Goal: Entertainment & Leisure: Consume media (video, audio)

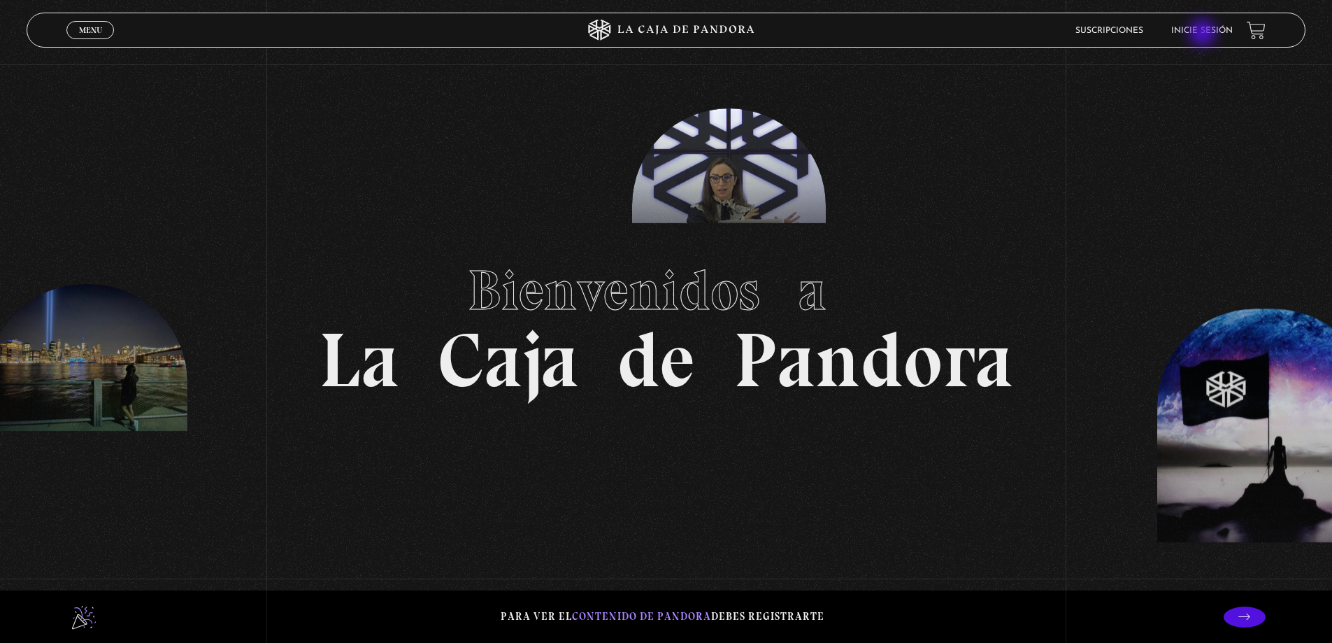
click at [1204, 34] on link "Inicie sesión" at bounding box center [1202, 31] width 62 height 8
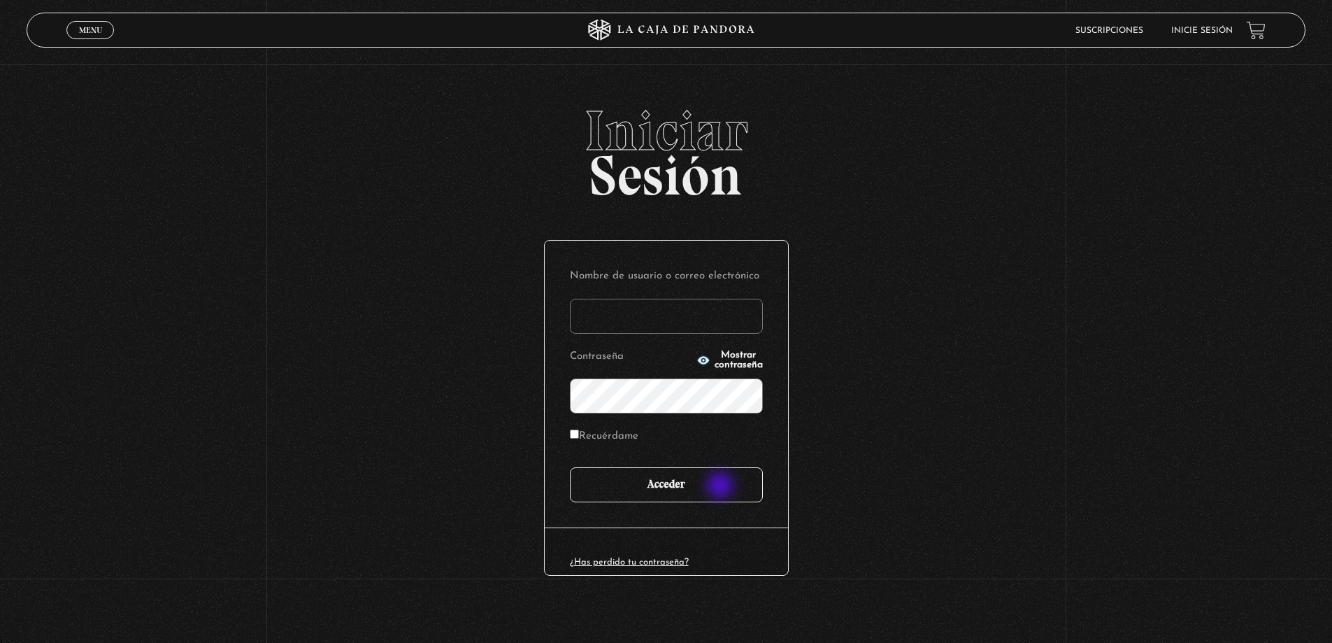
type input "[PERSON_NAME]"
click at [708, 480] on input "Acceder" at bounding box center [666, 484] width 193 height 35
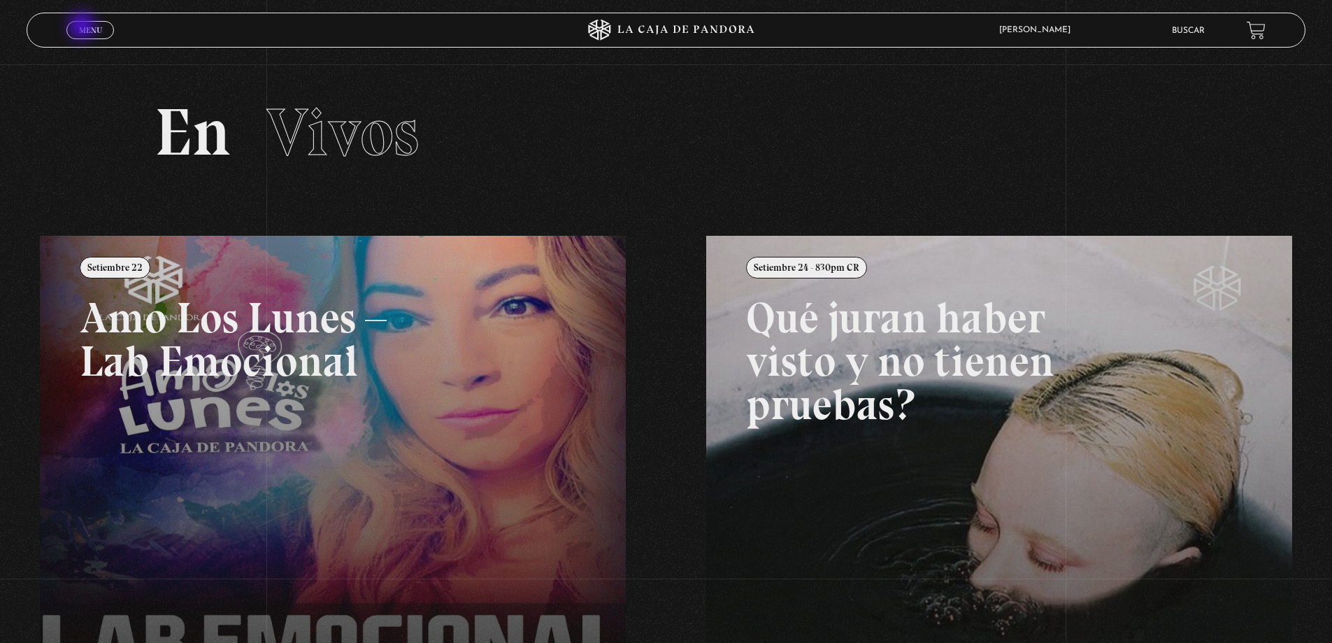
click at [83, 27] on span "Menu" at bounding box center [90, 30] width 23 height 8
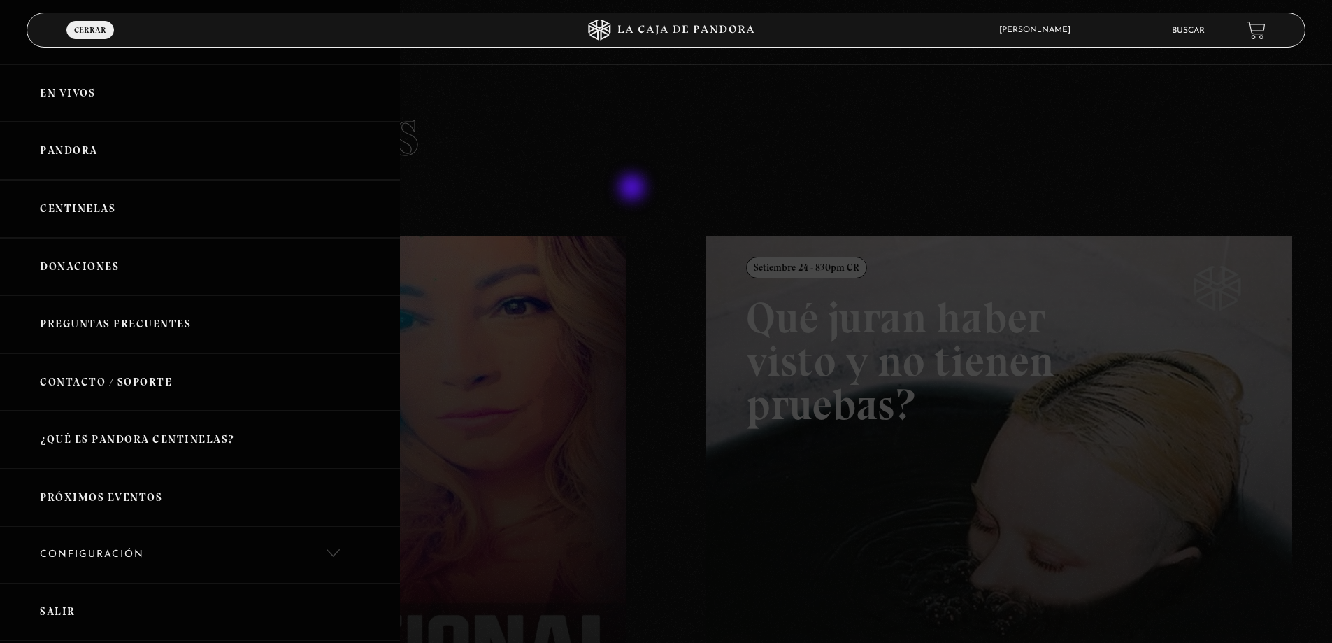
click at [780, 106] on div at bounding box center [666, 321] width 1332 height 643
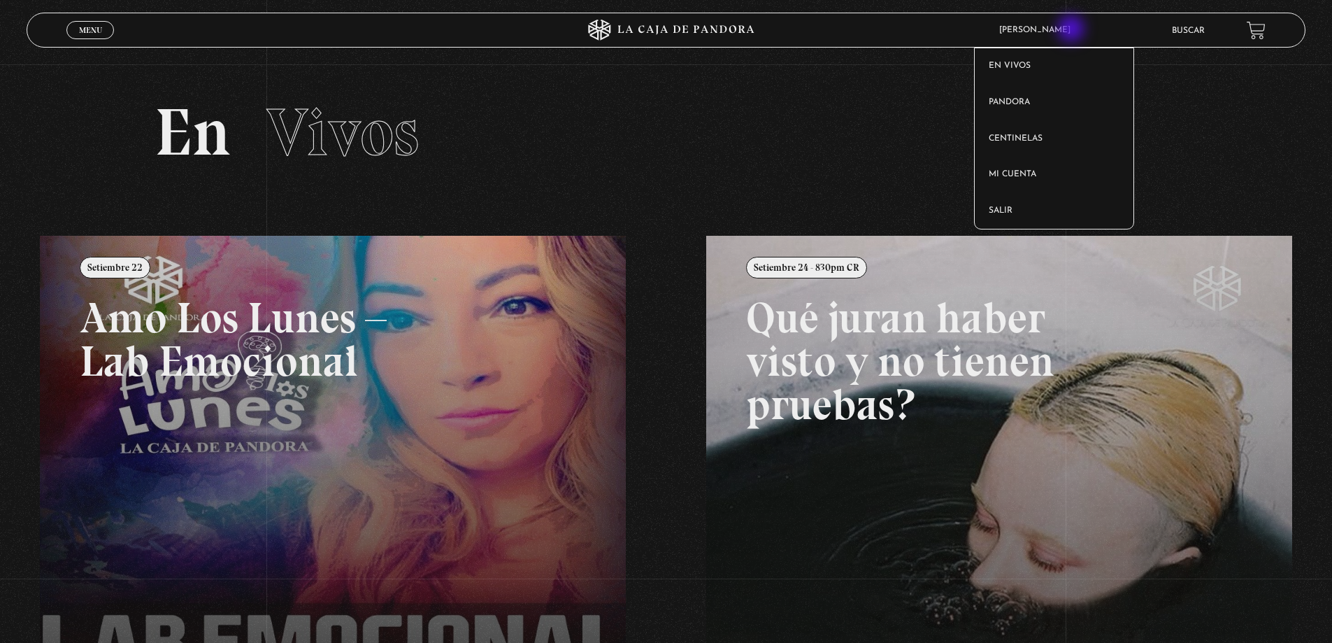
click at [1066, 29] on span "[PERSON_NAME]" at bounding box center [1038, 30] width 92 height 8
click at [1049, 22] on article "Michael Martinez En vivos Pandora Centinelas Mi cuenta Salir" at bounding box center [1072, 30] width 160 height 32
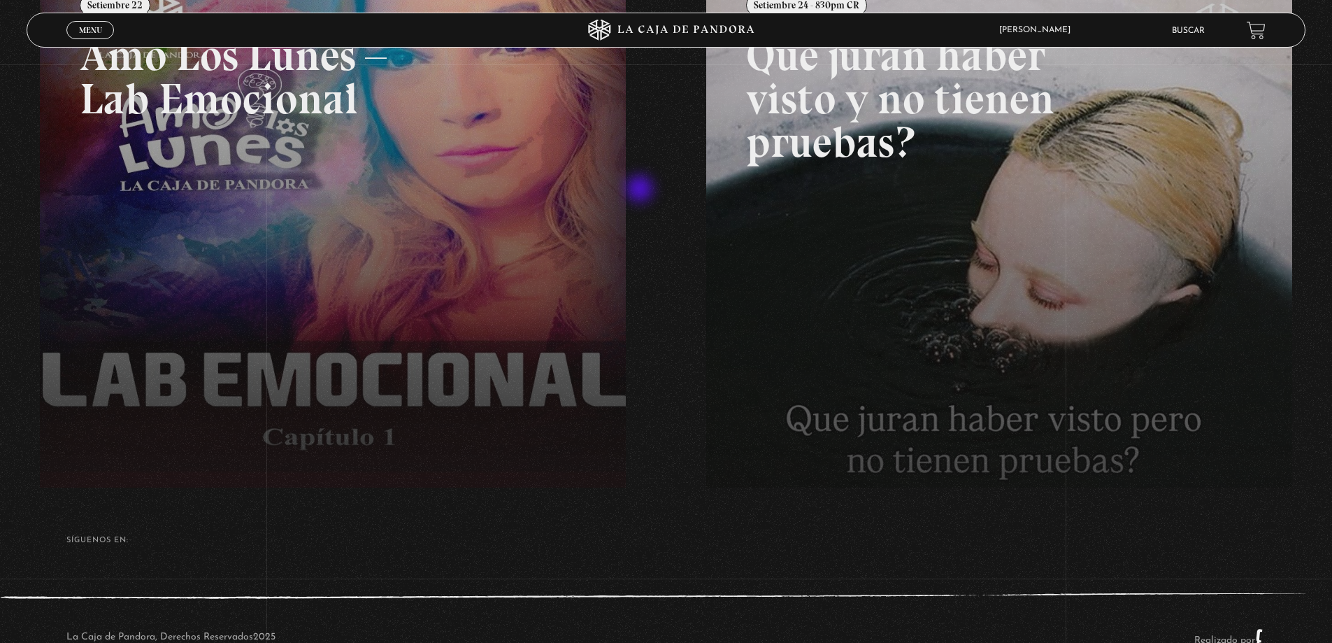
scroll to position [303, 0]
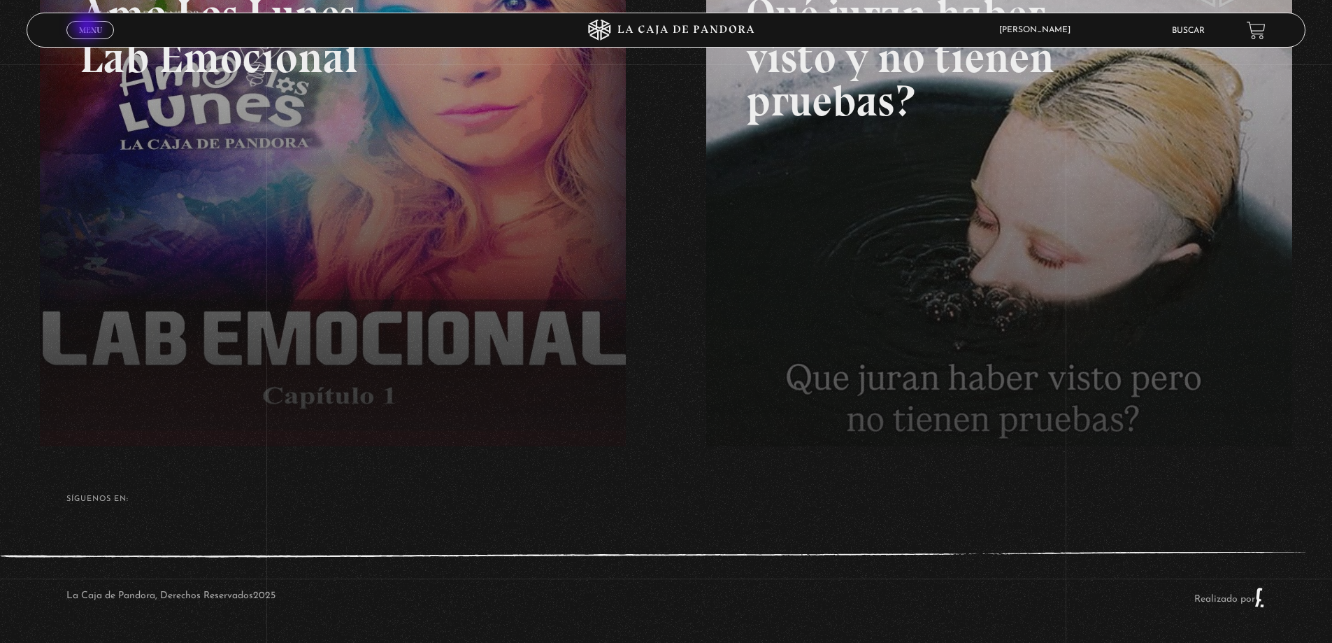
click at [89, 27] on span "Menu" at bounding box center [90, 30] width 23 height 8
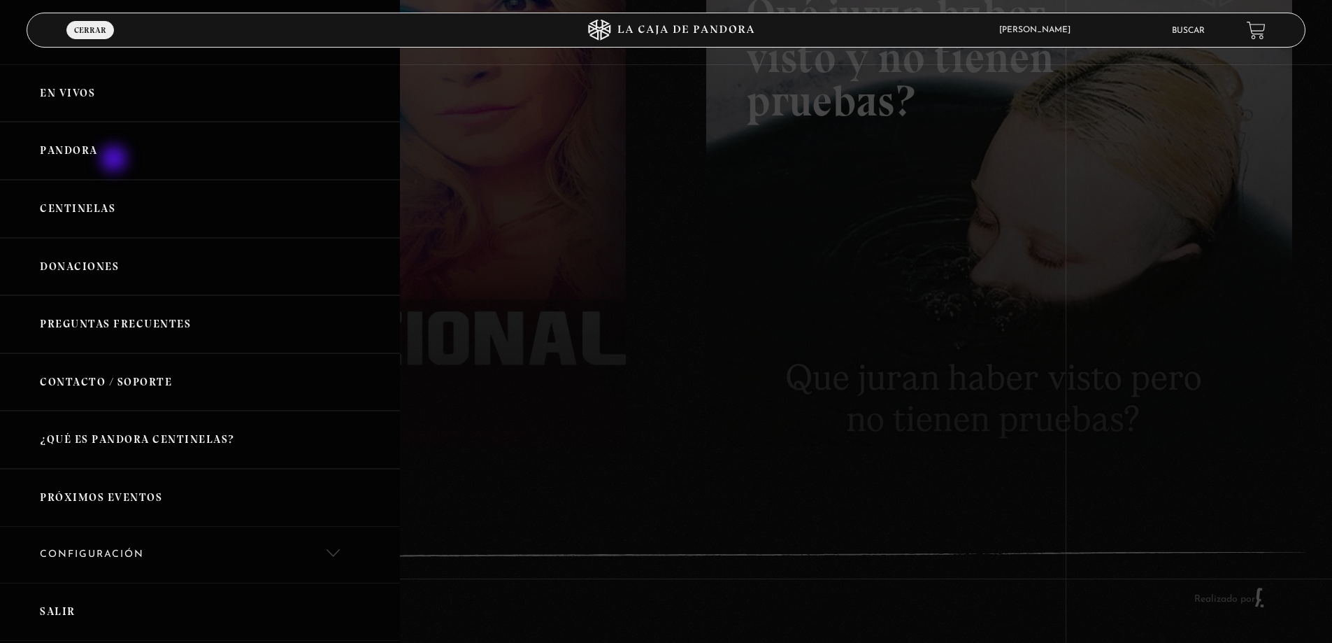
click at [115, 159] on link "Pandora" at bounding box center [200, 151] width 400 height 58
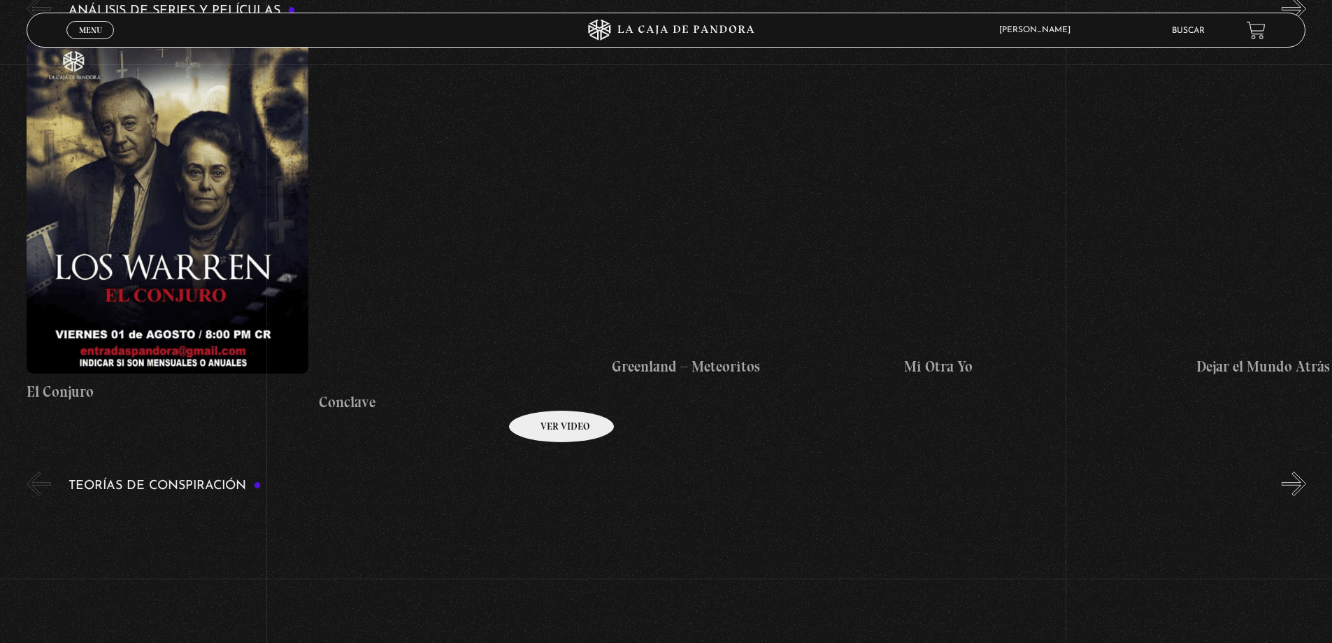
scroll to position [3426, 0]
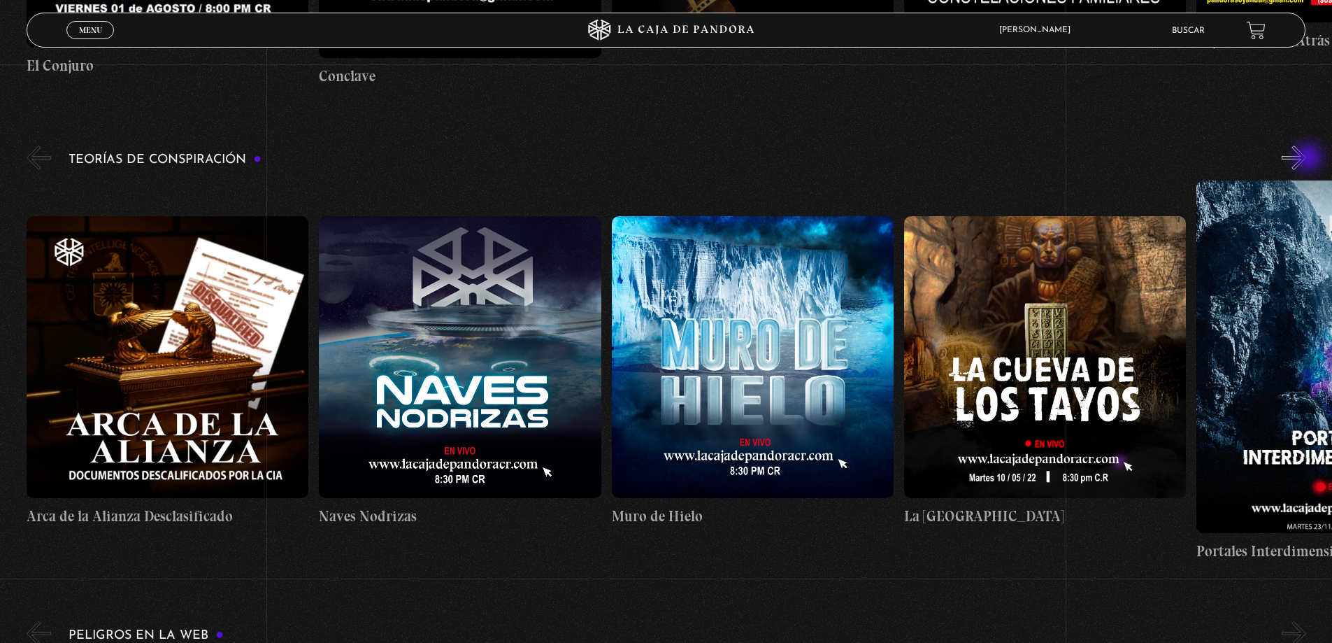
click at [1306, 159] on button "»" at bounding box center [1294, 157] width 24 height 24
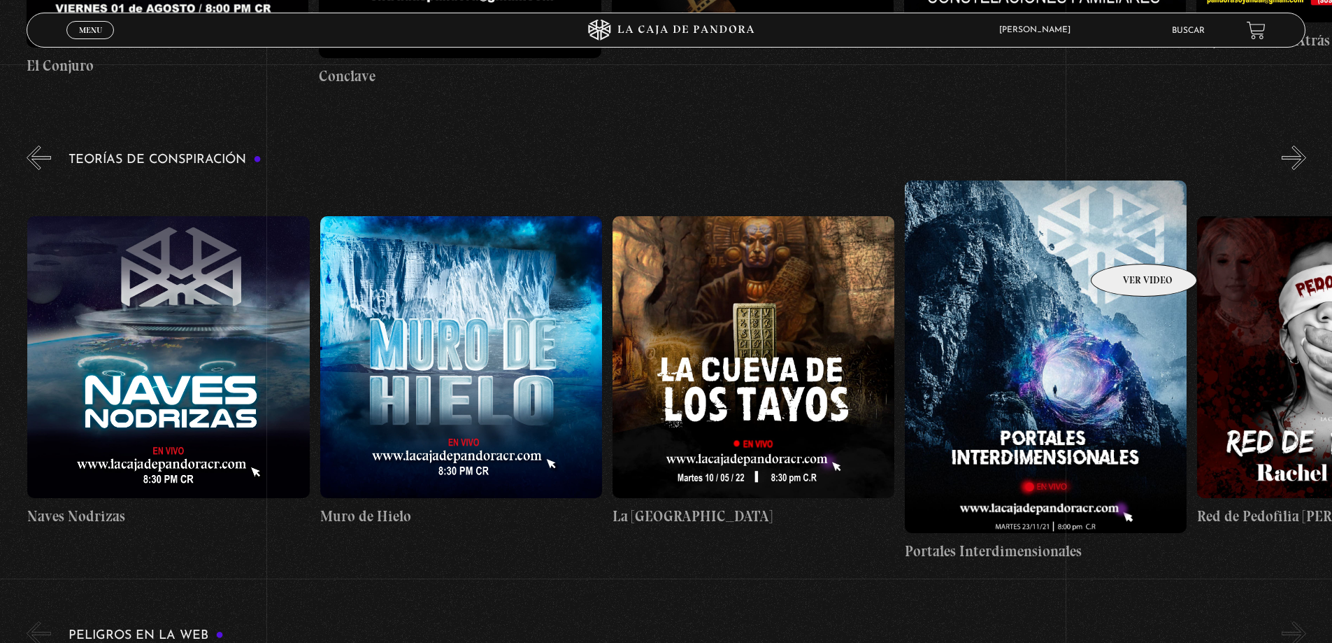
scroll to position [0, 292]
click at [1292, 156] on button "»" at bounding box center [1294, 157] width 24 height 24
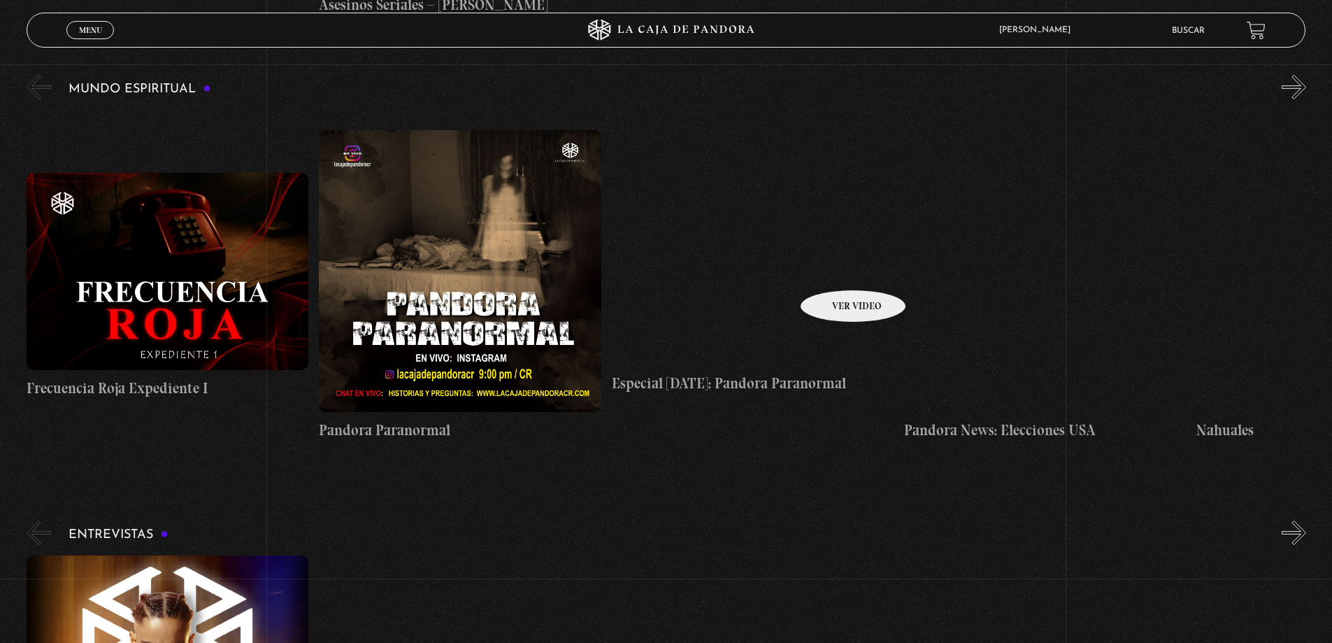
scroll to position [5734, 0]
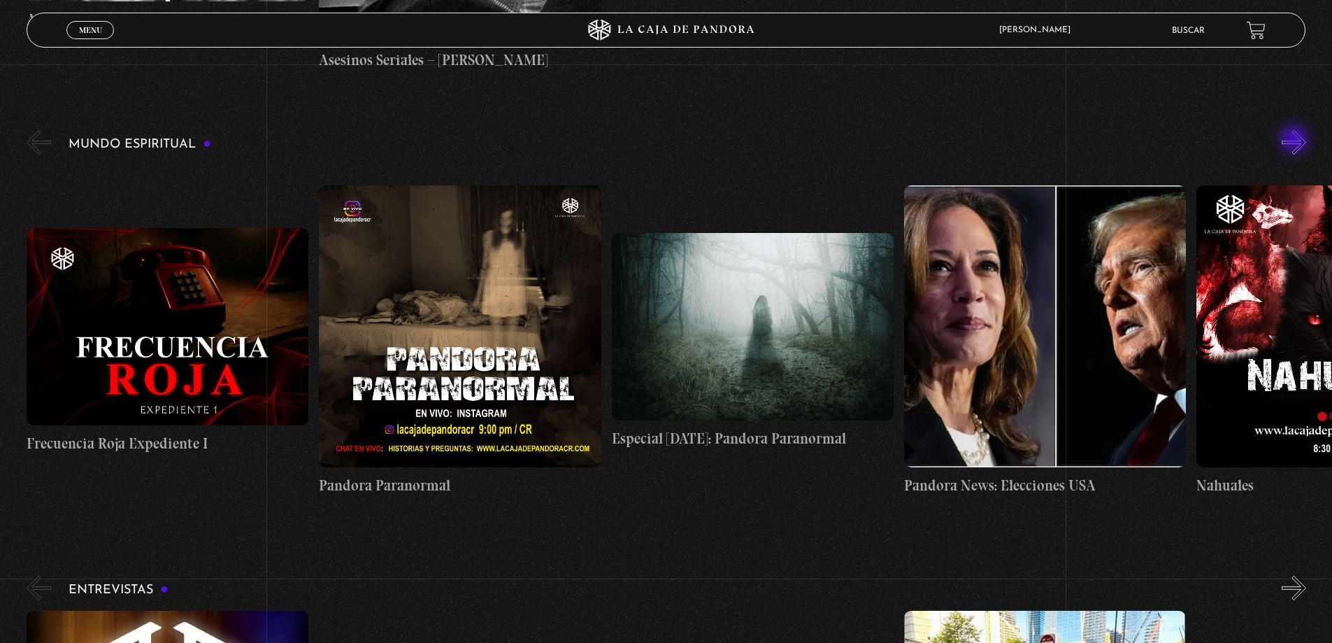
click at [1299, 142] on button "»" at bounding box center [1294, 142] width 24 height 24
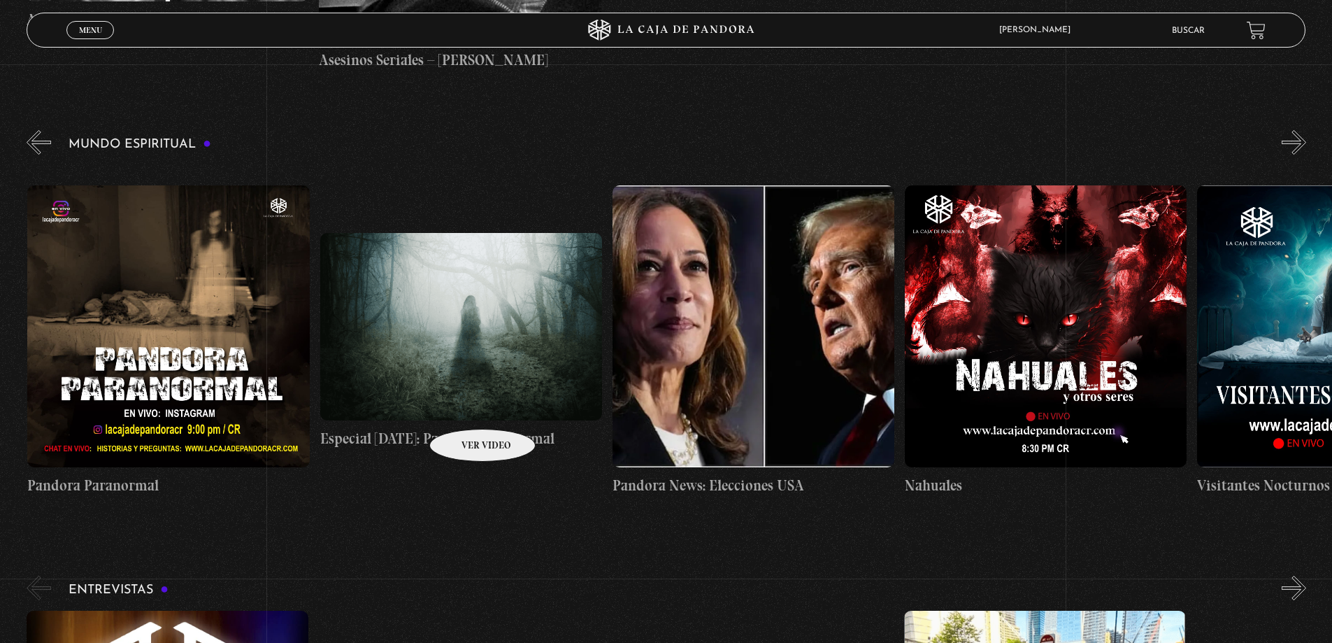
scroll to position [0, 292]
click at [1306, 152] on button "»" at bounding box center [1294, 142] width 24 height 24
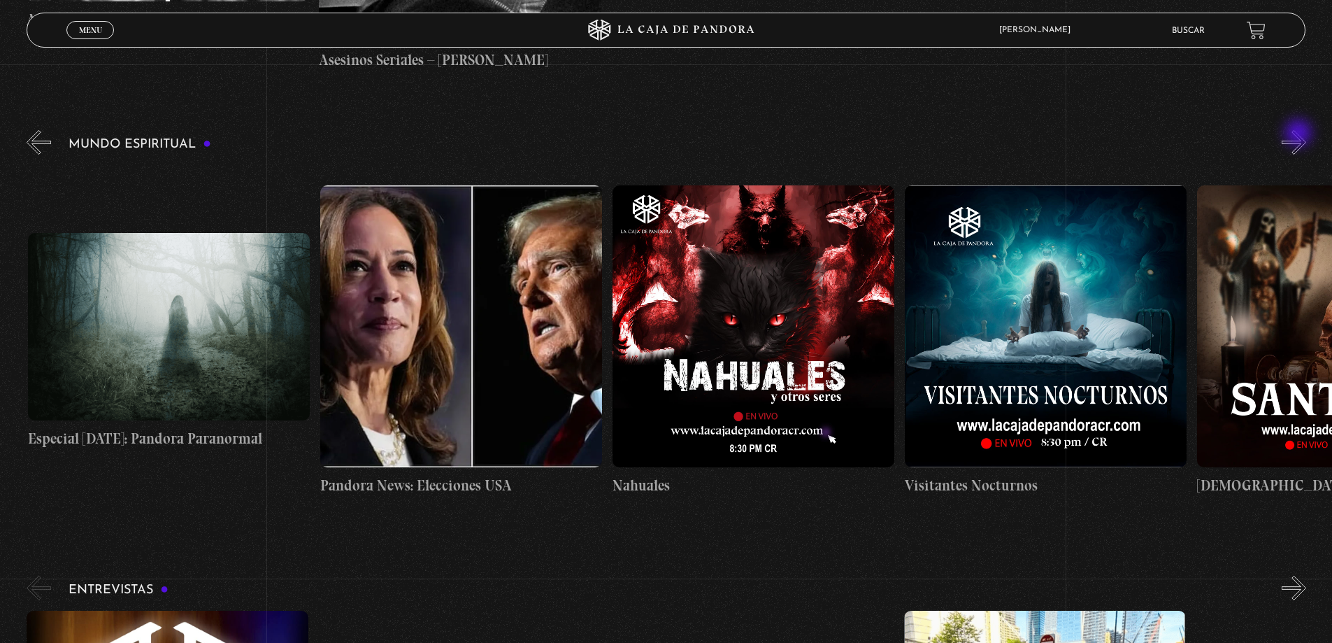
click at [1300, 134] on button "»" at bounding box center [1294, 142] width 24 height 24
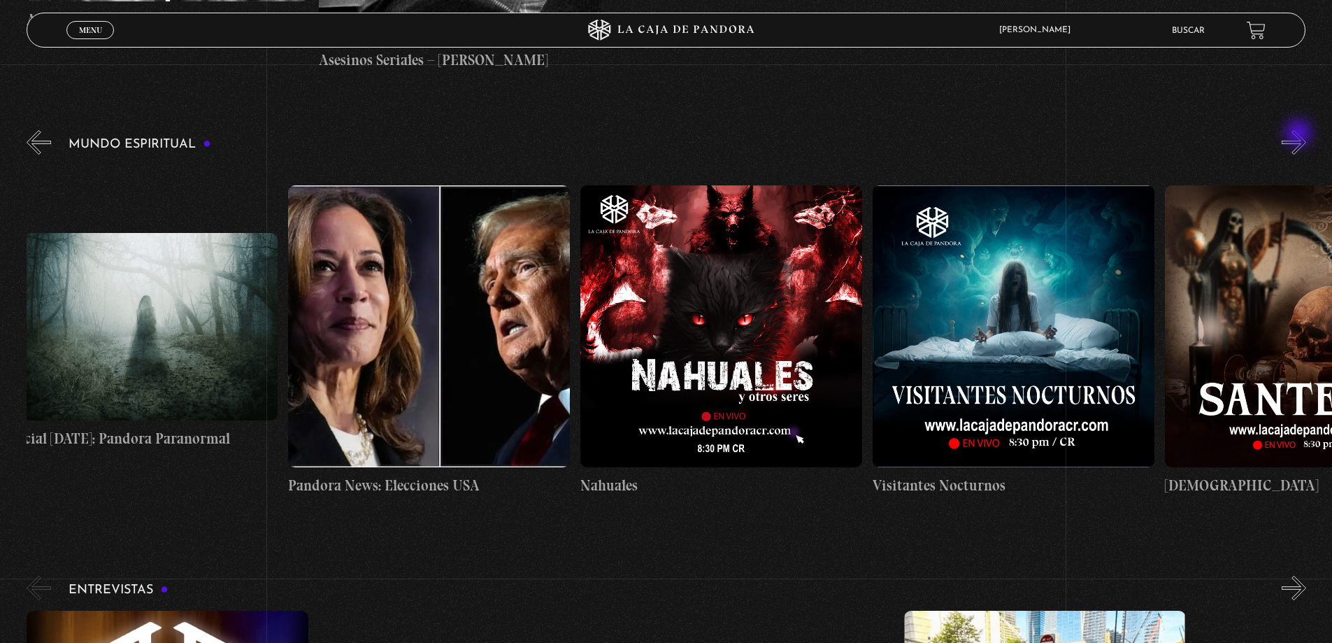
click at [1300, 134] on button "»" at bounding box center [1294, 142] width 24 height 24
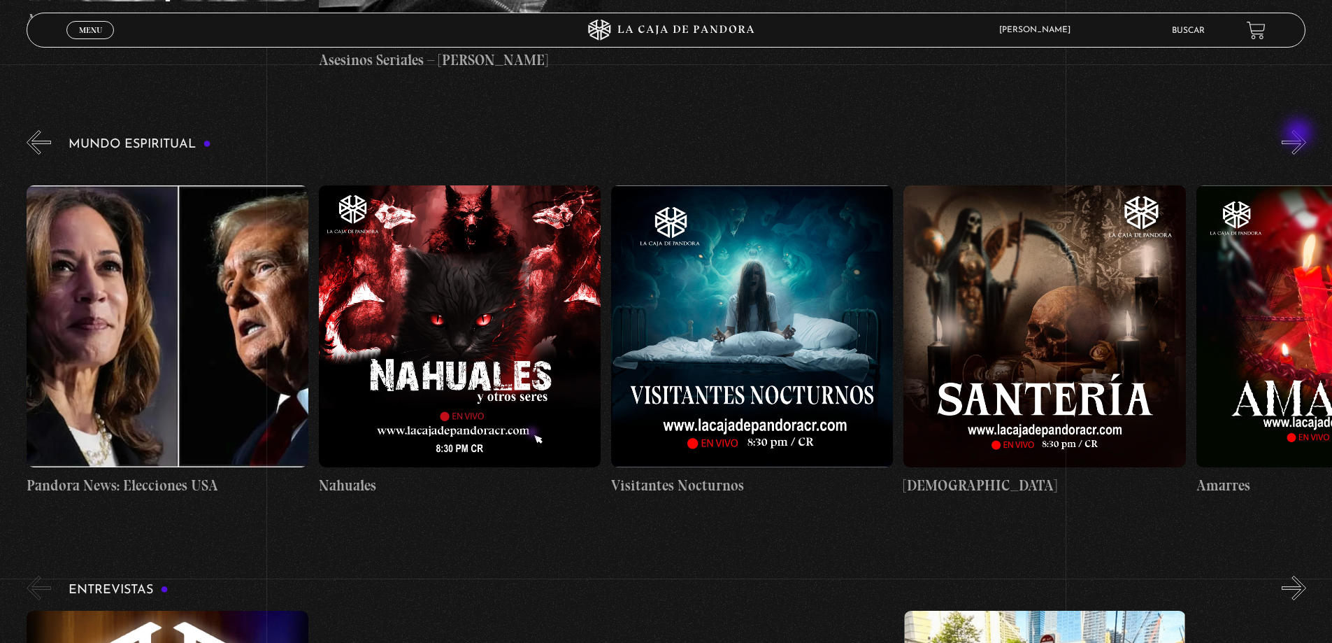
click at [1300, 134] on button "»" at bounding box center [1294, 142] width 24 height 24
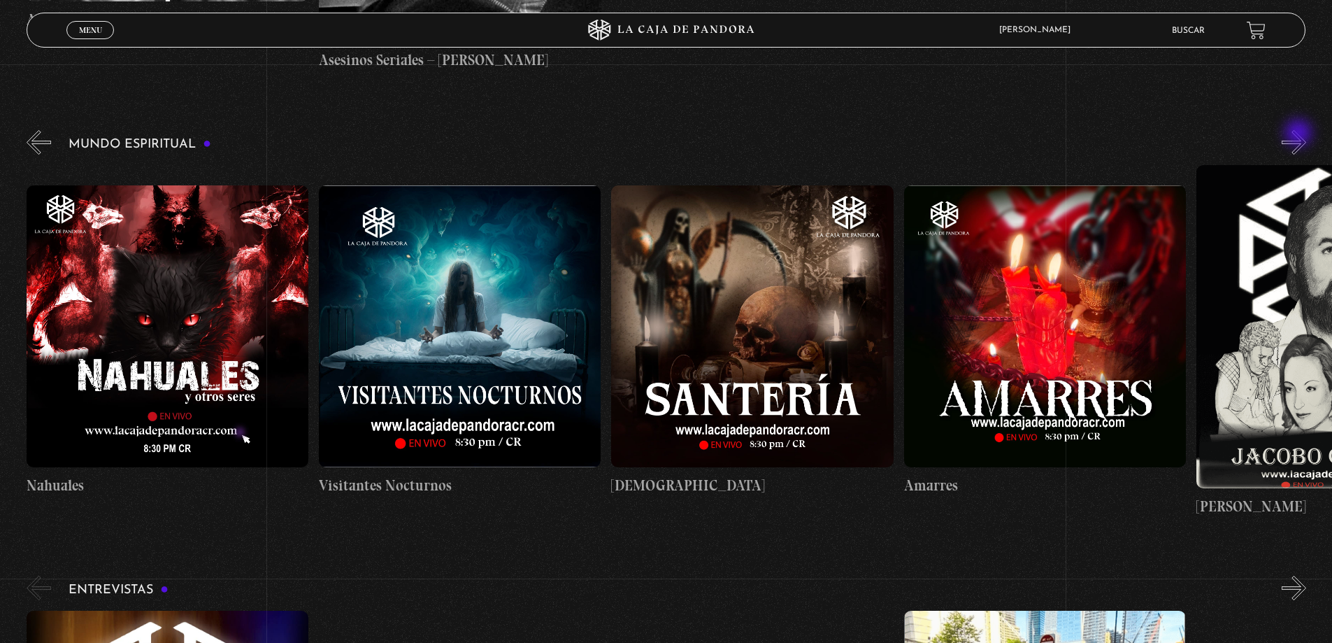
click at [1300, 134] on button "»" at bounding box center [1294, 142] width 24 height 24
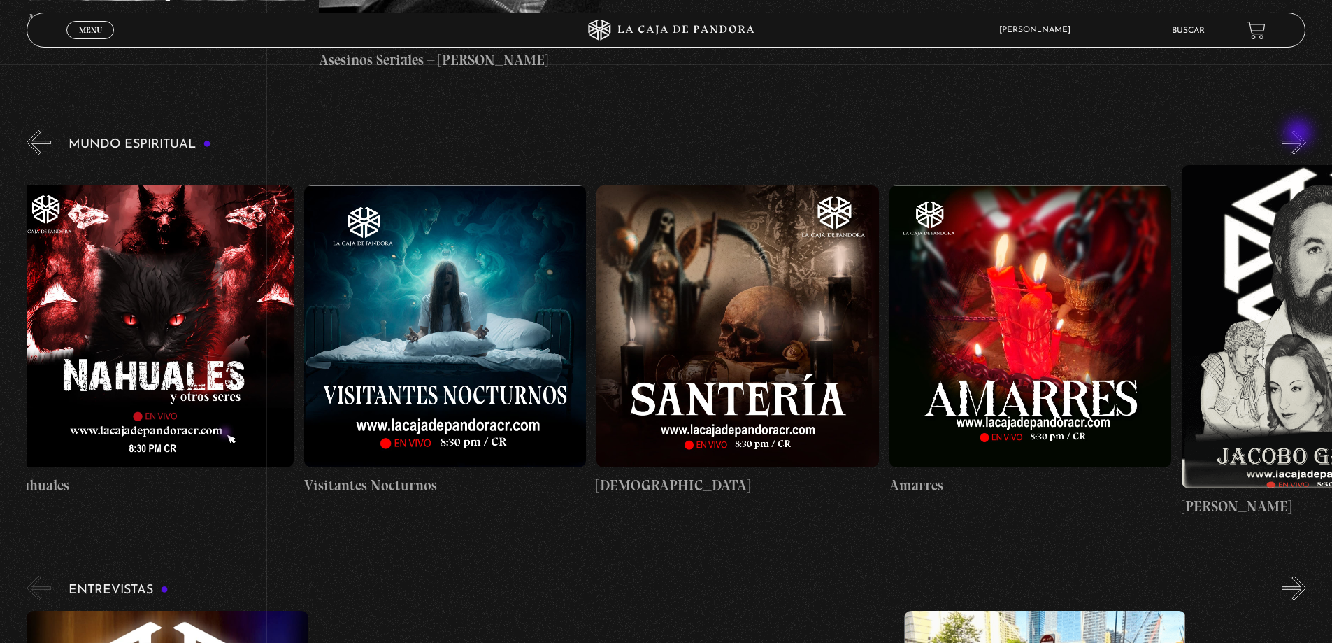
click at [1300, 134] on button "»" at bounding box center [1294, 142] width 24 height 24
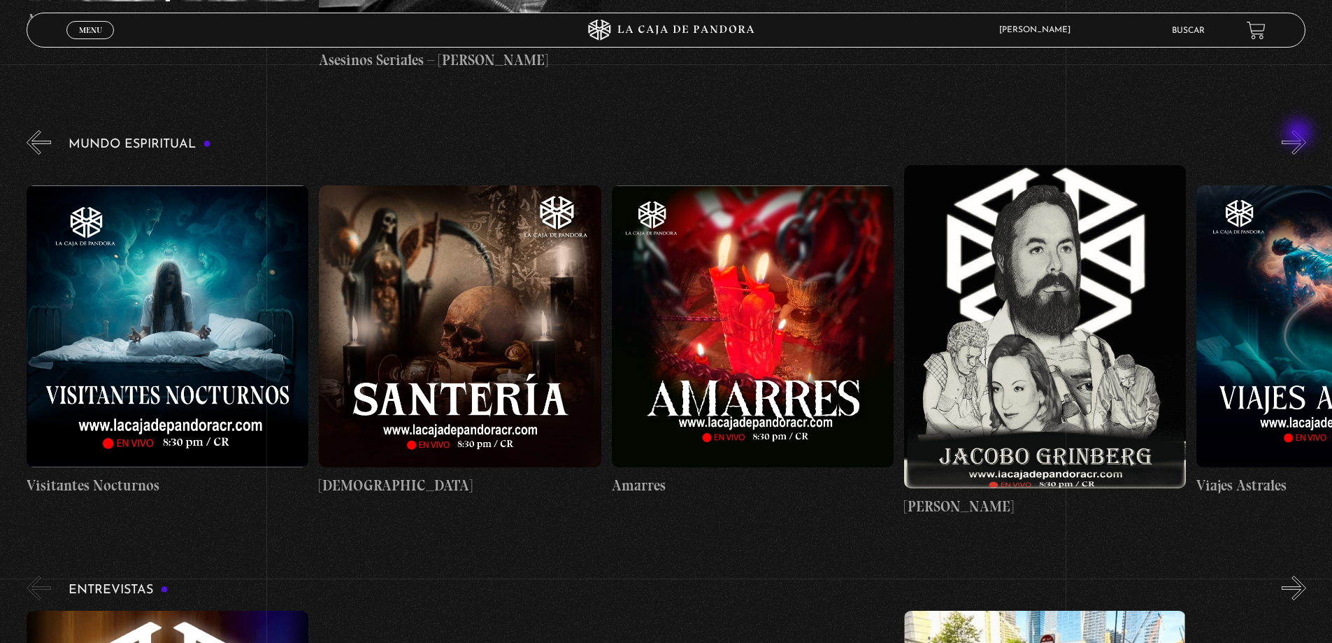
click at [1300, 134] on button "»" at bounding box center [1294, 142] width 24 height 24
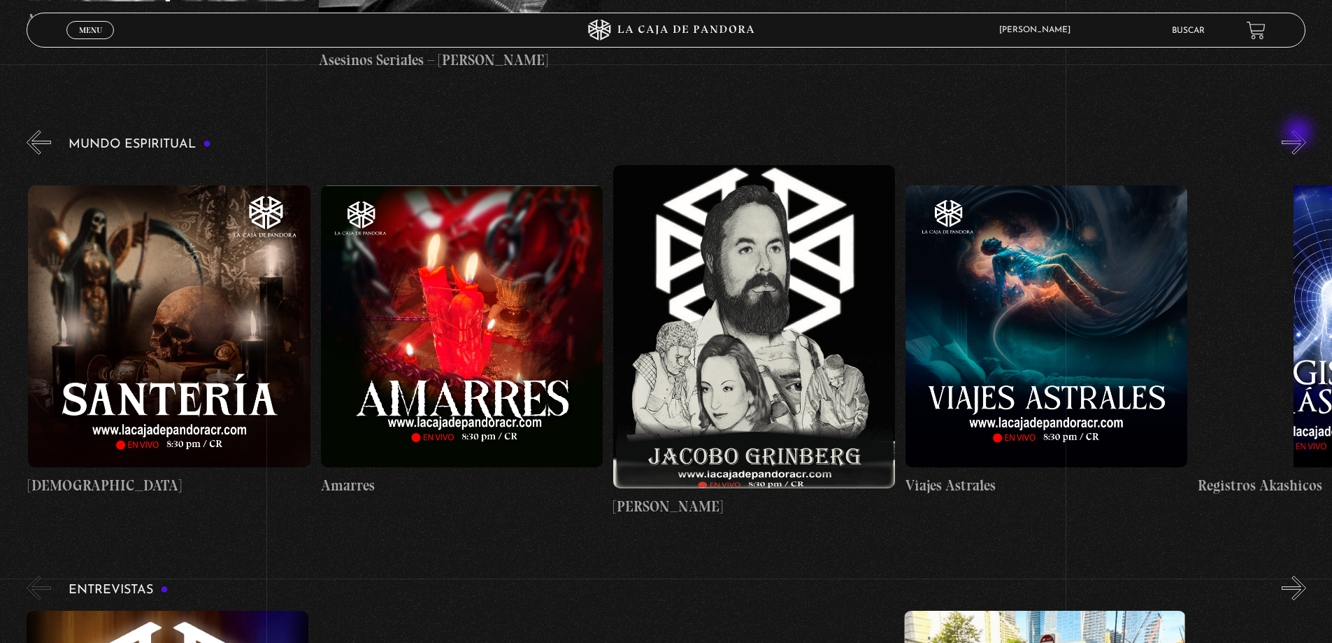
click at [1300, 134] on button "»" at bounding box center [1294, 142] width 24 height 24
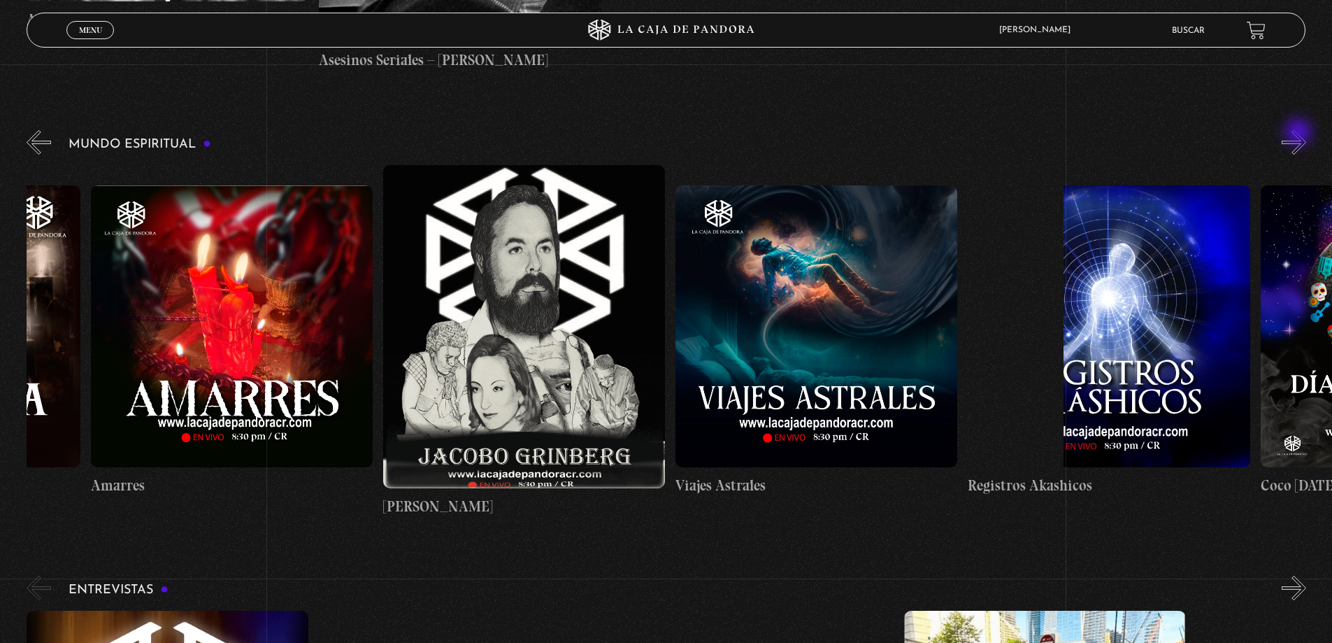
click at [1300, 134] on button "»" at bounding box center [1294, 142] width 24 height 24
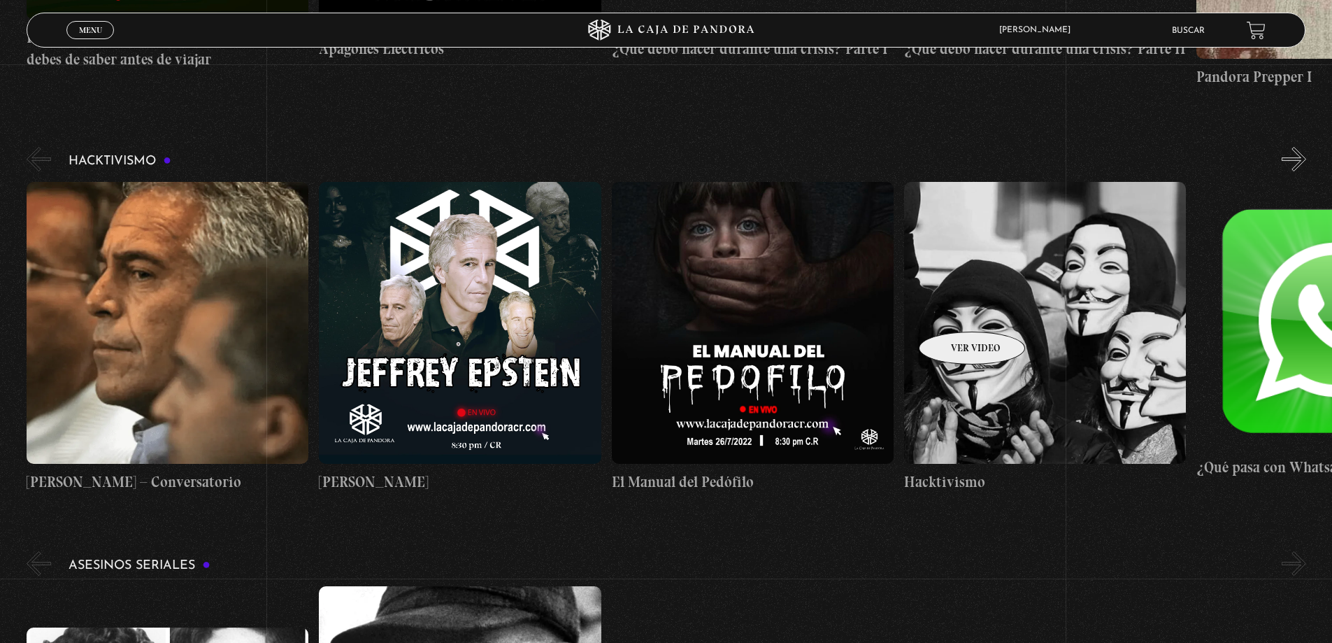
scroll to position [4895, 0]
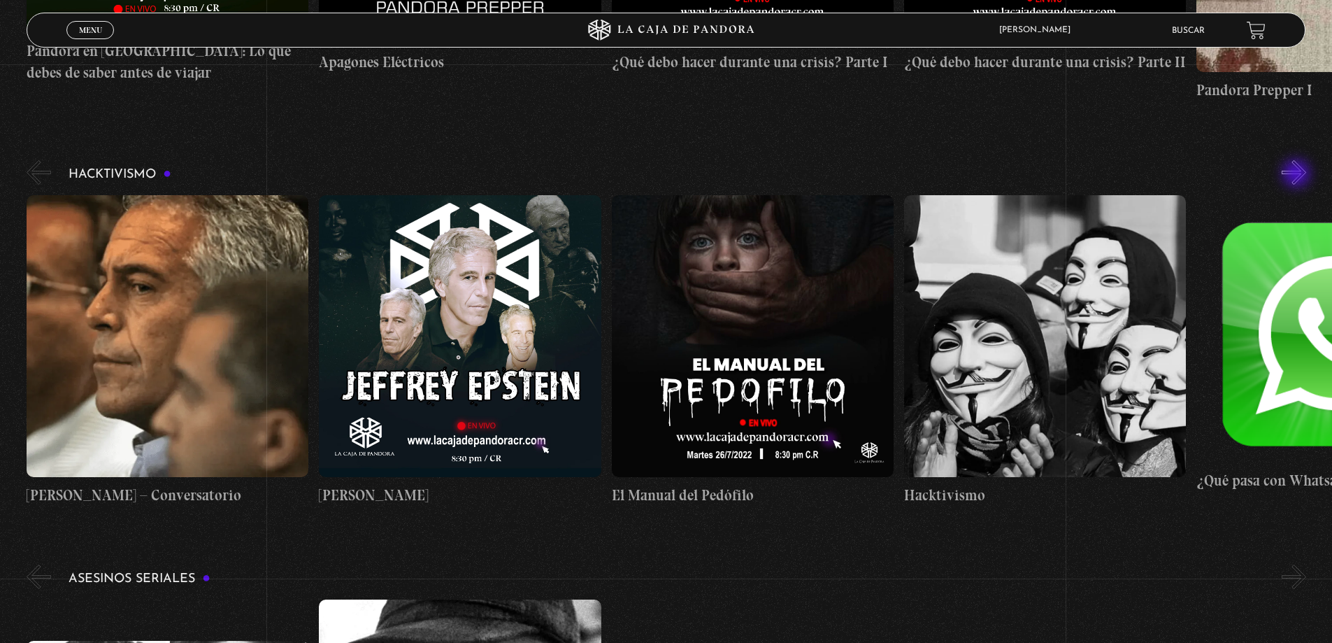
click at [1298, 175] on button "»" at bounding box center [1294, 172] width 24 height 24
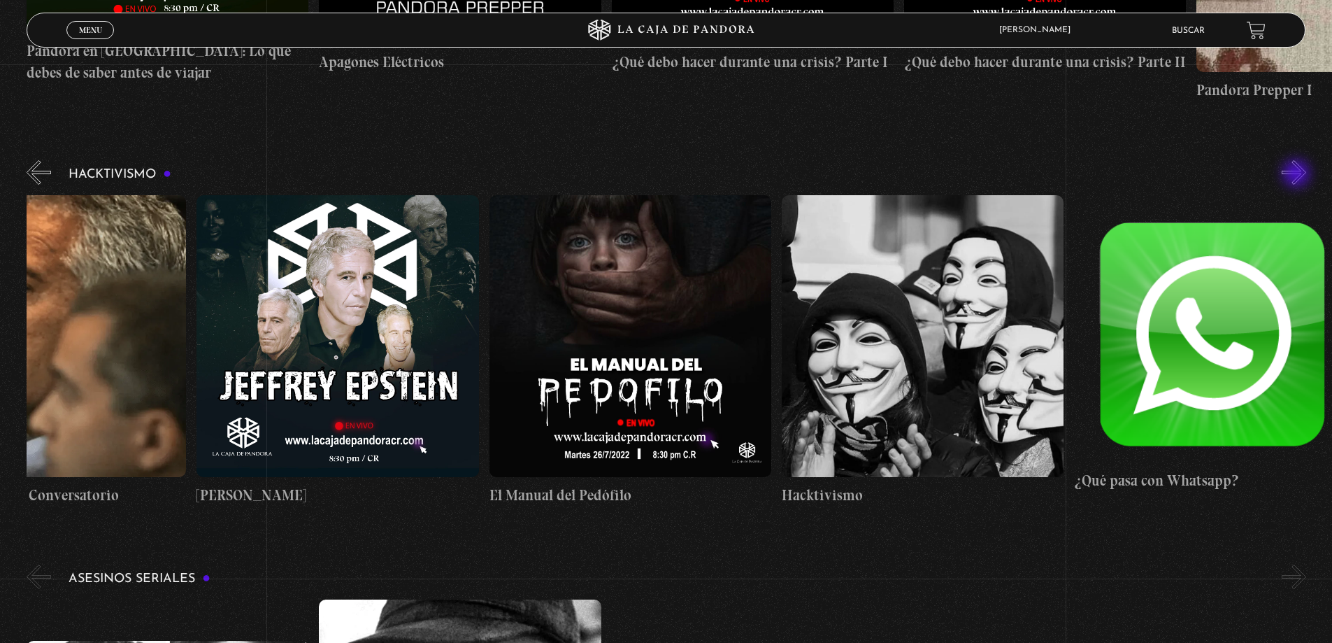
scroll to position [0, 146]
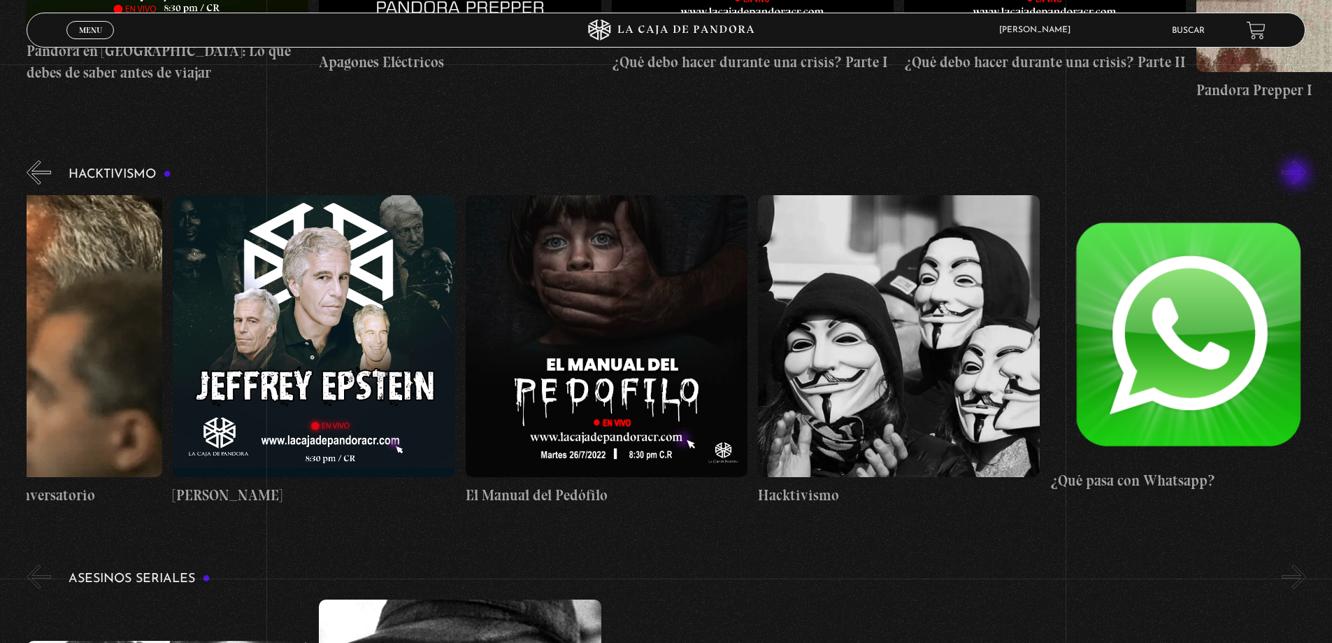
click at [1298, 175] on button "»" at bounding box center [1294, 172] width 24 height 24
click at [41, 171] on button "«" at bounding box center [39, 172] width 24 height 24
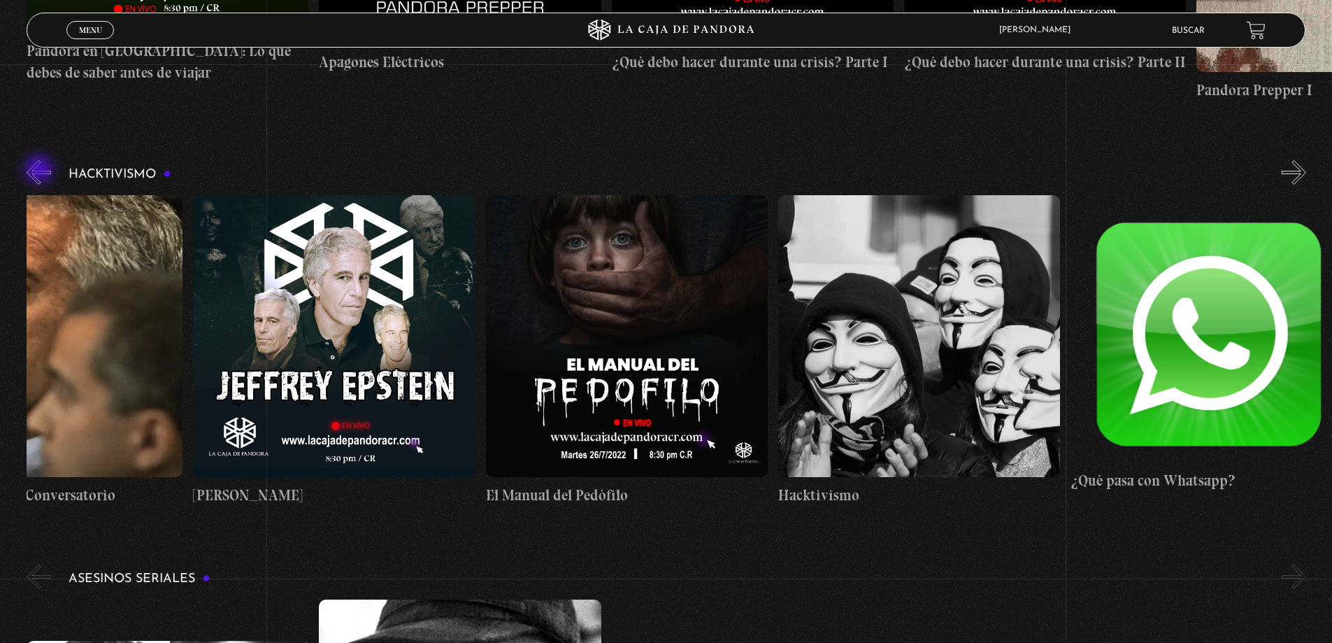
click at [41, 171] on button "«" at bounding box center [39, 172] width 24 height 24
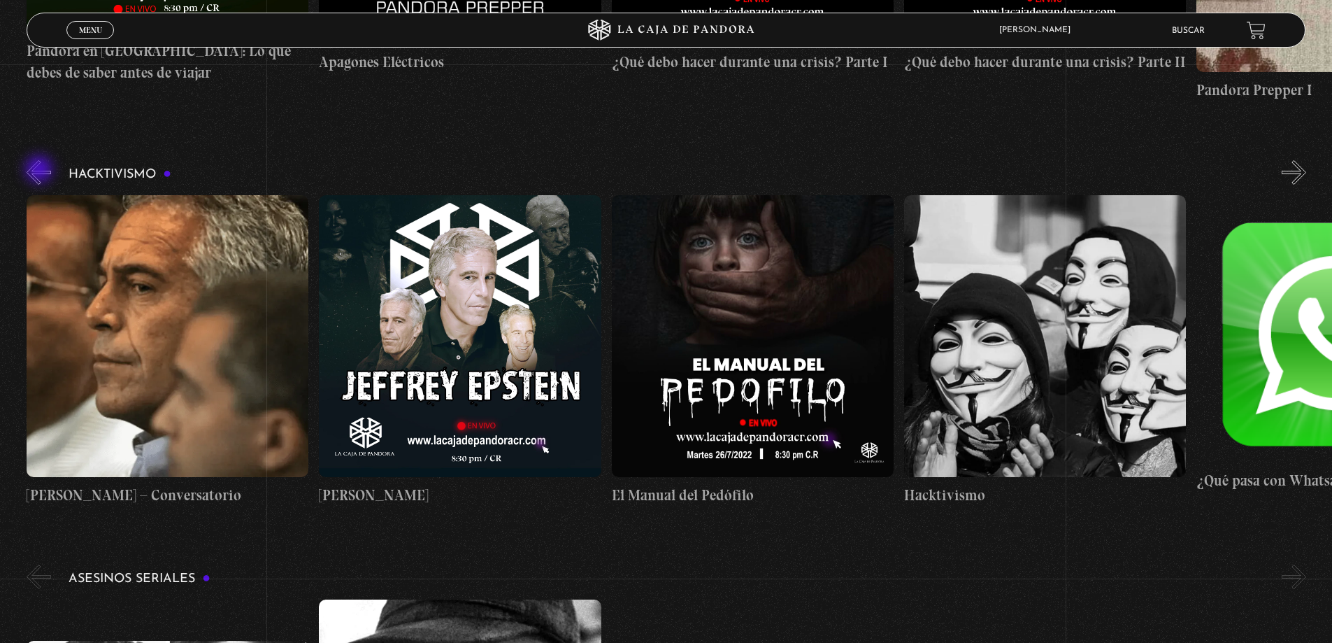
scroll to position [0, 0]
click at [41, 171] on button "«" at bounding box center [39, 172] width 24 height 24
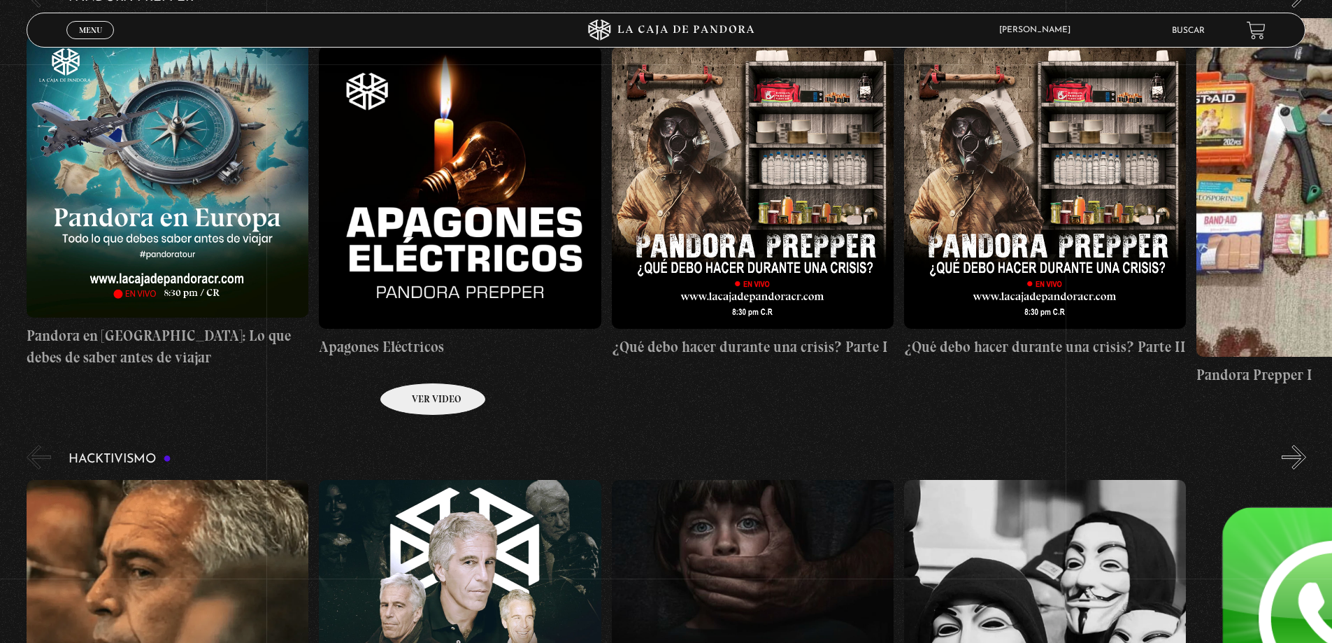
scroll to position [4405, 0]
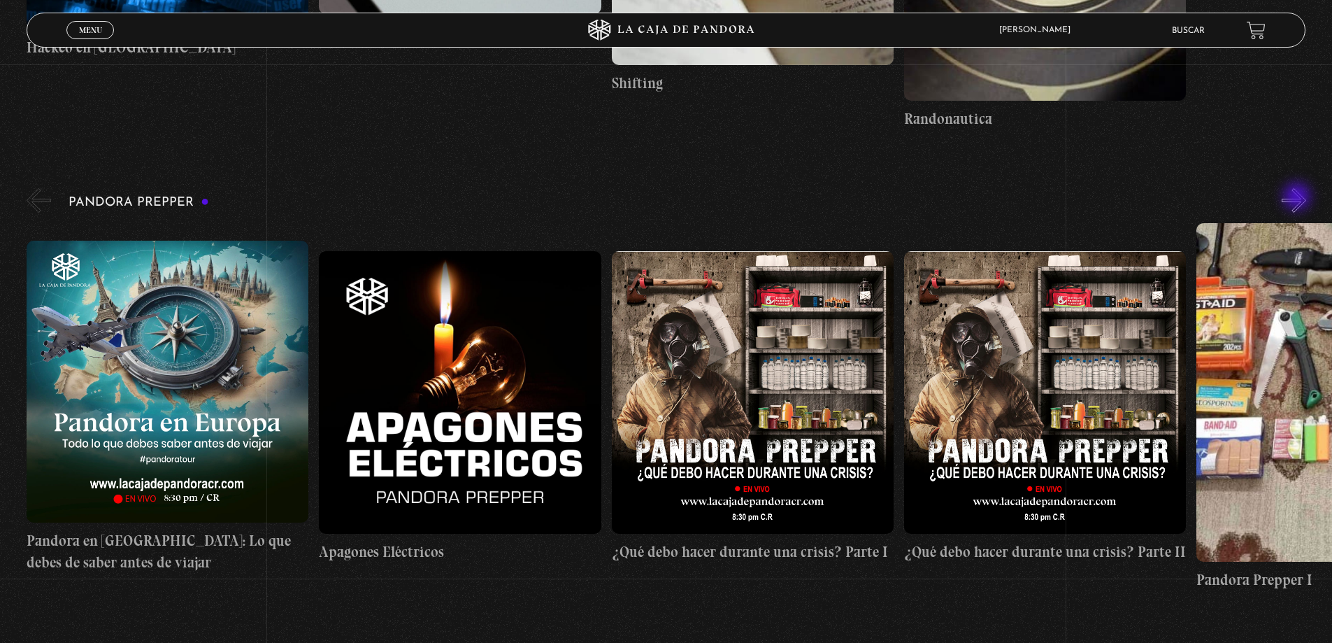
click at [1299, 198] on button "»" at bounding box center [1294, 200] width 24 height 24
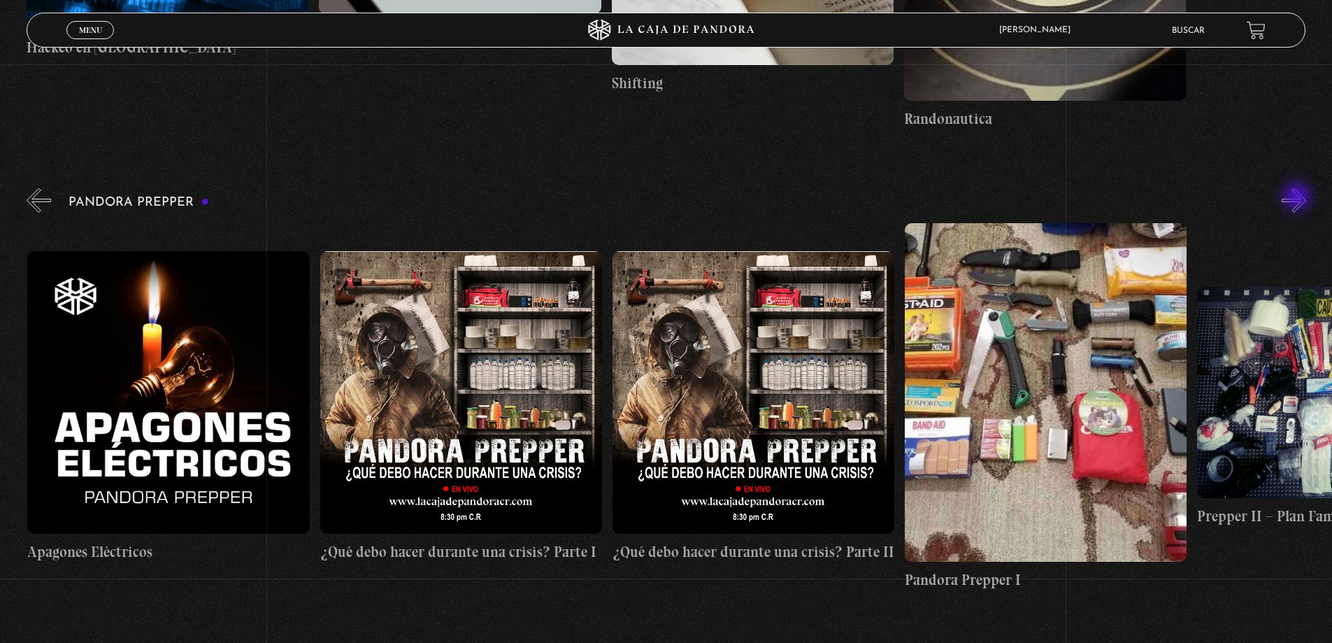
click at [1299, 198] on button "»" at bounding box center [1294, 200] width 24 height 24
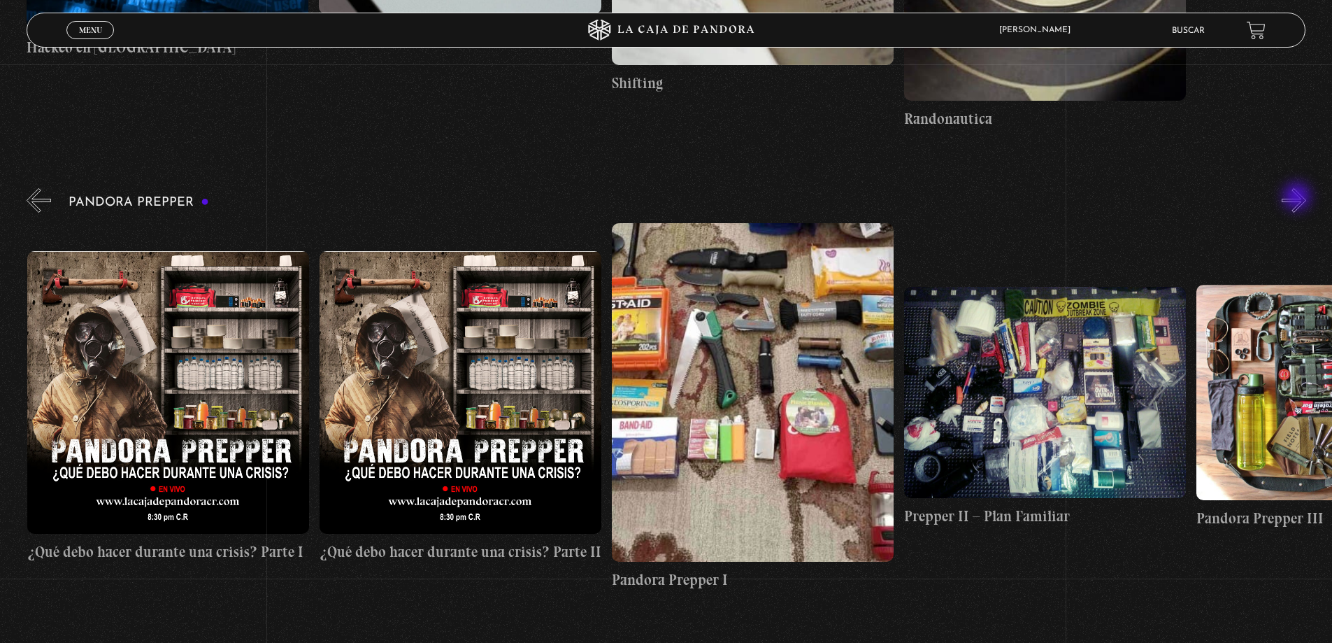
click at [1299, 198] on button "»" at bounding box center [1294, 200] width 24 height 24
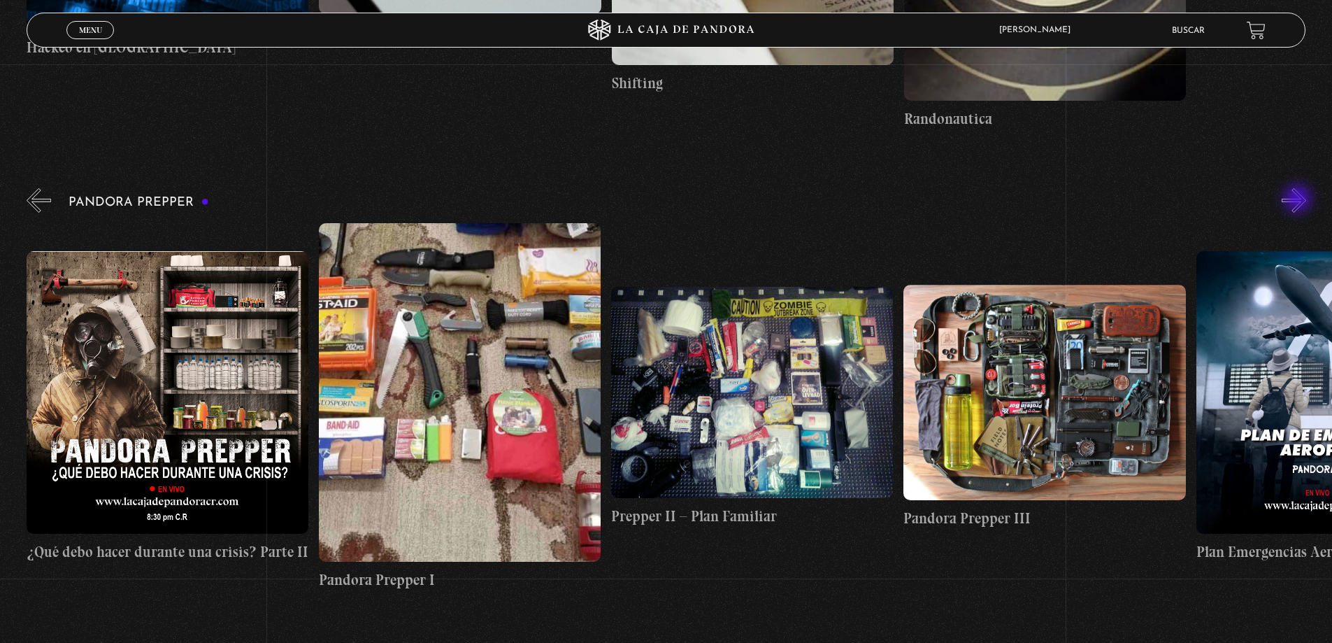
click at [1299, 200] on button "»" at bounding box center [1294, 200] width 24 height 24
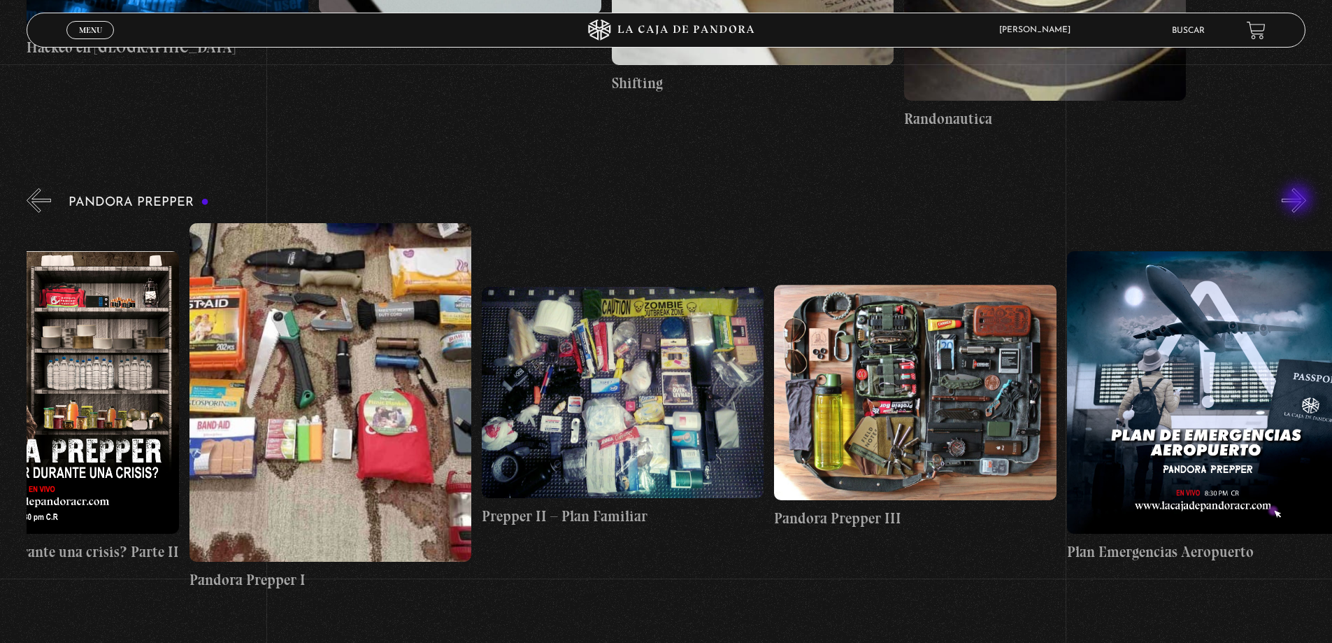
click at [1299, 200] on button "»" at bounding box center [1294, 200] width 24 height 24
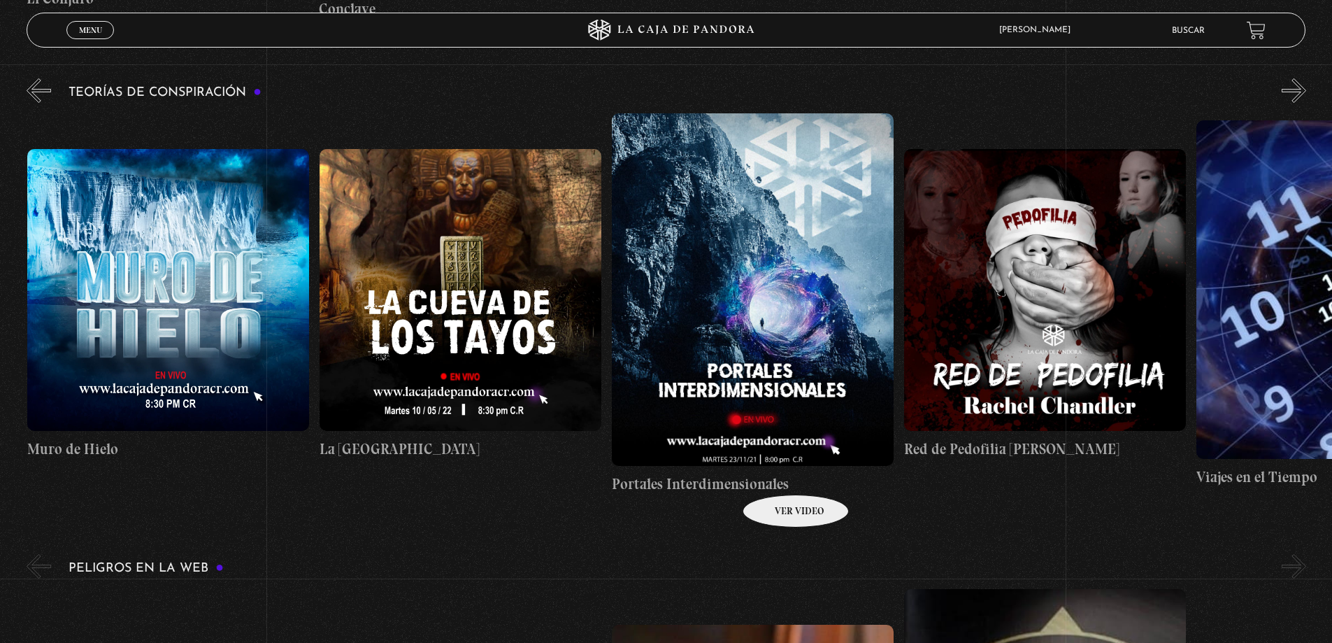
scroll to position [3496, 0]
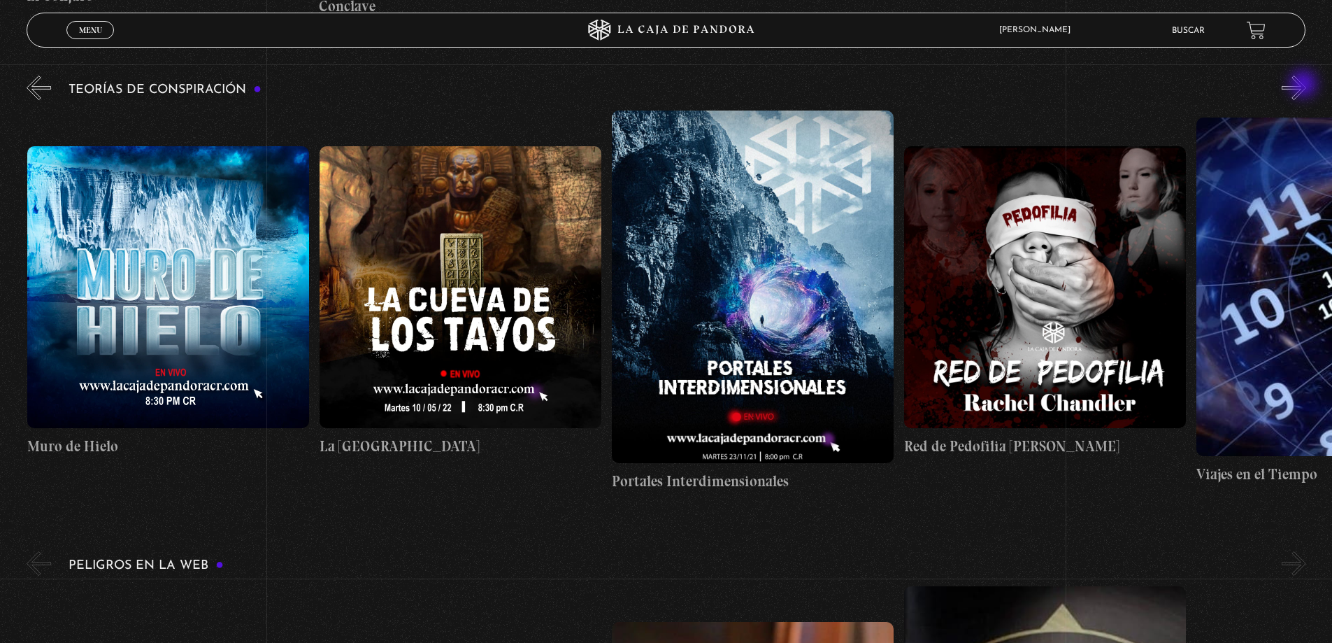
click at [1305, 85] on button "»" at bounding box center [1294, 88] width 24 height 24
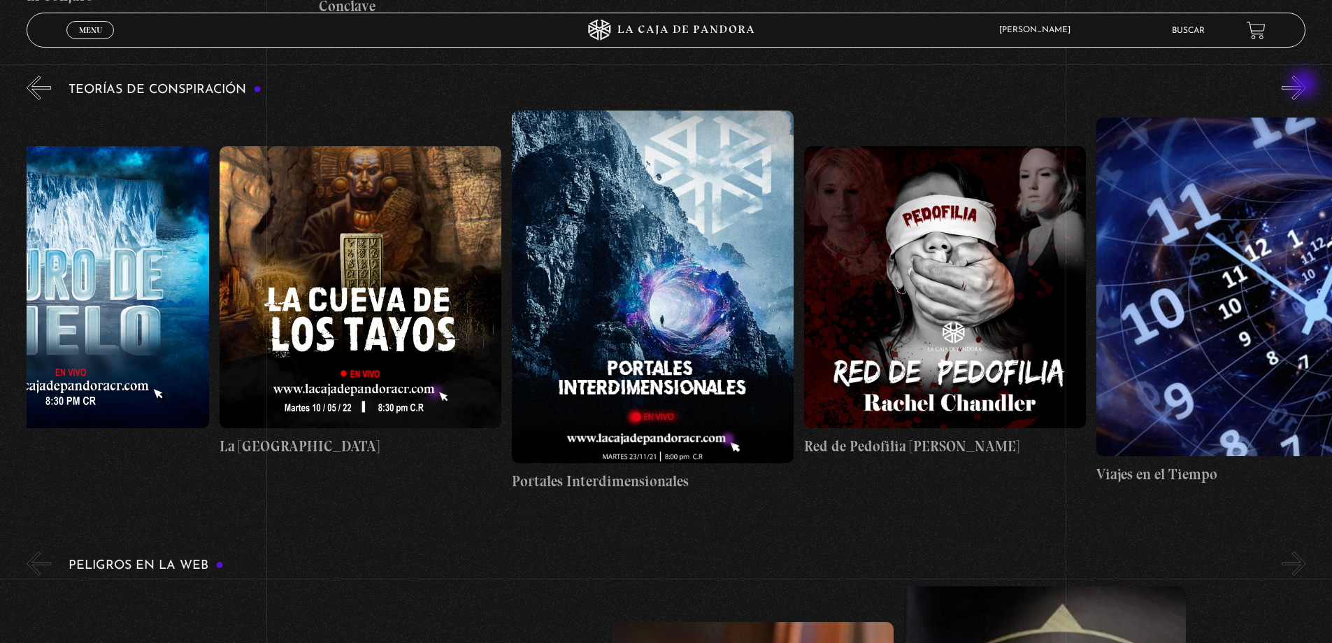
scroll to position [0, 731]
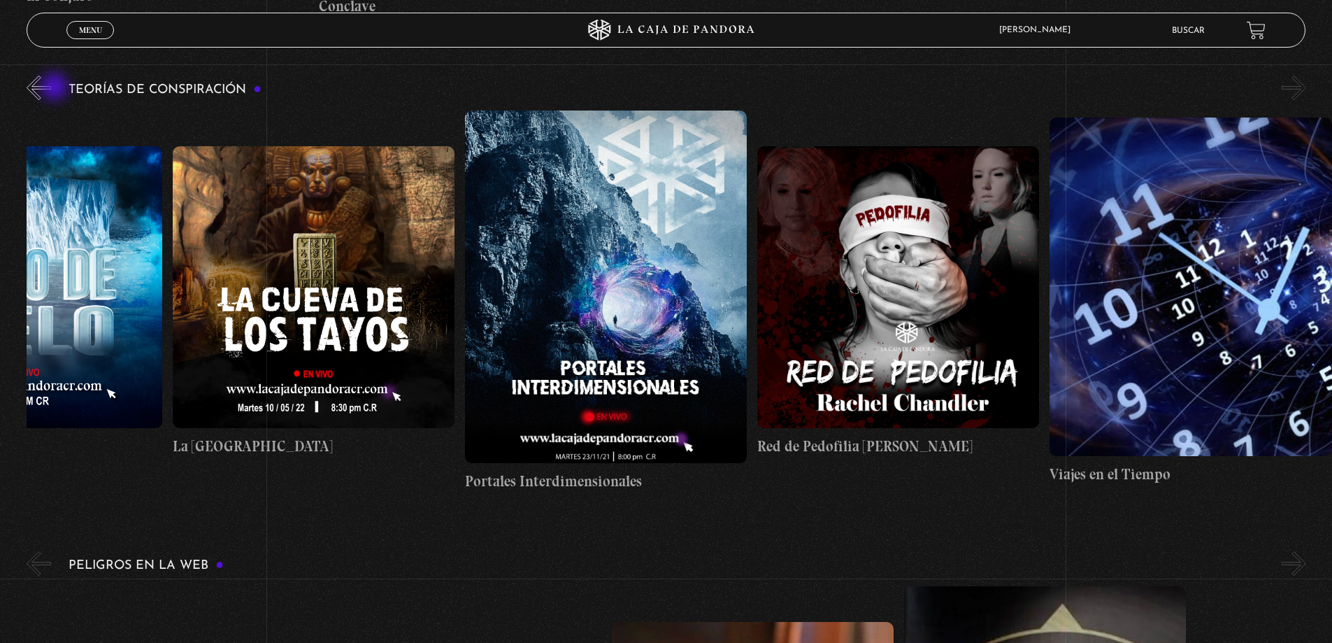
click at [56, 88] on div "Teorías de Conspiración Arca de la Alianza Desclasificado Naves Nodrizas Muro d…" at bounding box center [680, 283] width 1306 height 420
click at [51, 86] on button "«" at bounding box center [39, 88] width 24 height 24
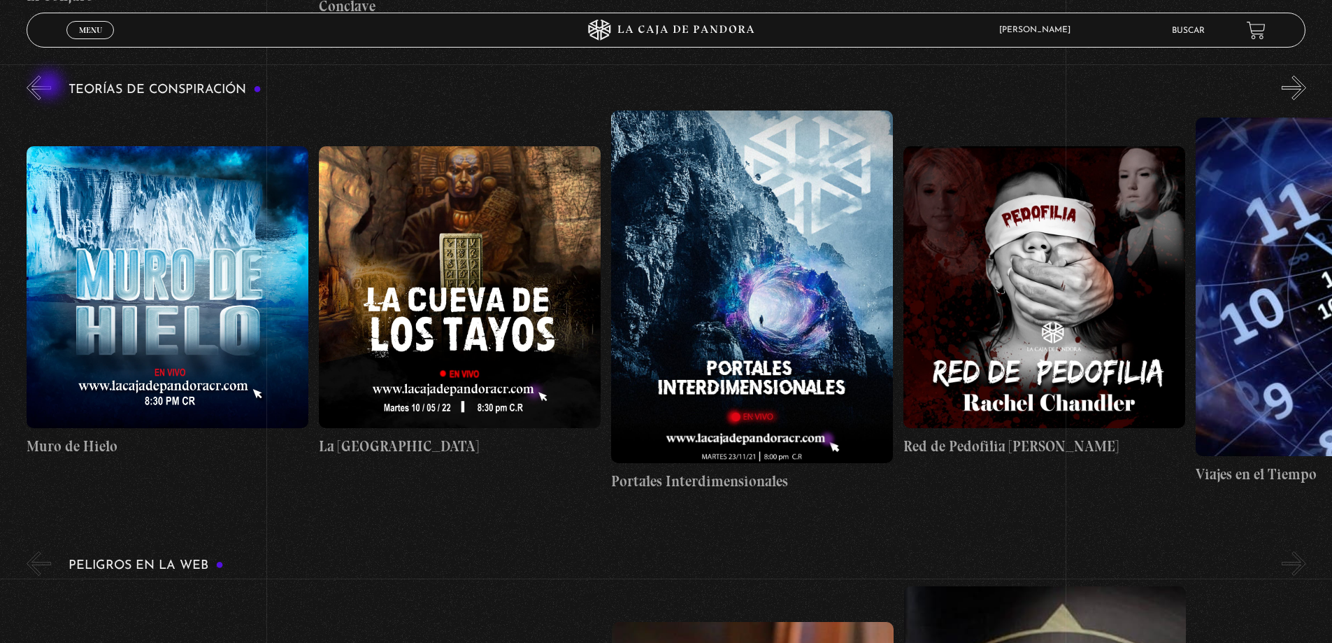
click at [45, 86] on button "«" at bounding box center [39, 88] width 24 height 24
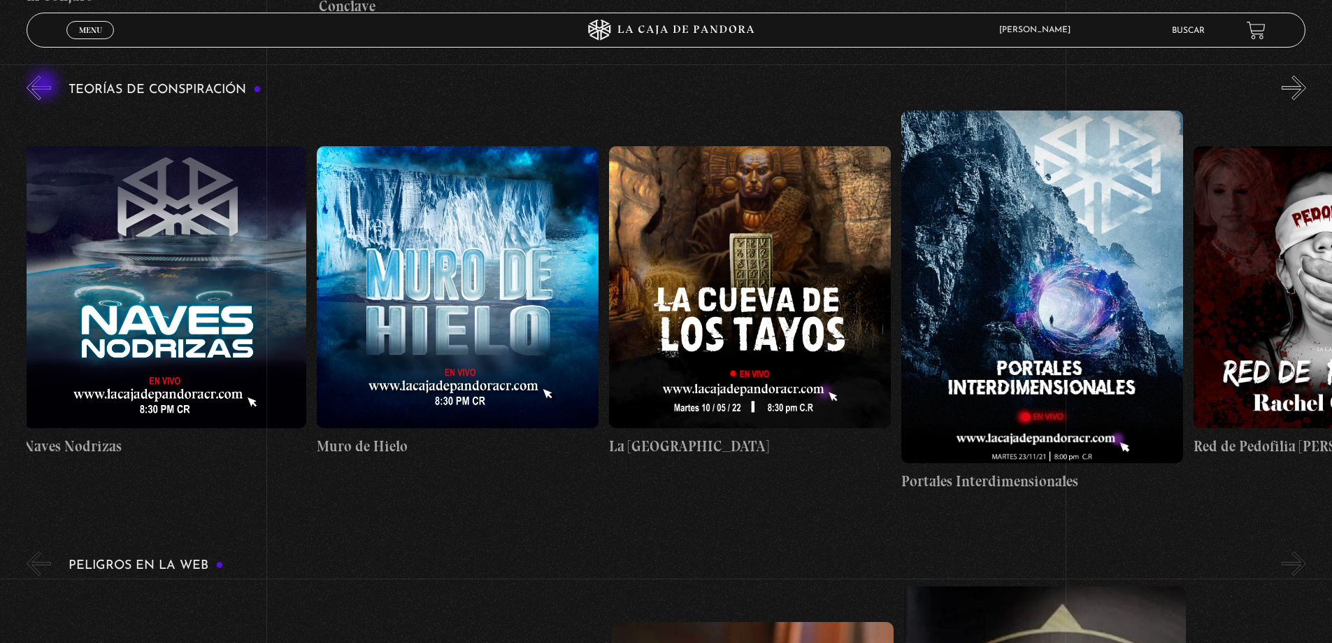
click at [45, 86] on button "«" at bounding box center [39, 88] width 24 height 24
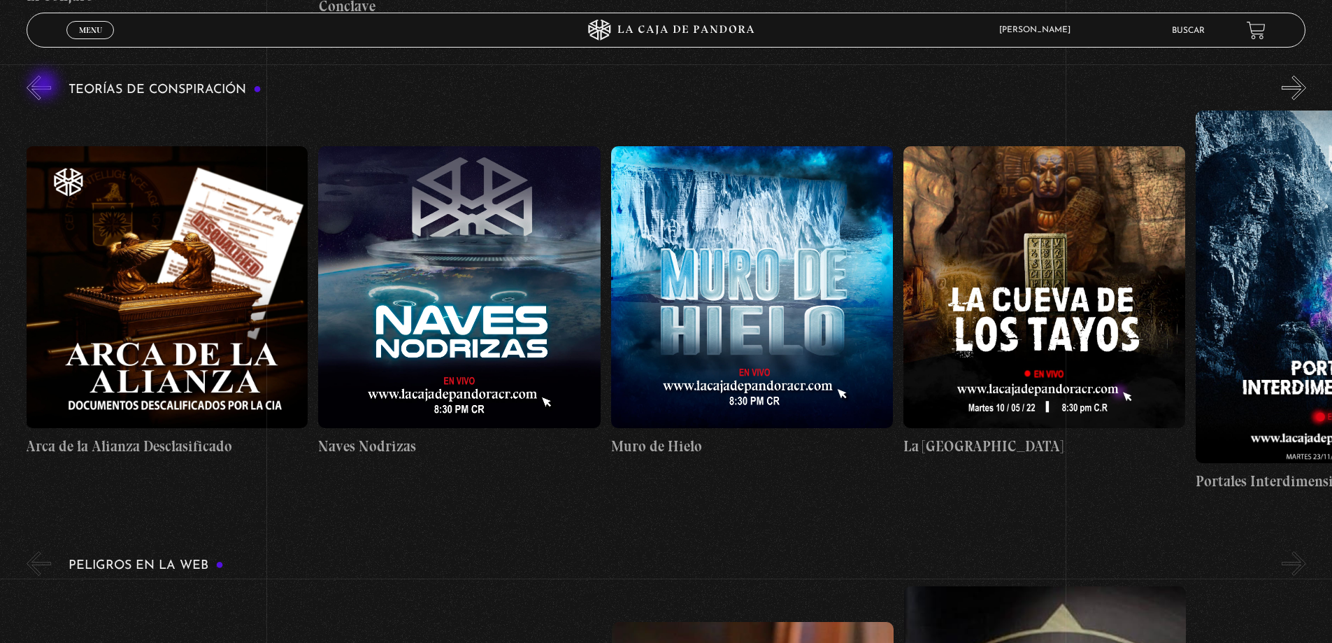
scroll to position [0, 0]
click at [39, 90] on button "«" at bounding box center [39, 88] width 24 height 24
click at [24, 90] on section "Charlas Cuarto de Guerra 11S En la Mente de los Terroristas 11S Servicio Secret…" at bounding box center [666, 434] width 1332 height 7349
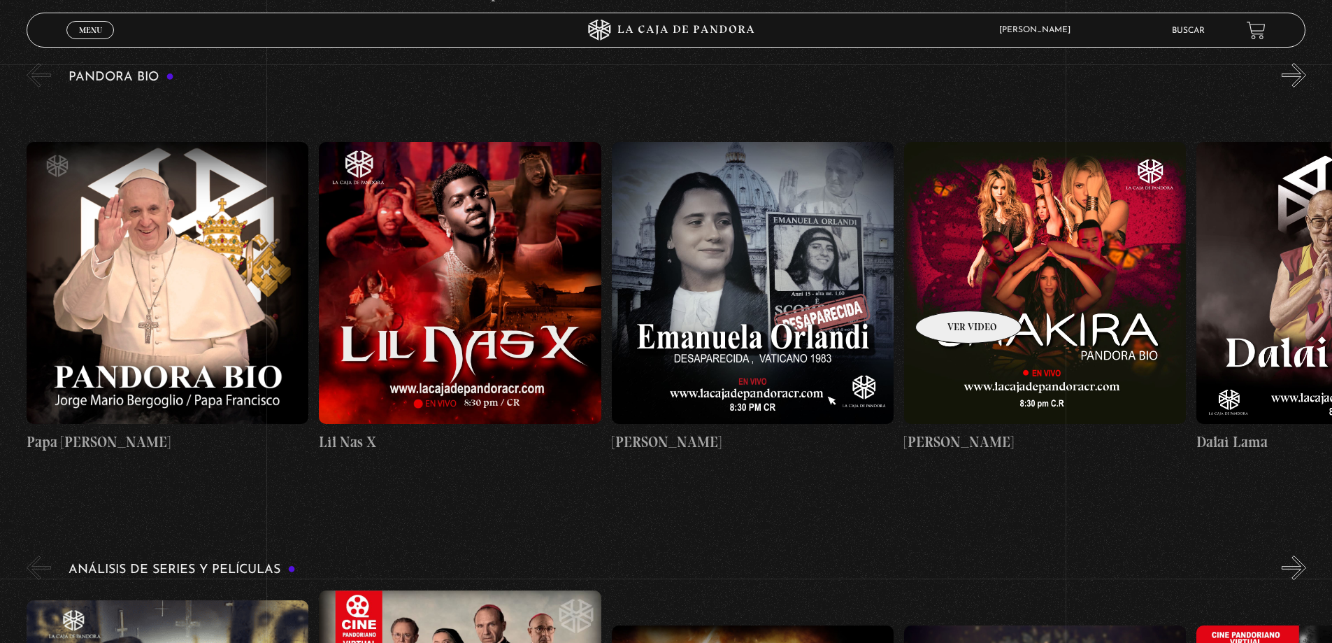
scroll to position [2517, 0]
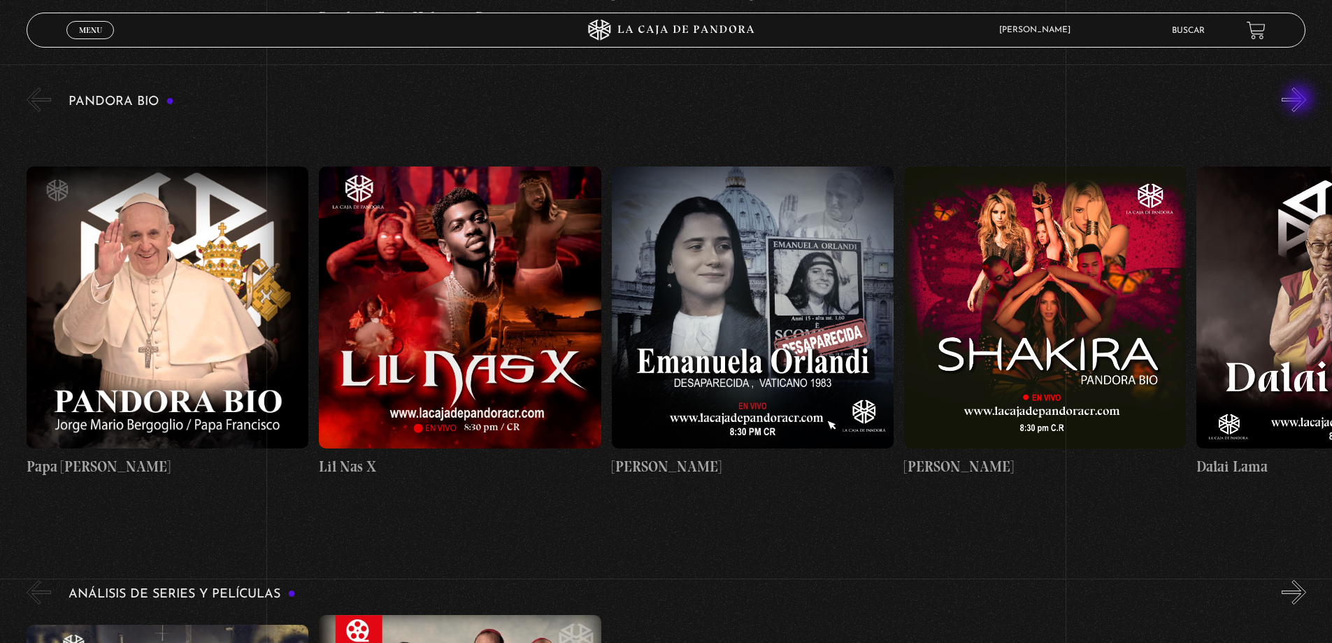
click at [1301, 100] on button "»" at bounding box center [1294, 99] width 24 height 24
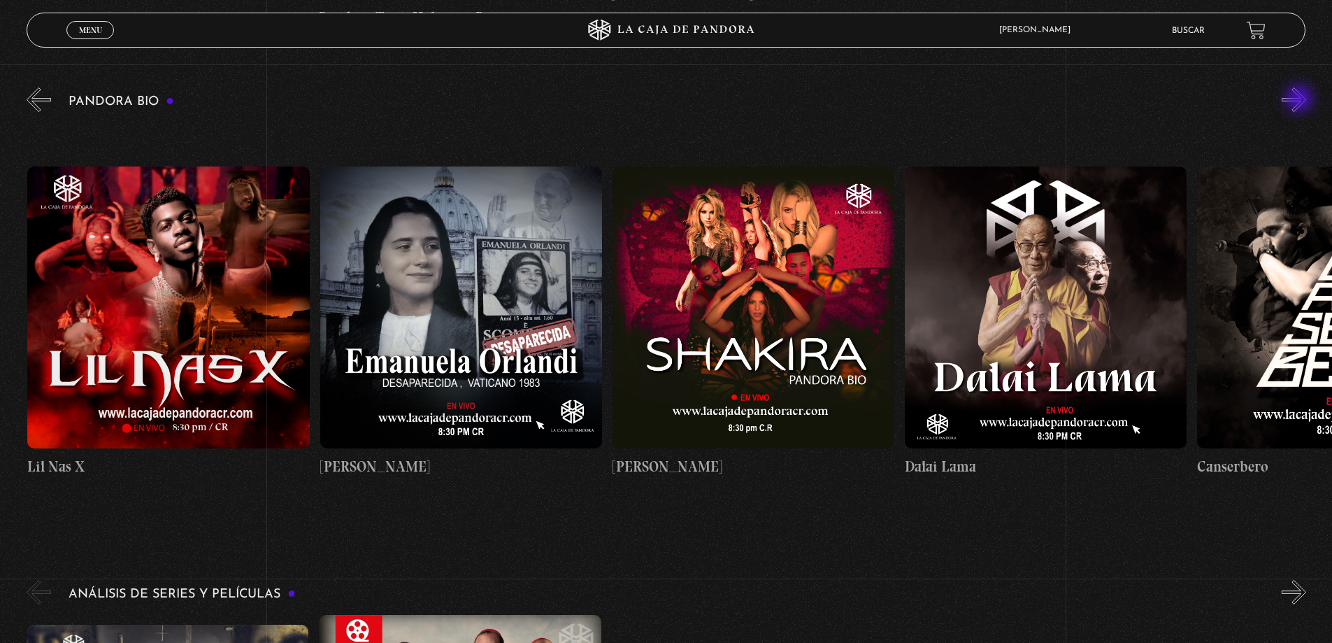
click at [1301, 100] on button "»" at bounding box center [1294, 99] width 24 height 24
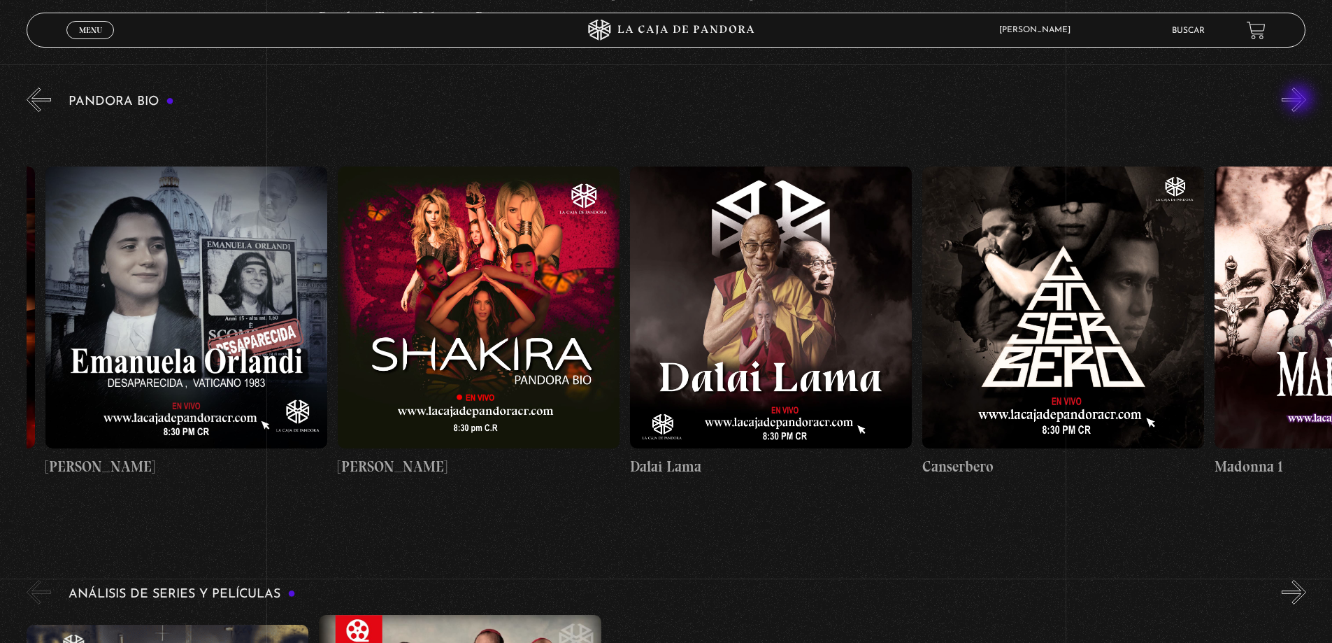
click at [1301, 100] on button "»" at bounding box center [1294, 99] width 24 height 24
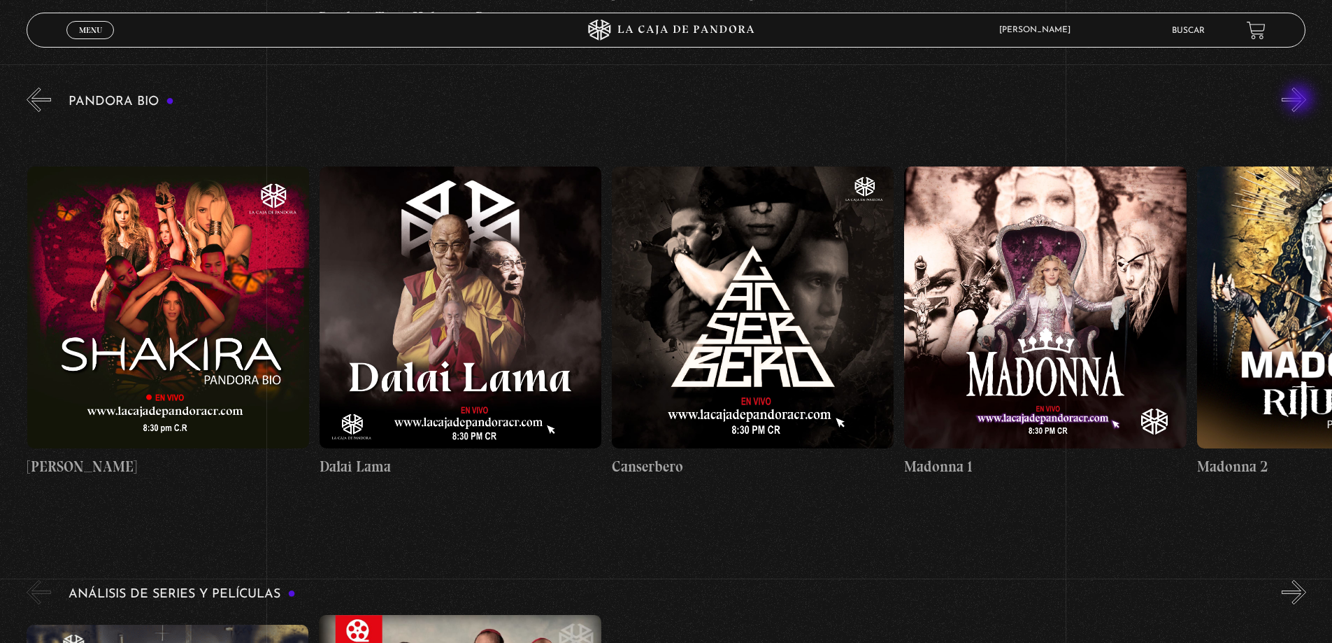
scroll to position [0, 878]
click at [1301, 100] on button "»" at bounding box center [1294, 99] width 24 height 24
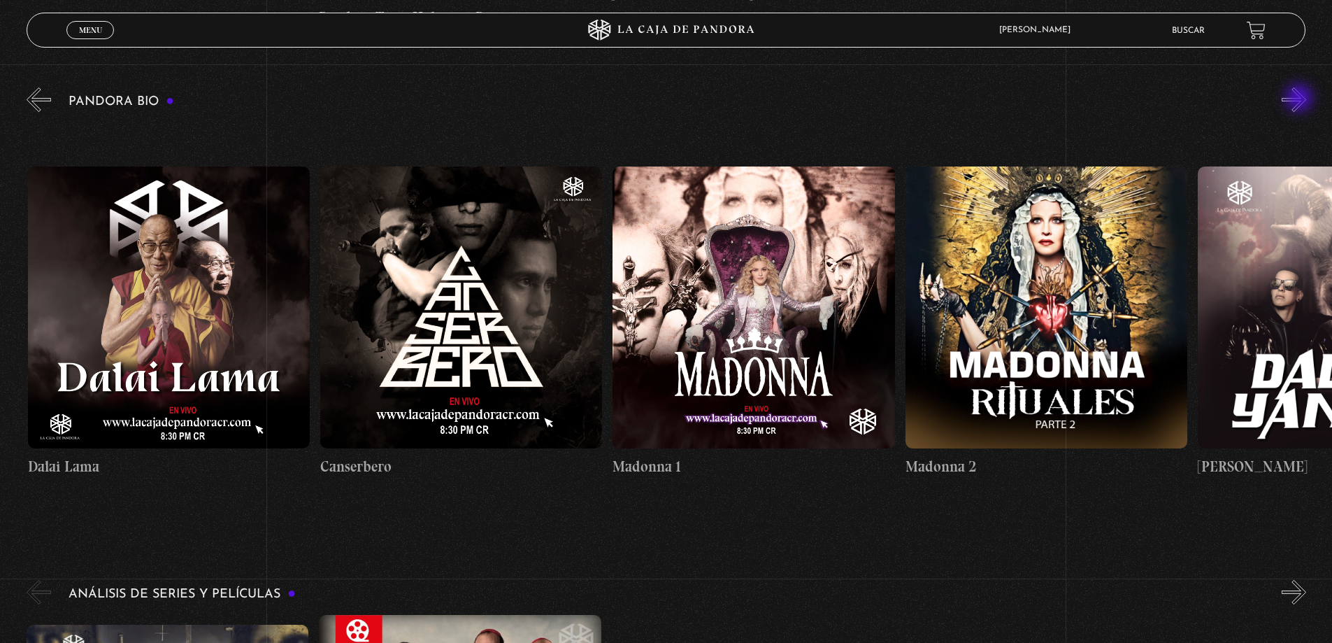
click at [1301, 99] on button "»" at bounding box center [1294, 99] width 24 height 24
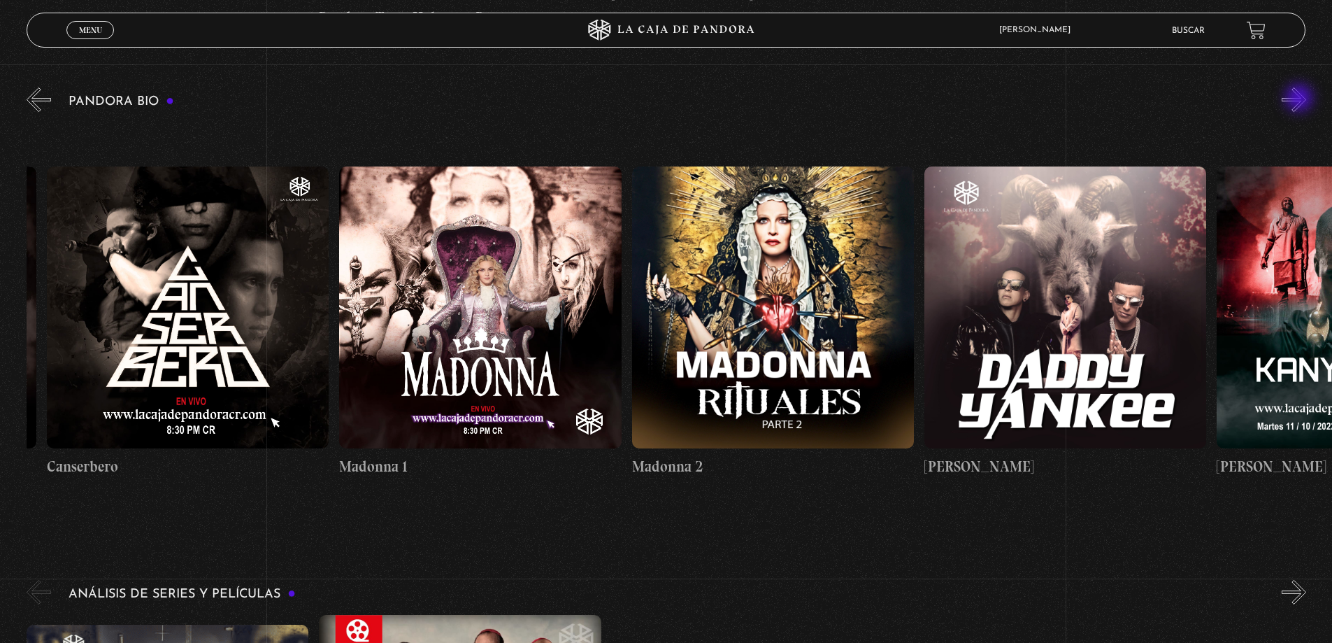
click at [1301, 99] on button "»" at bounding box center [1294, 99] width 24 height 24
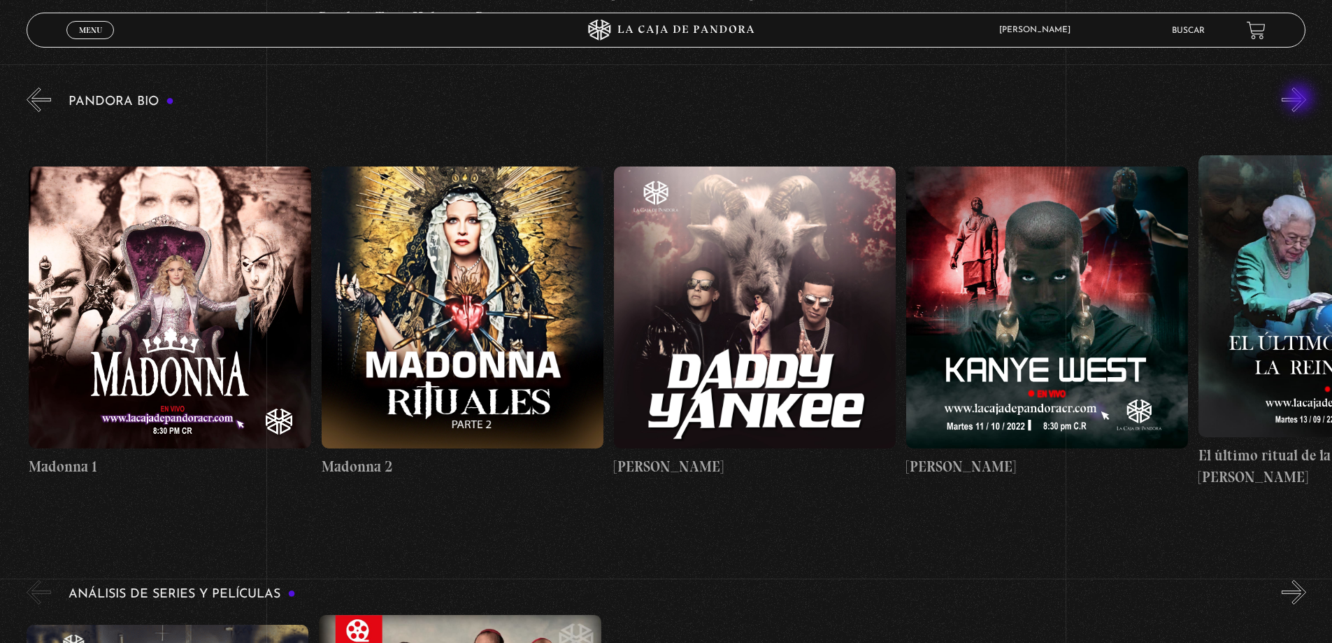
click at [1301, 99] on button "»" at bounding box center [1294, 99] width 24 height 24
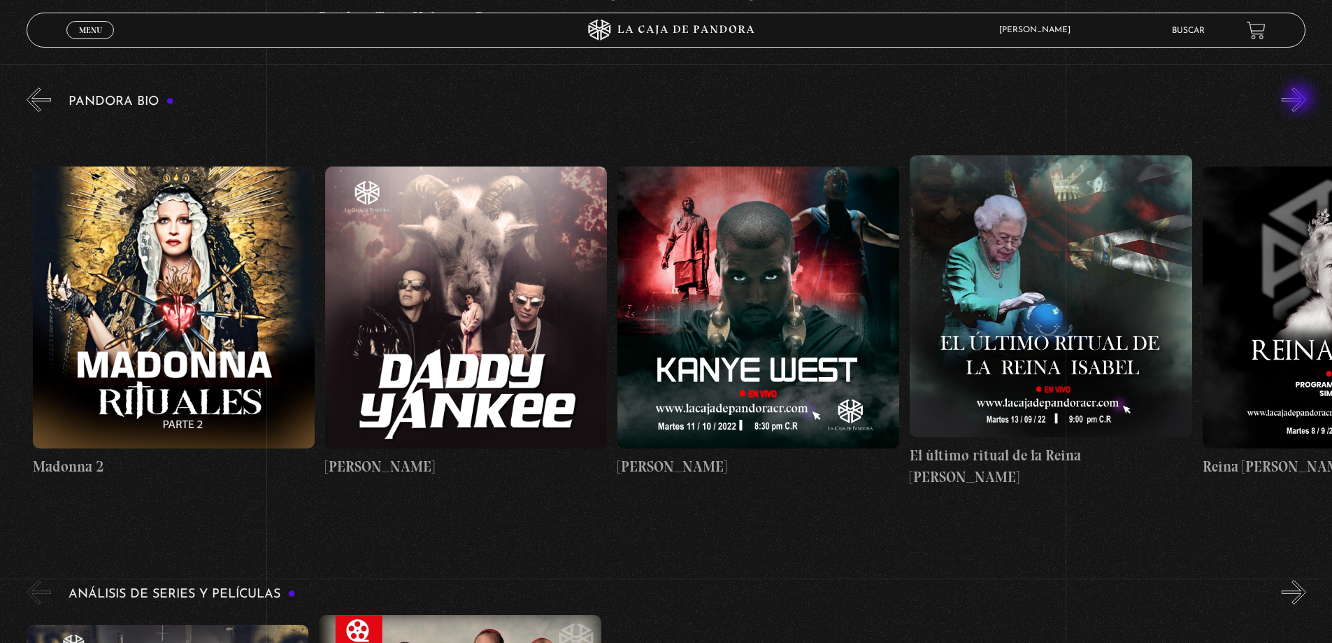
click at [1301, 99] on button "»" at bounding box center [1294, 99] width 24 height 24
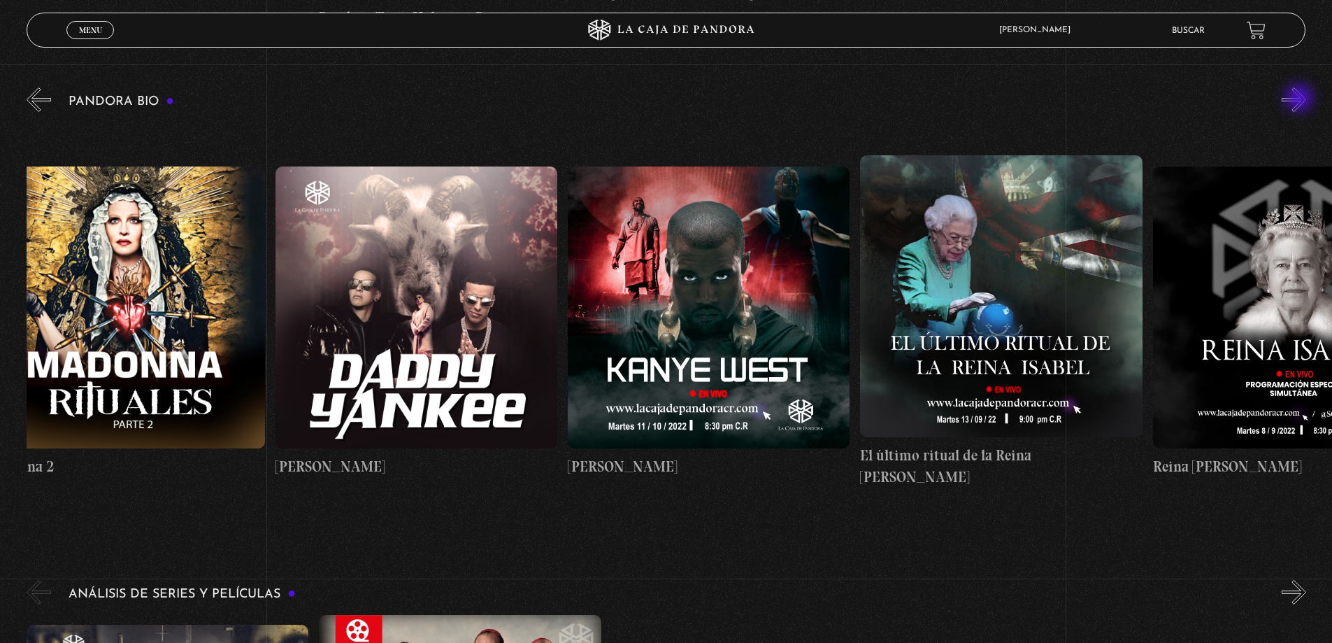
click at [1301, 99] on button "»" at bounding box center [1294, 99] width 24 height 24
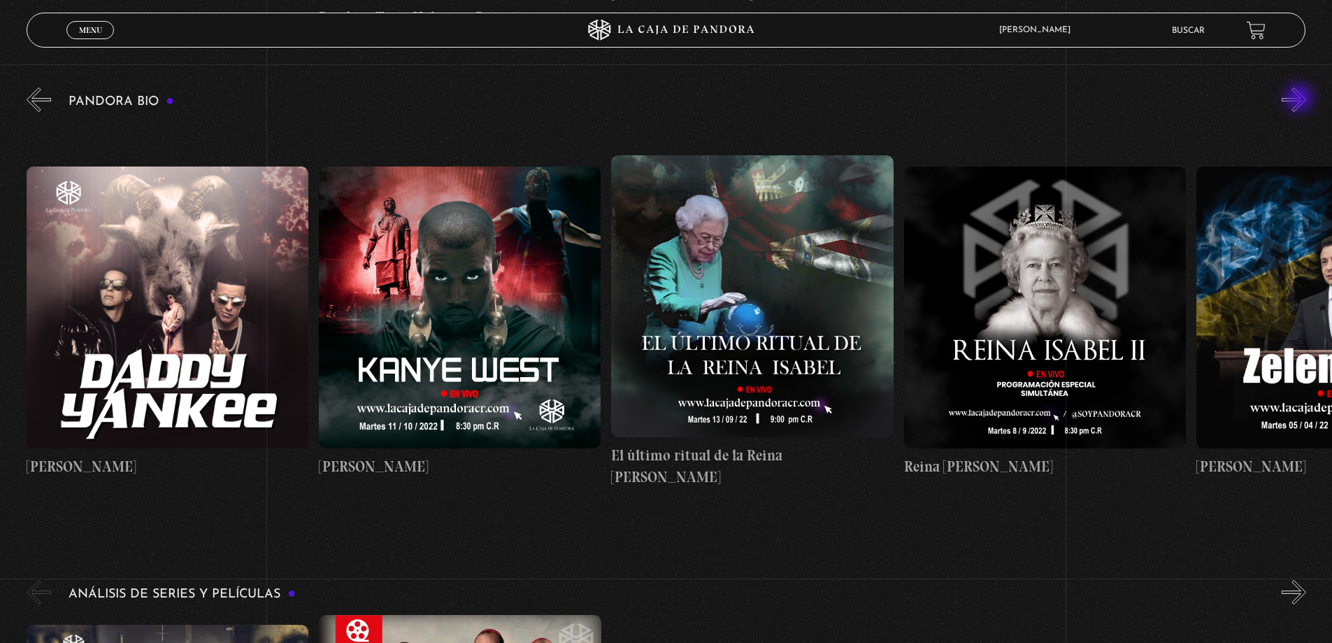
click at [1301, 99] on button "»" at bounding box center [1294, 99] width 24 height 24
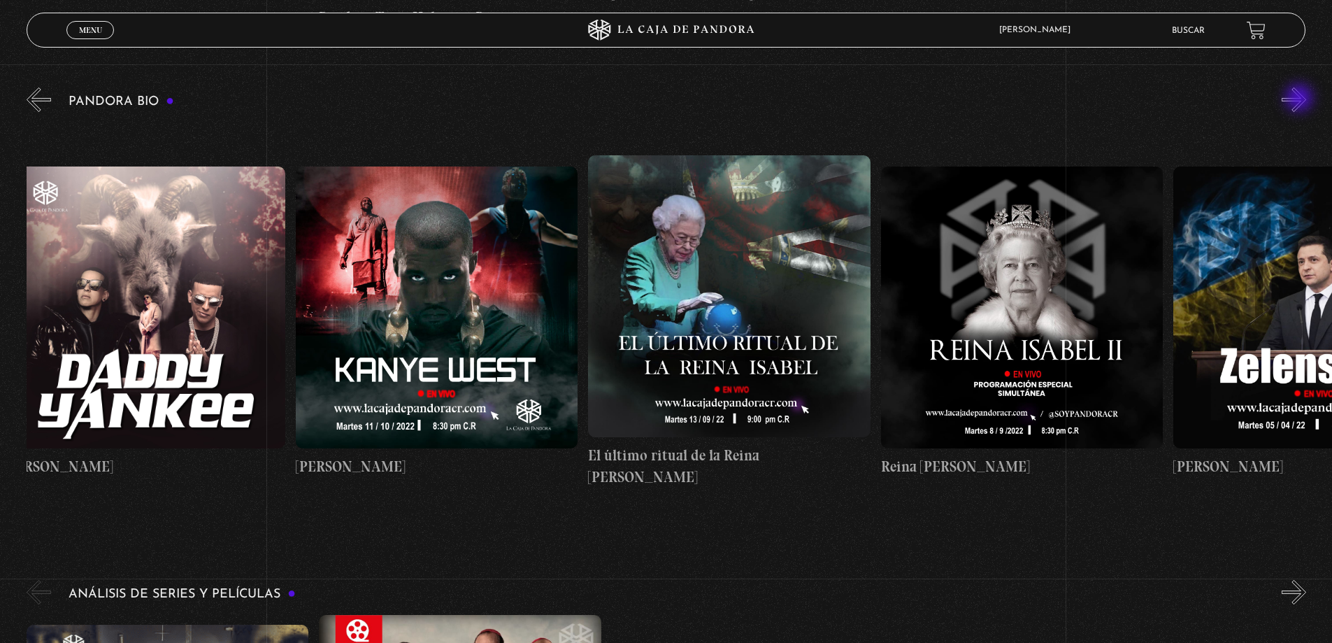
click at [1301, 99] on button "»" at bounding box center [1294, 99] width 24 height 24
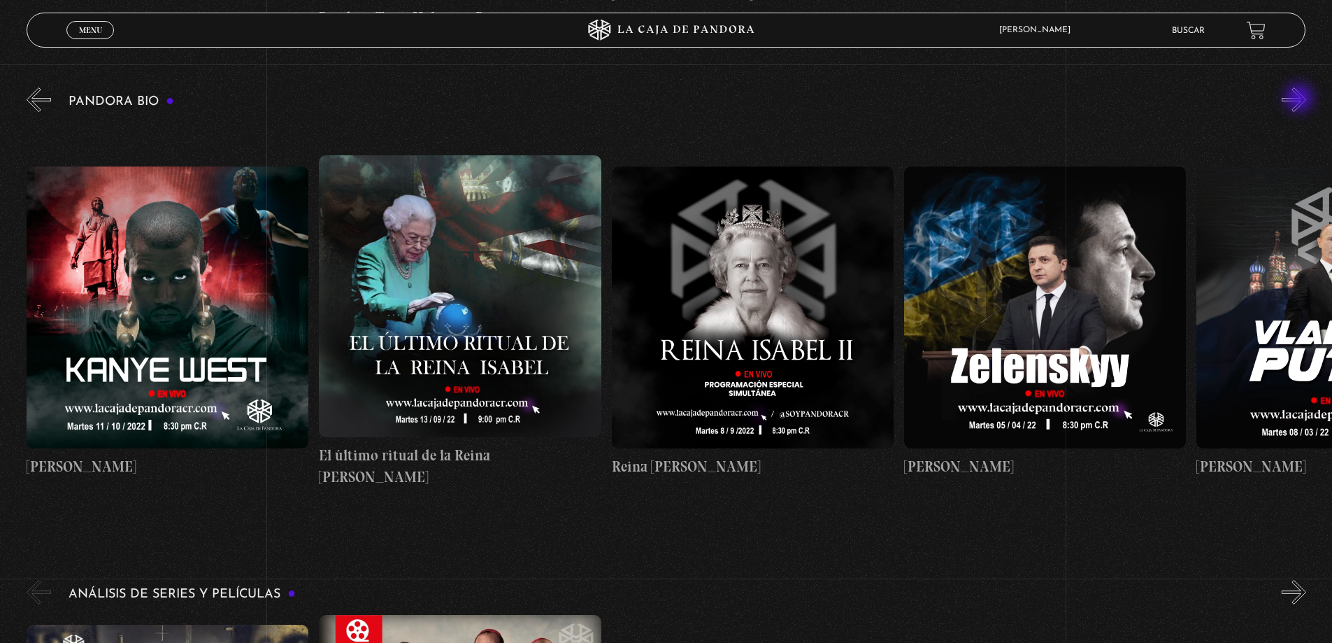
click at [1301, 99] on button "»" at bounding box center [1294, 99] width 24 height 24
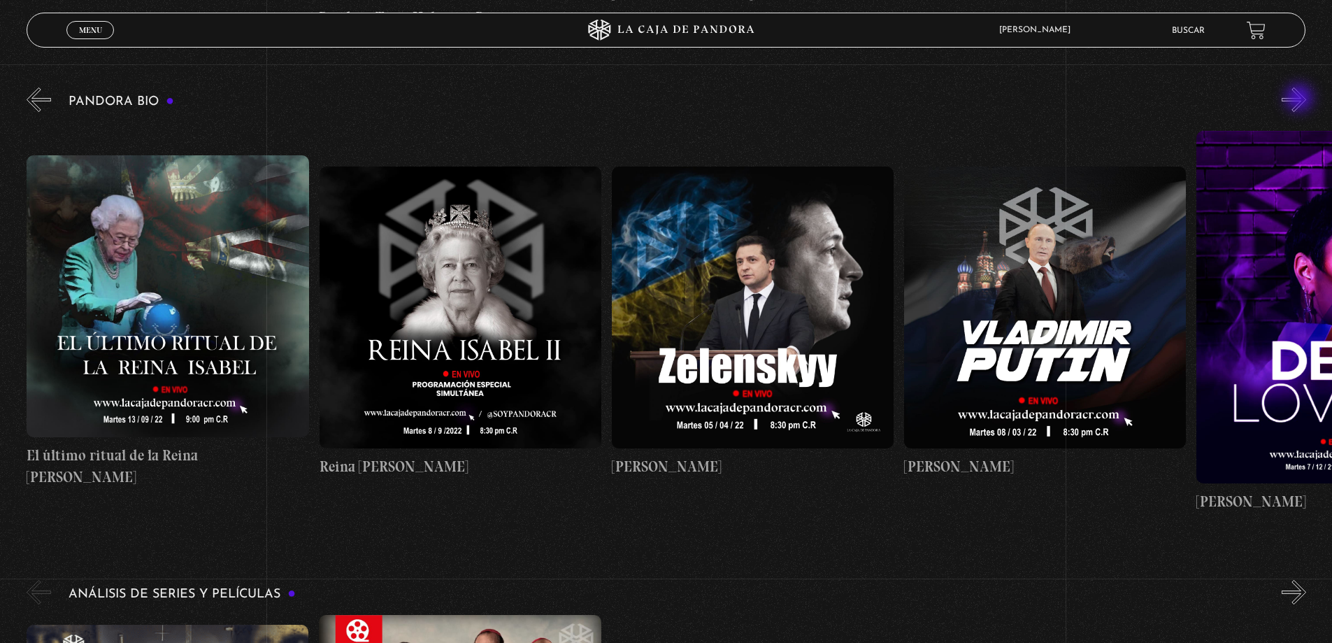
click at [1301, 99] on button "»" at bounding box center [1294, 99] width 24 height 24
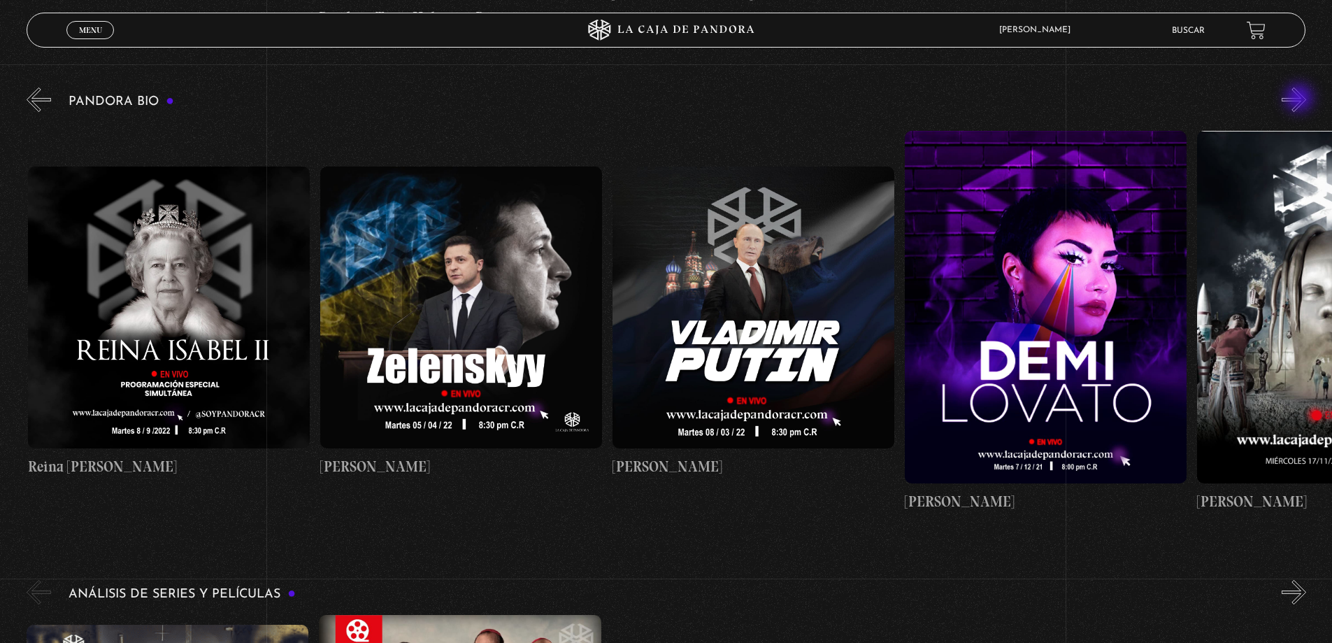
scroll to position [0, 3217]
click at [1321, 98] on div "Pandora Bio Shakira" at bounding box center [680, 303] width 1306 height 436
click at [1306, 107] on button "»" at bounding box center [1294, 99] width 24 height 24
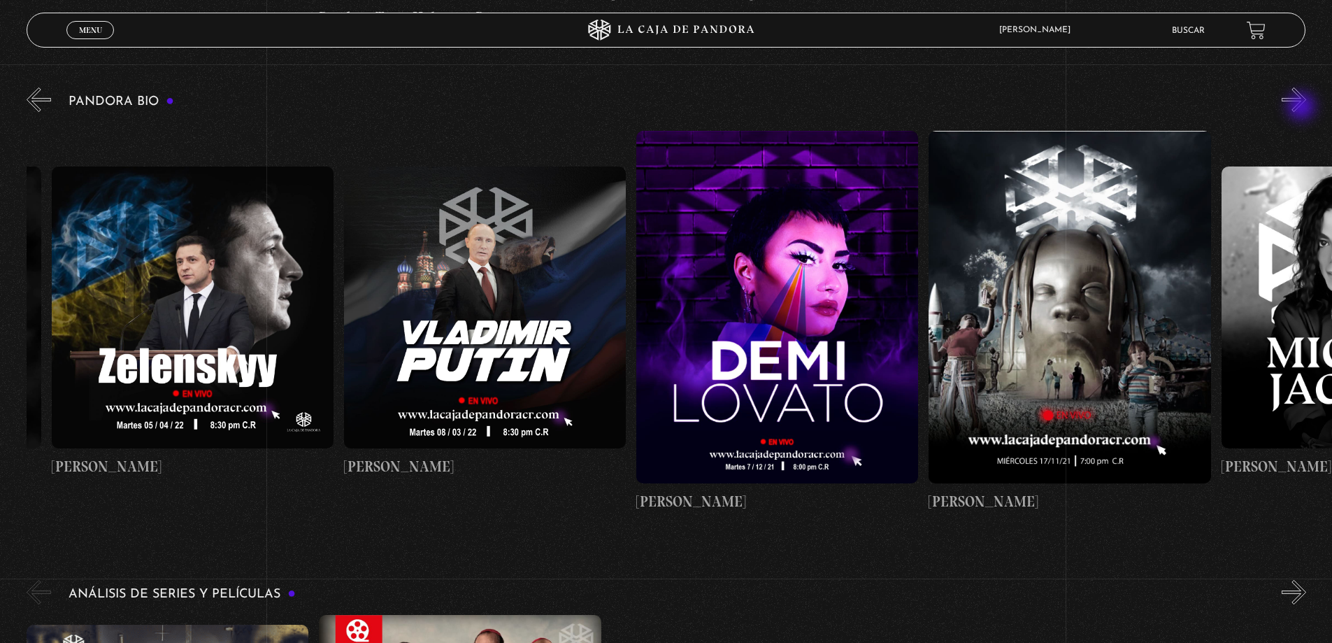
click at [1303, 108] on button "»" at bounding box center [1294, 99] width 24 height 24
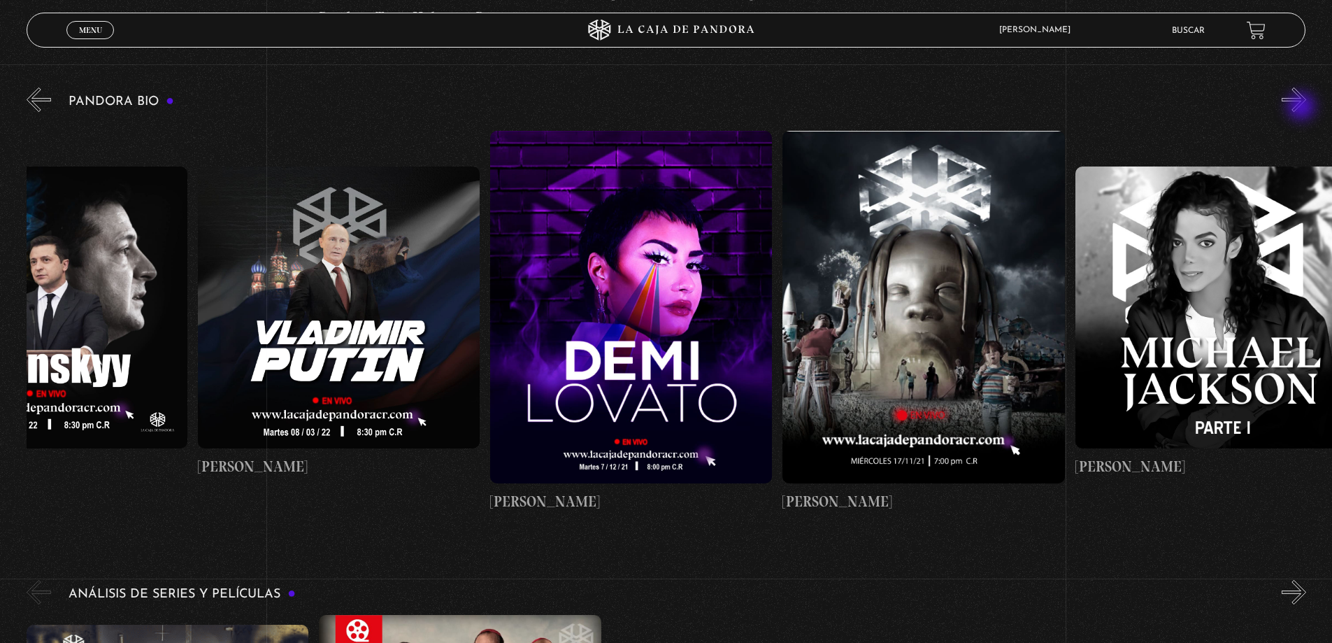
click at [1303, 108] on button "»" at bounding box center [1294, 99] width 24 height 24
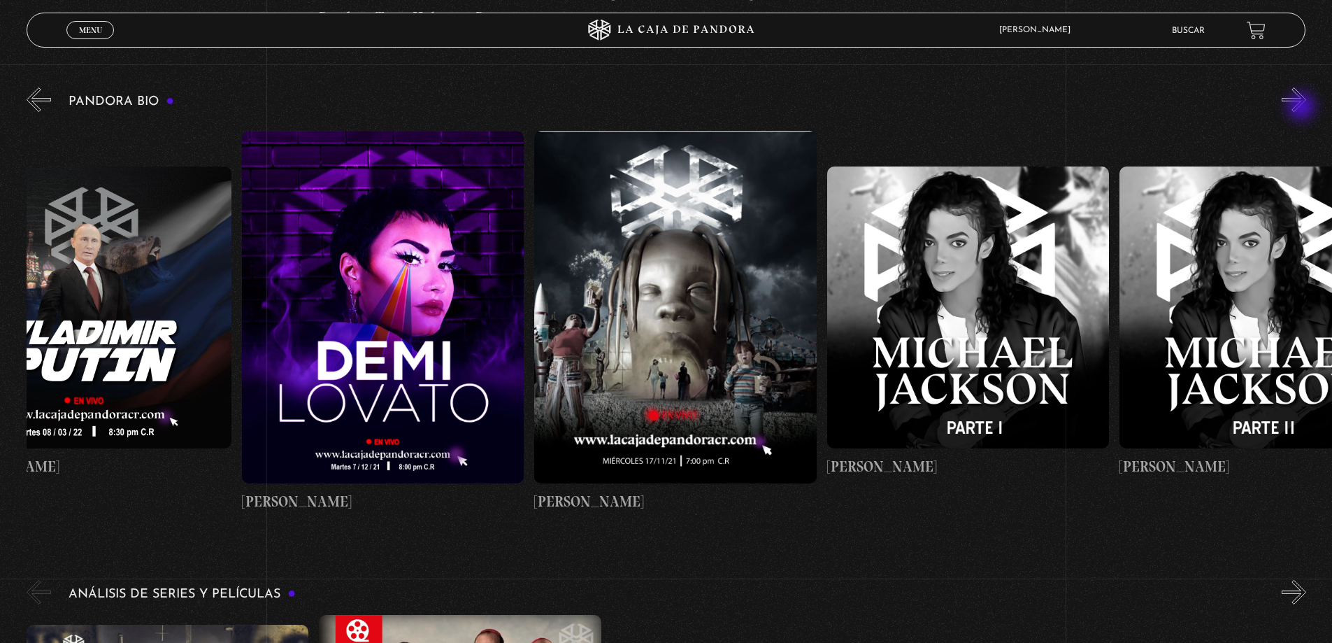
click at [1303, 108] on button "»" at bounding box center [1294, 99] width 24 height 24
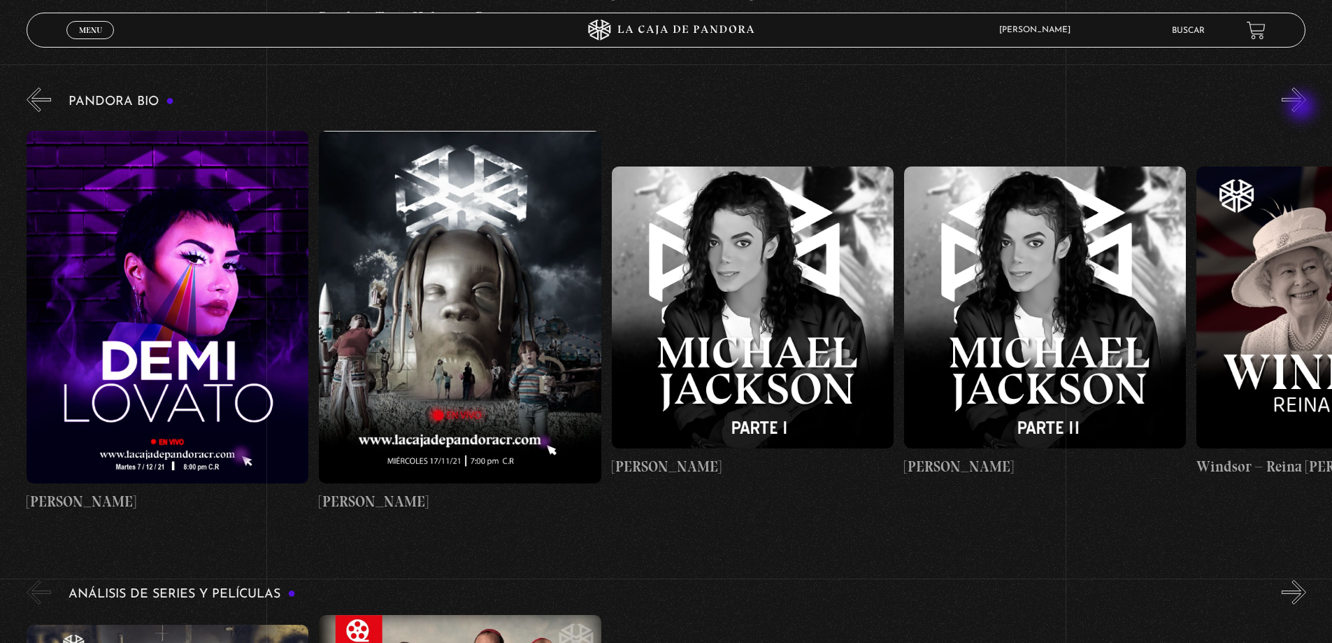
click at [1303, 108] on button "»" at bounding box center [1294, 99] width 24 height 24
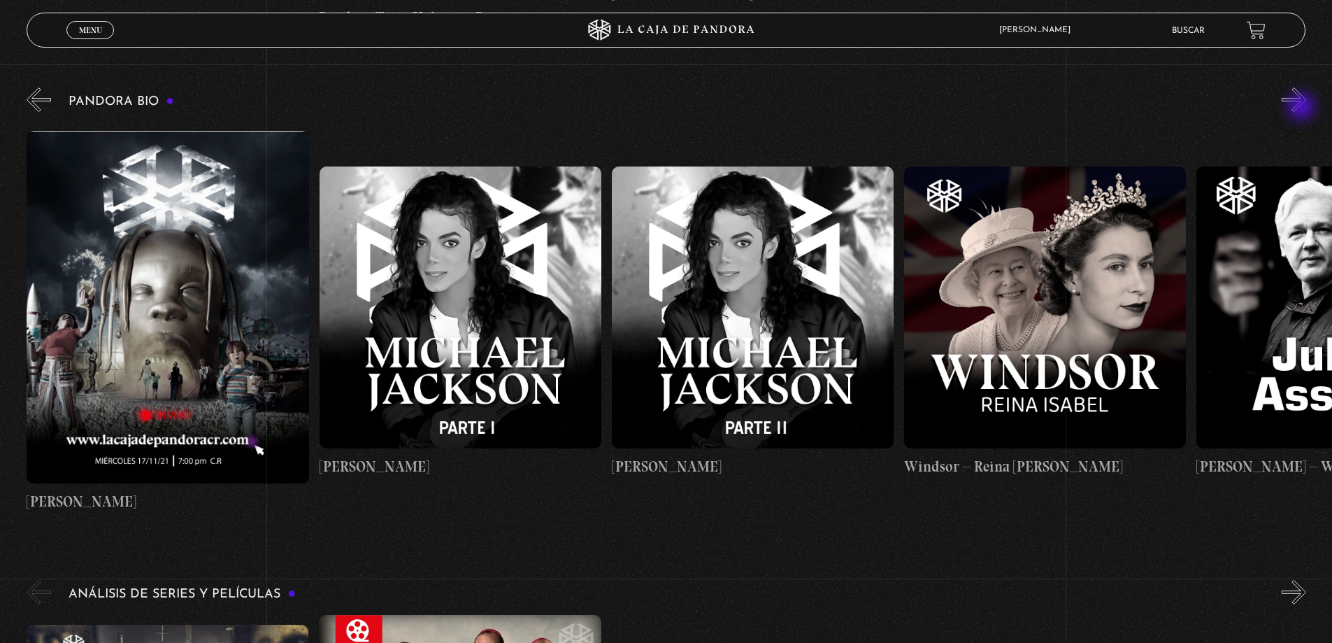
click at [1303, 108] on button "»" at bounding box center [1294, 99] width 24 height 24
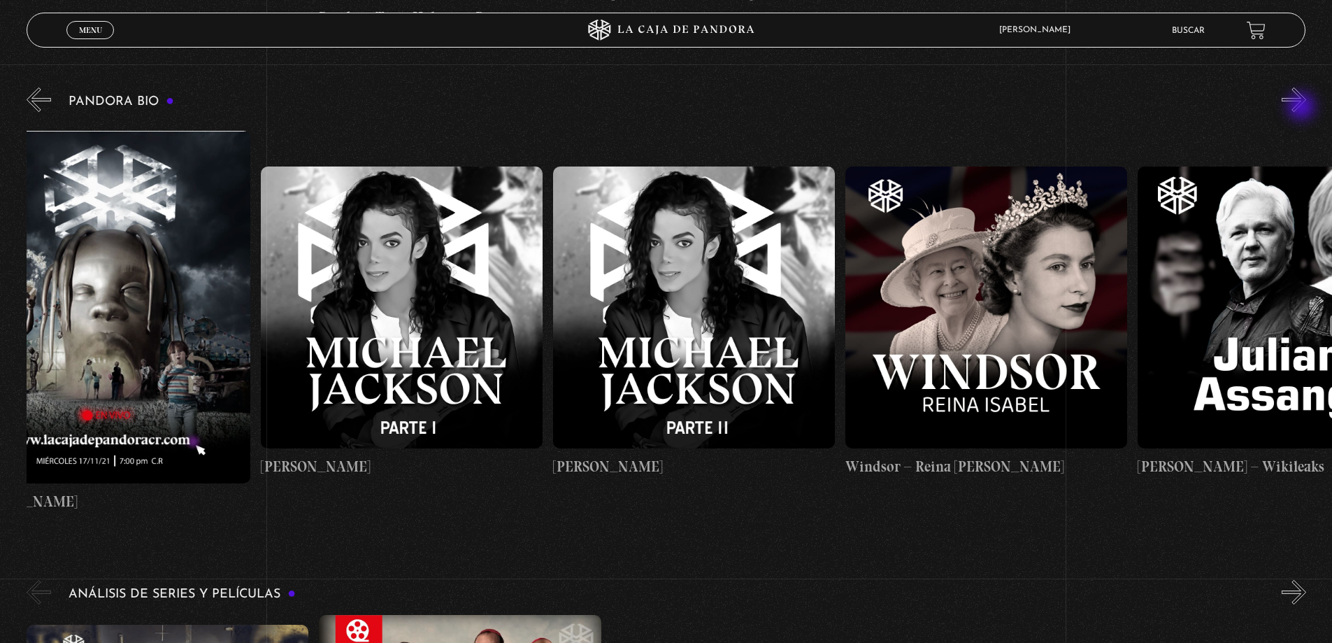
click at [1303, 108] on button "»" at bounding box center [1294, 99] width 24 height 24
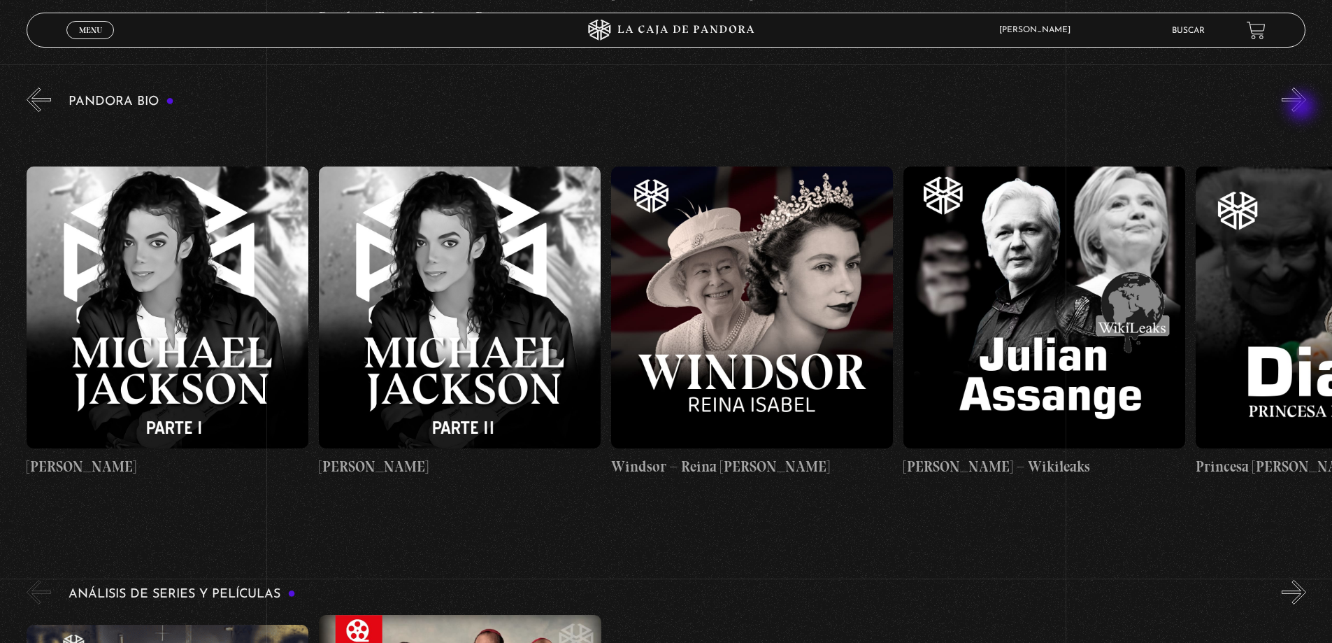
click at [1303, 108] on button "»" at bounding box center [1294, 99] width 24 height 24
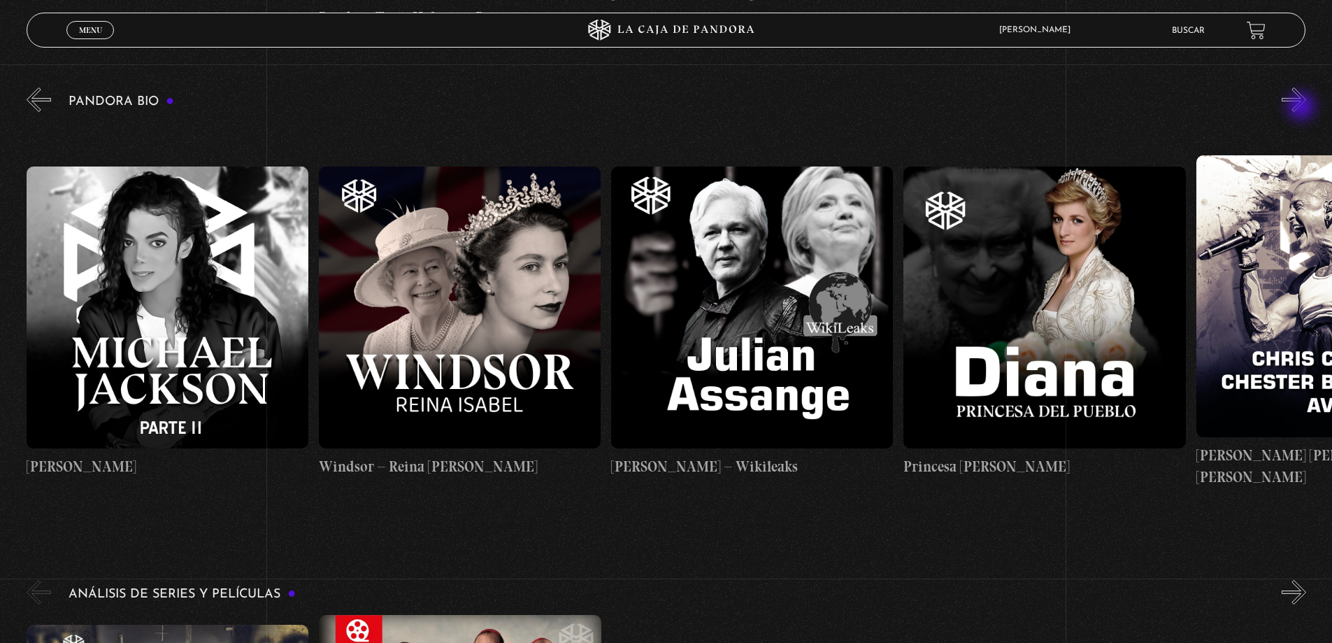
click at [1303, 108] on button "»" at bounding box center [1294, 99] width 24 height 24
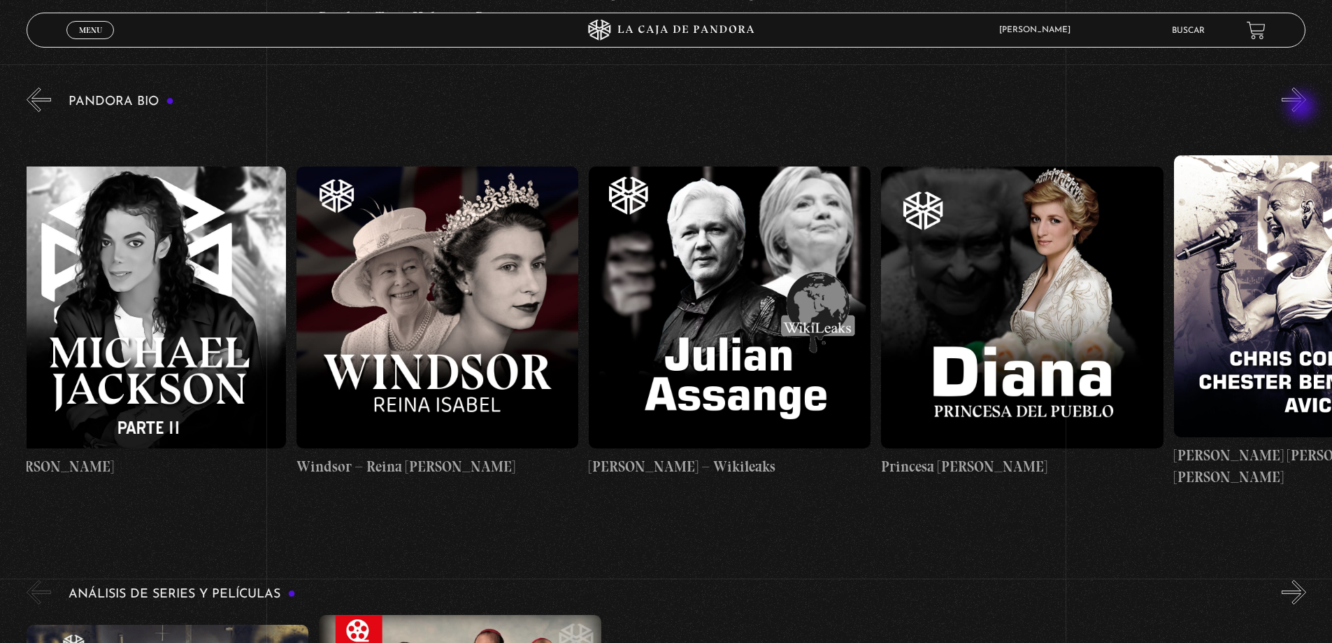
click at [1303, 108] on button "»" at bounding box center [1294, 99] width 24 height 24
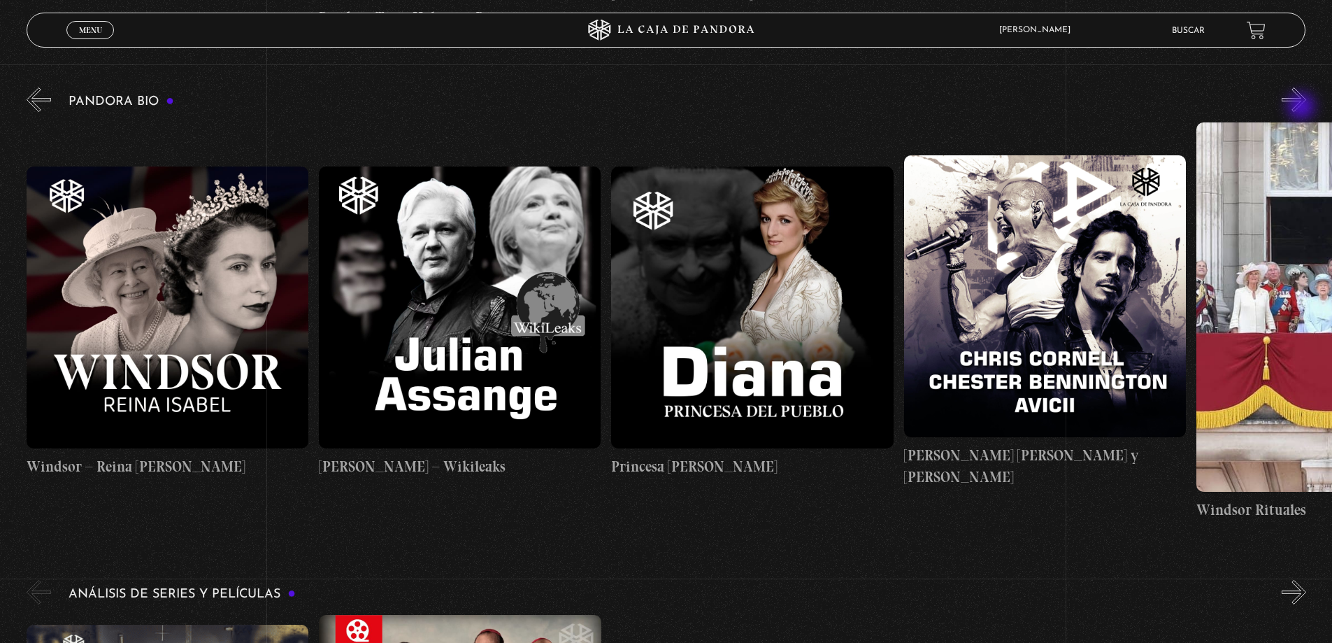
click at [1303, 108] on button "»" at bounding box center [1294, 99] width 24 height 24
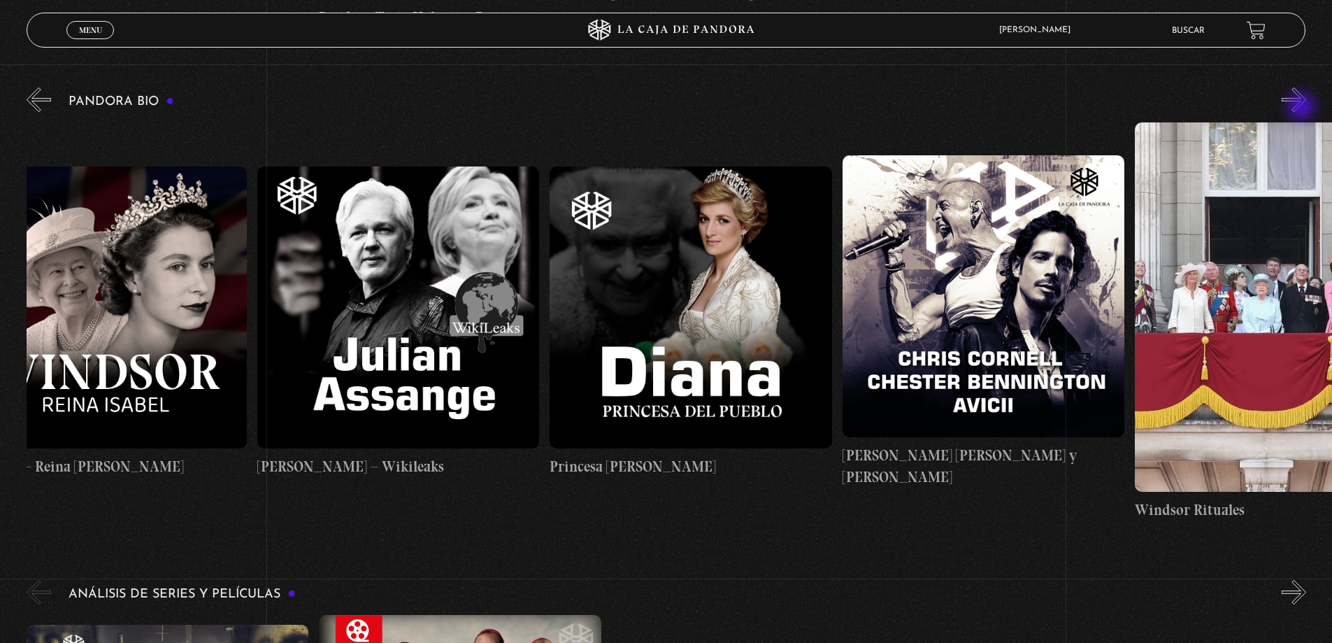
click at [1303, 108] on button "»" at bounding box center [1294, 99] width 24 height 24
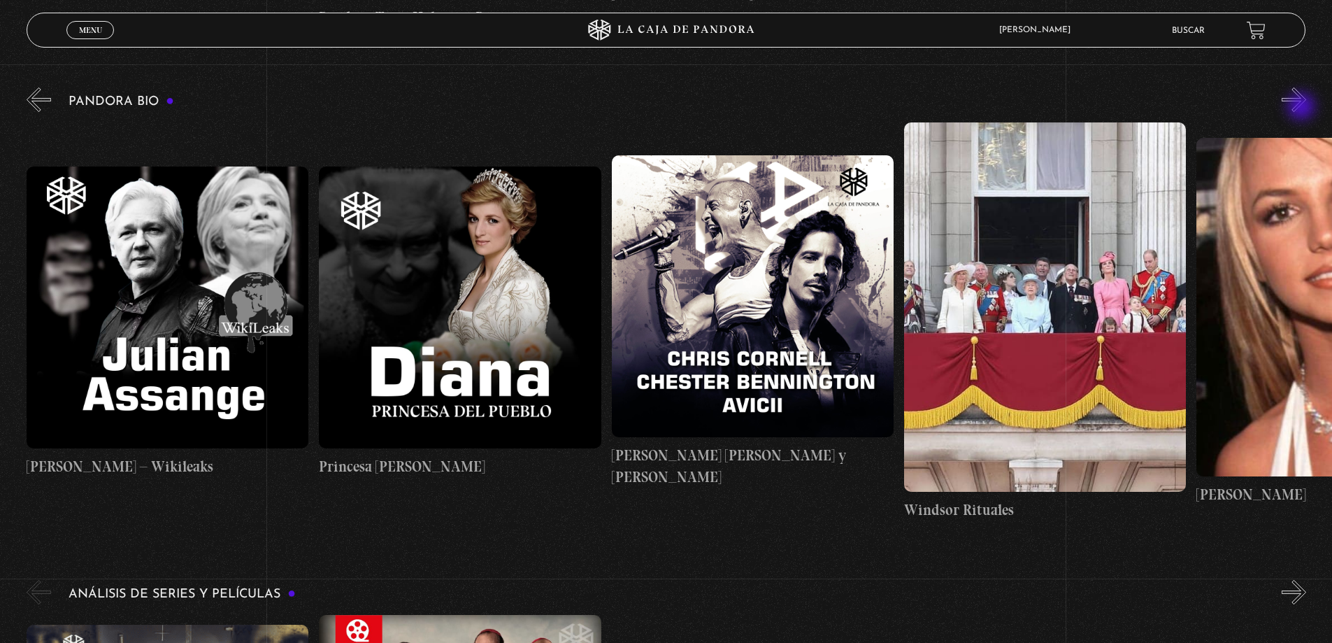
click at [1303, 108] on button "»" at bounding box center [1294, 99] width 24 height 24
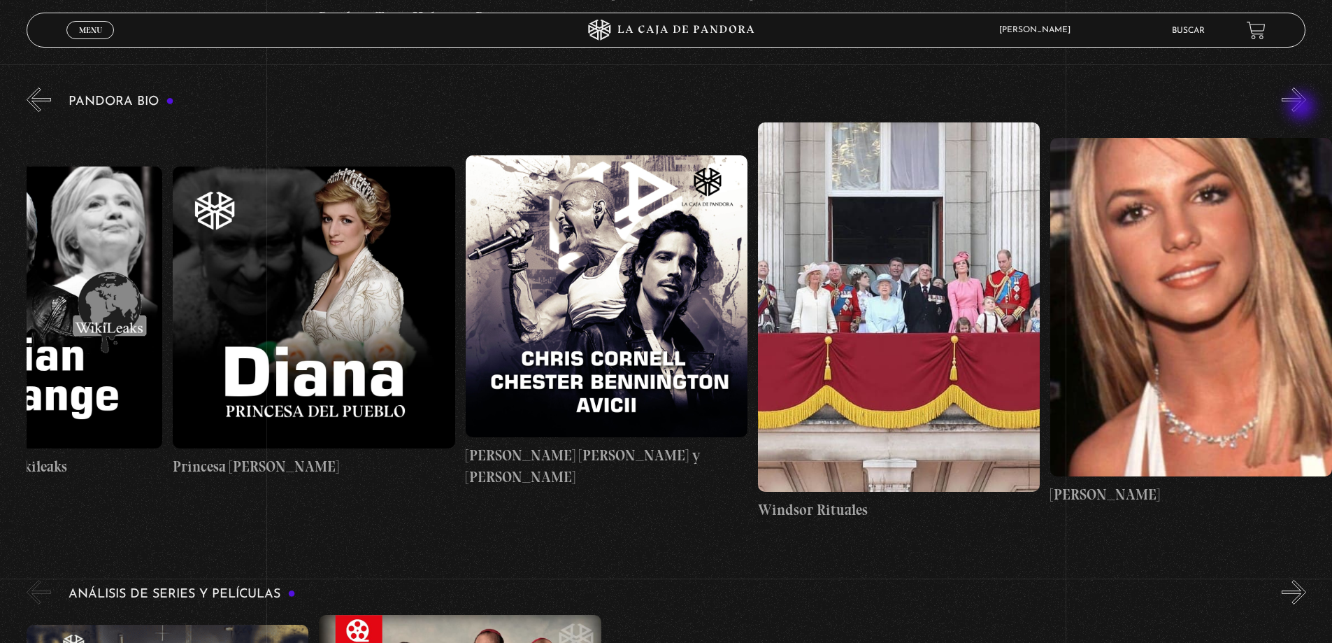
click at [1303, 108] on button "»" at bounding box center [1294, 99] width 24 height 24
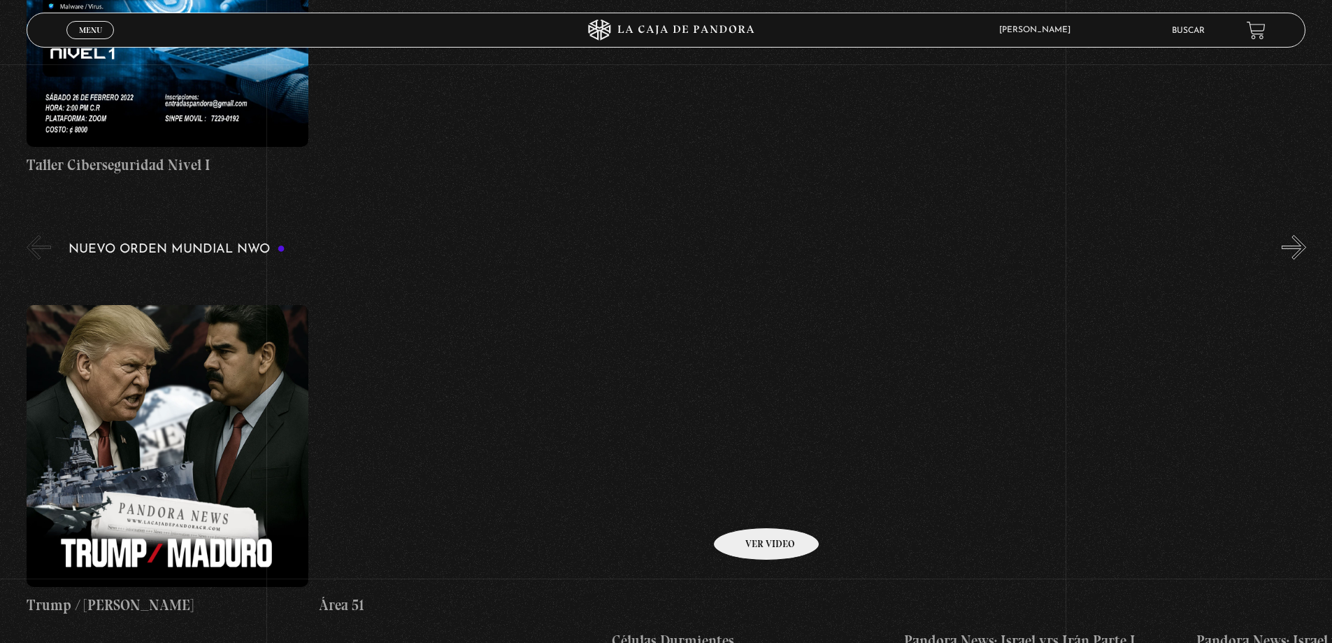
scroll to position [979, 0]
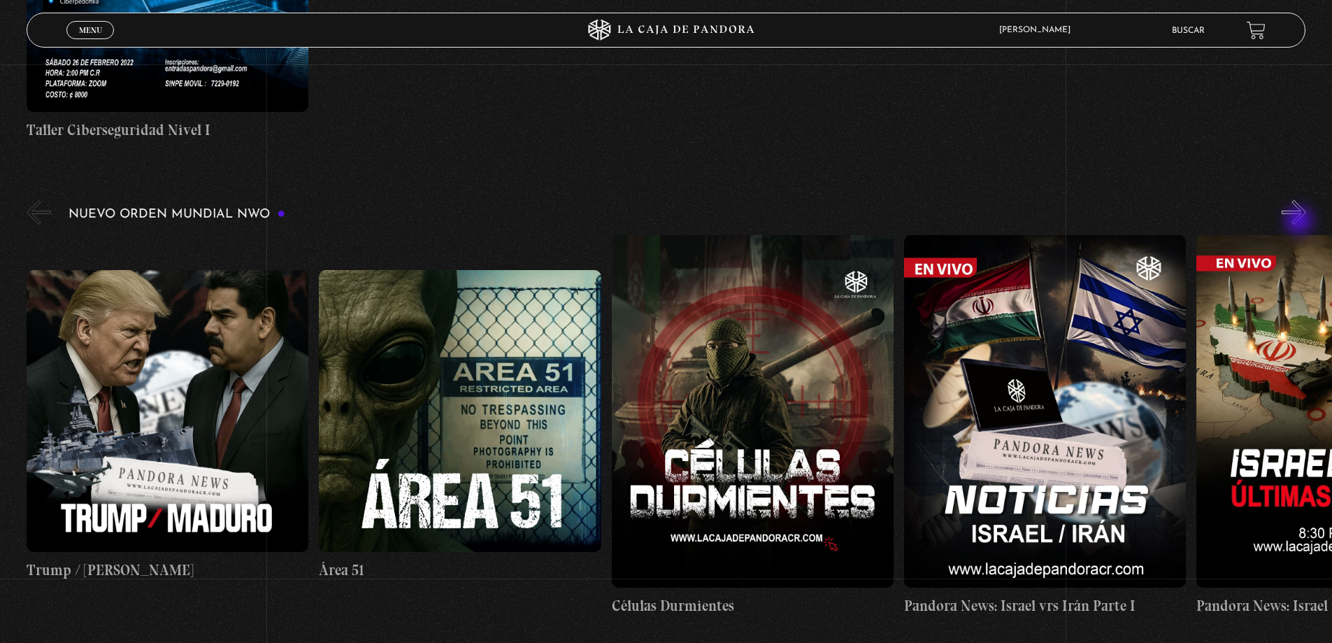
click at [1306, 215] on button "»" at bounding box center [1294, 212] width 24 height 24
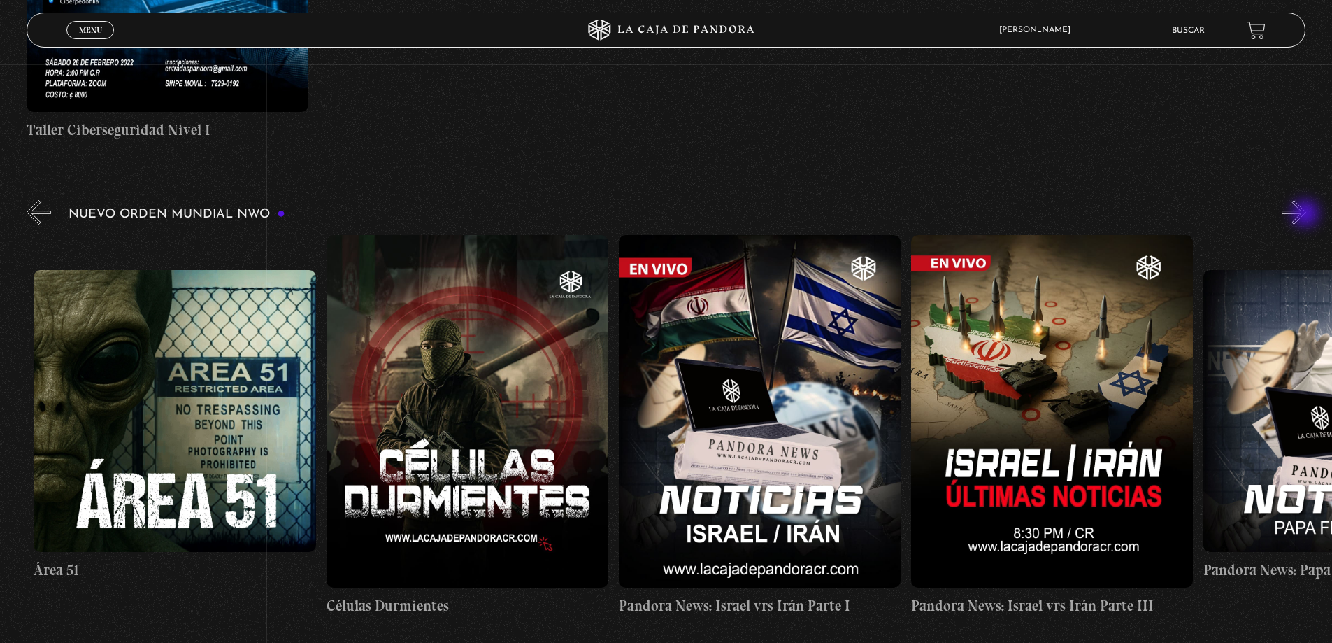
click at [1306, 215] on button "»" at bounding box center [1294, 212] width 24 height 24
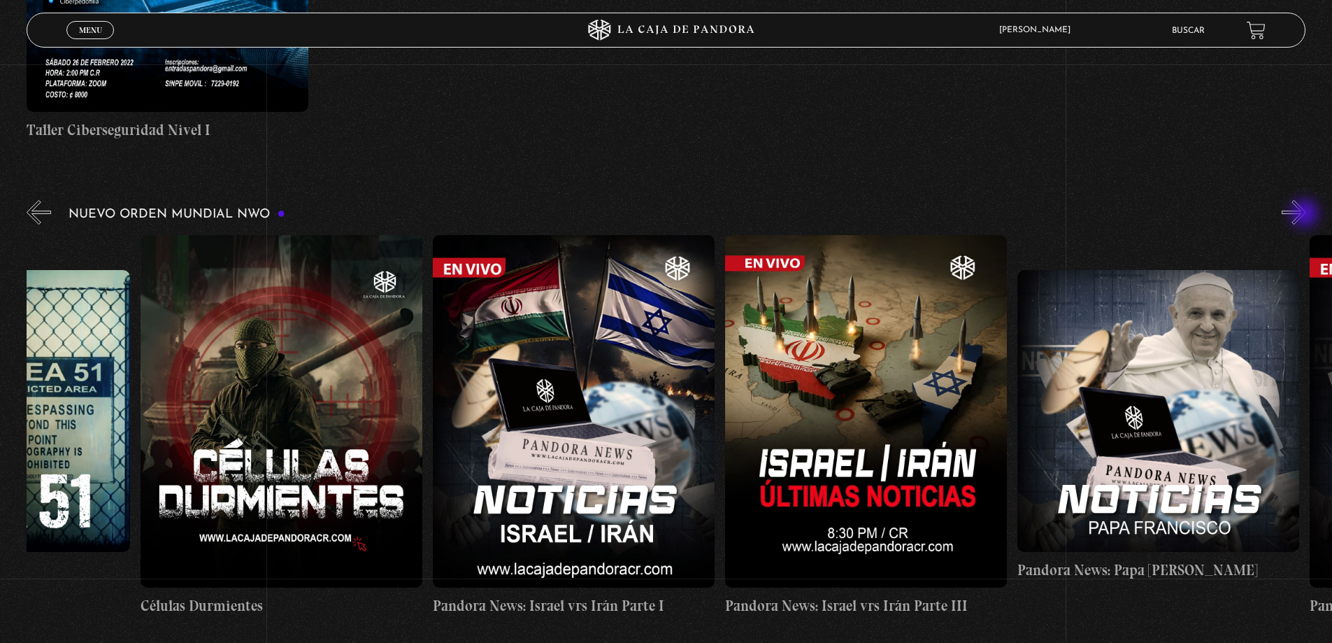
click at [1306, 215] on button "»" at bounding box center [1294, 212] width 24 height 24
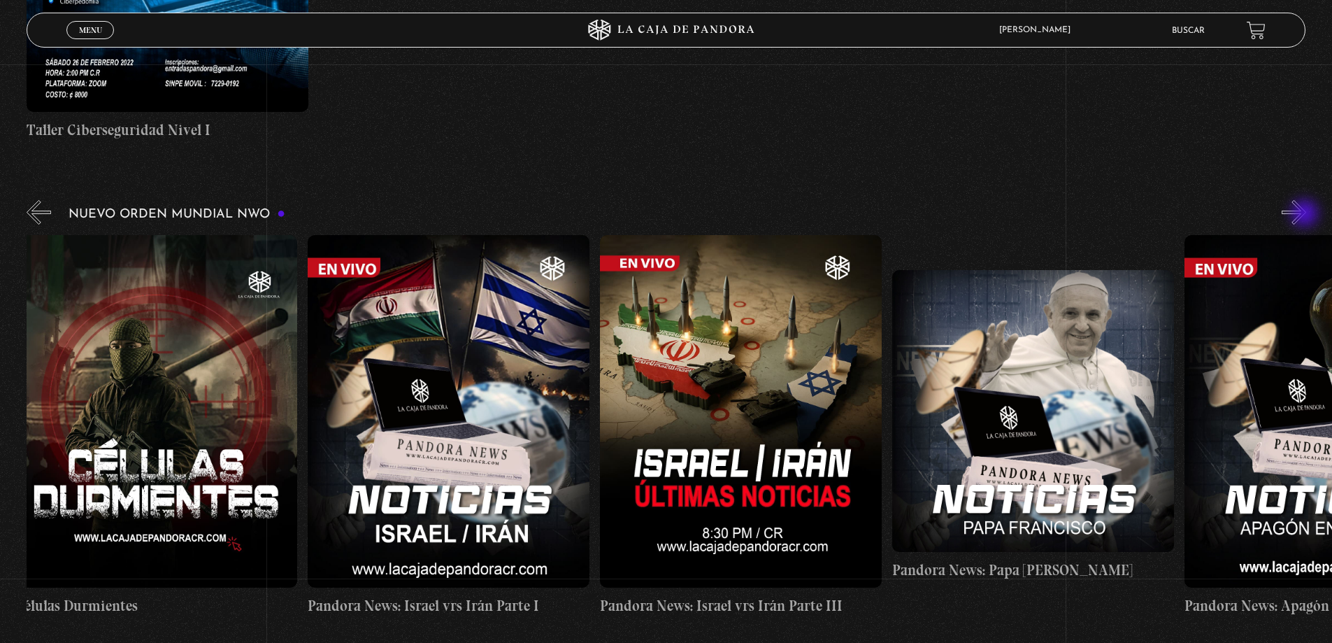
click at [1306, 215] on button "»" at bounding box center [1294, 212] width 24 height 24
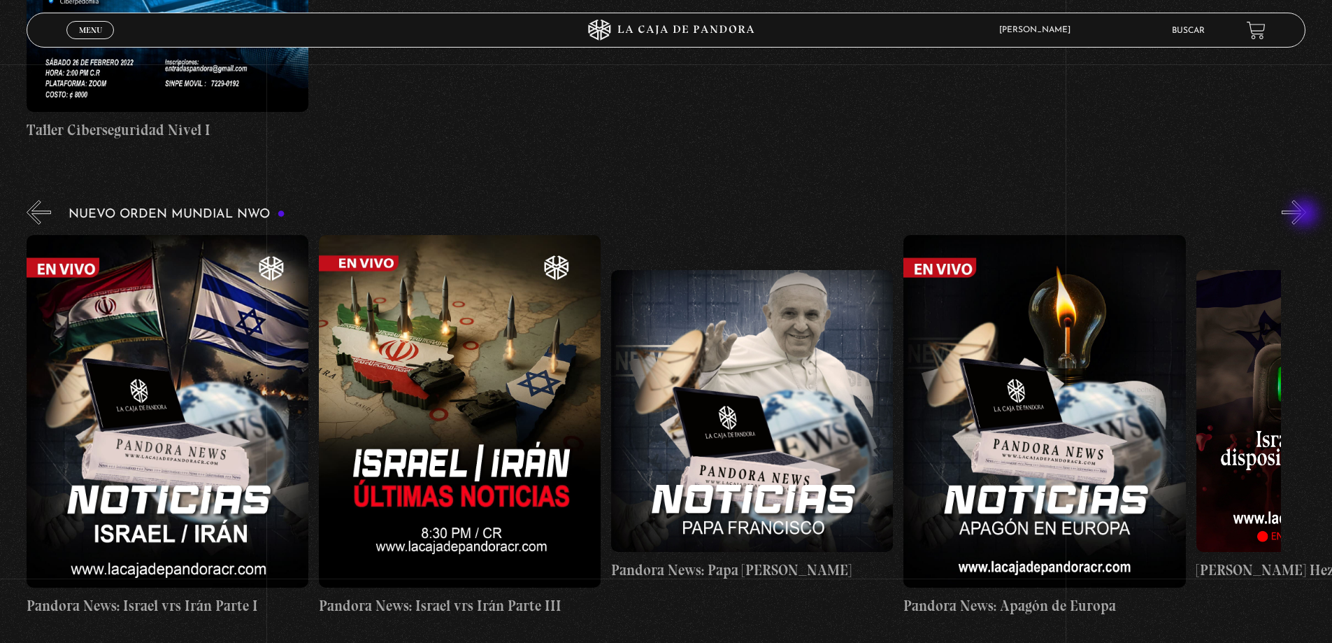
click at [1306, 215] on button "»" at bounding box center [1294, 212] width 24 height 24
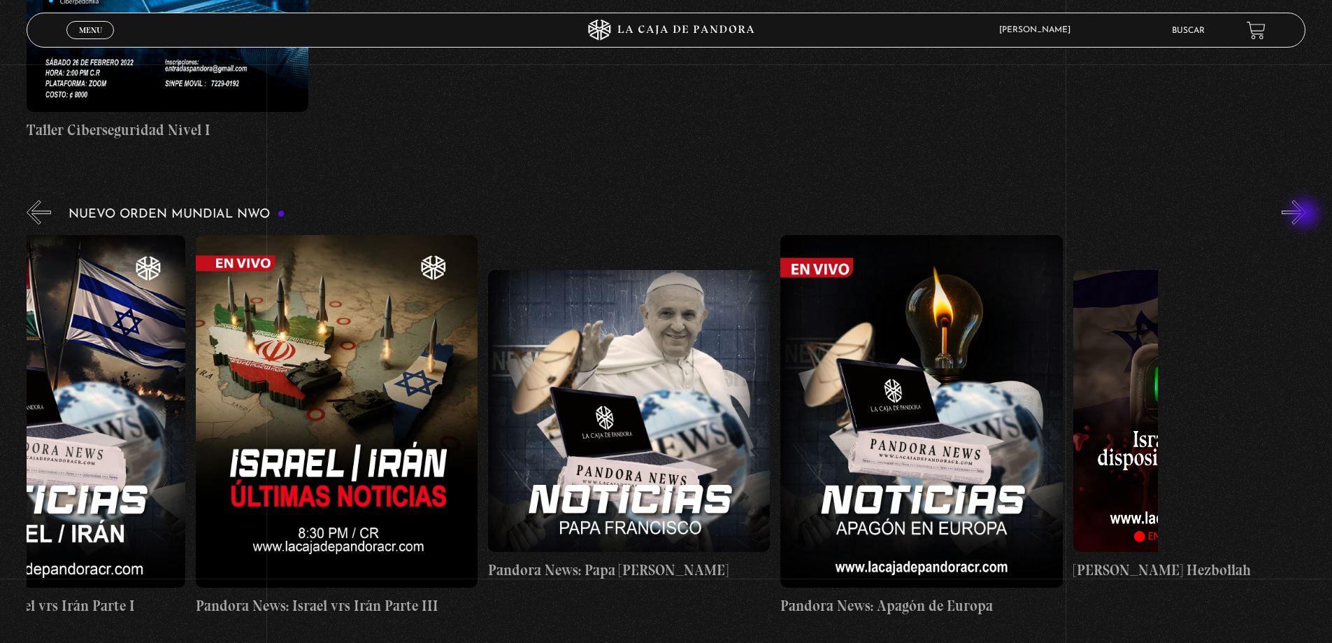
click at [1306, 215] on button "»" at bounding box center [1294, 212] width 24 height 24
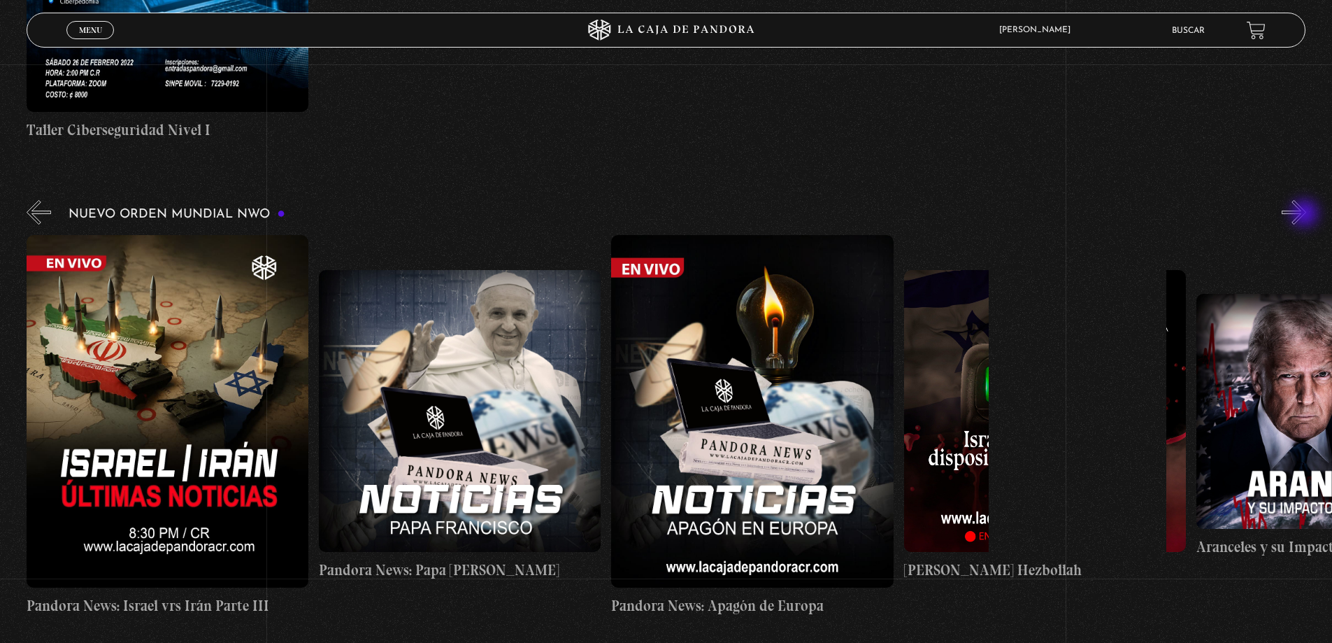
click at [1306, 215] on button "»" at bounding box center [1294, 212] width 24 height 24
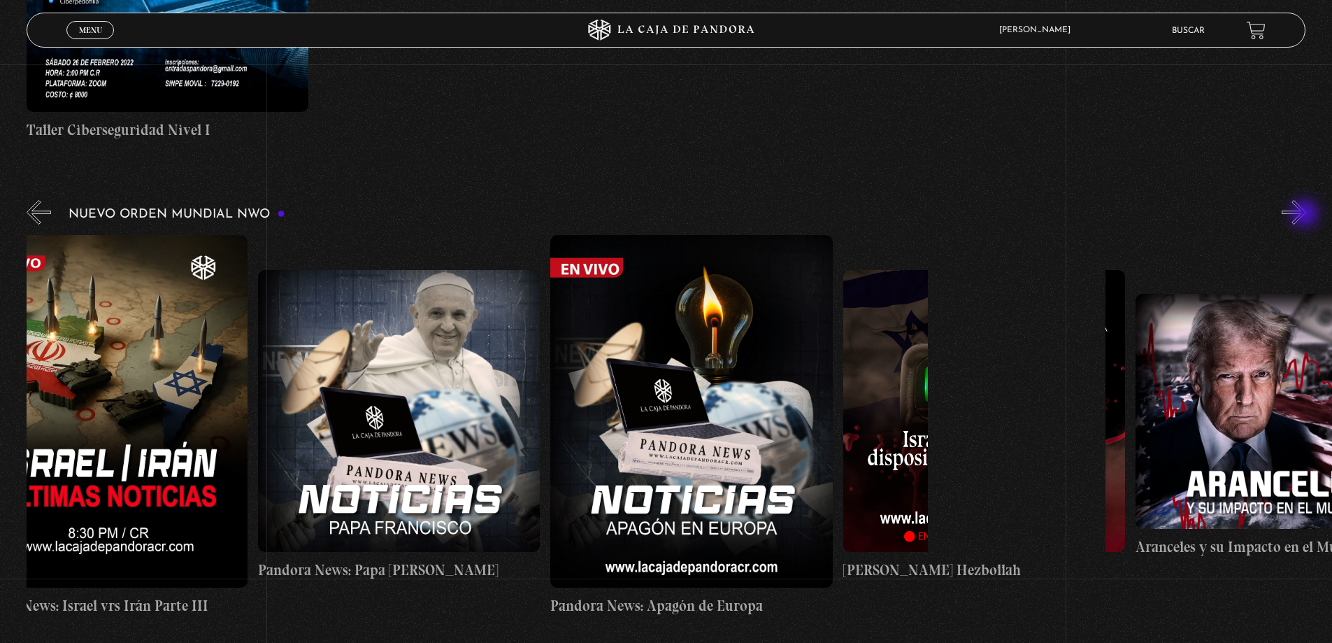
click at [1306, 215] on button "»" at bounding box center [1294, 212] width 24 height 24
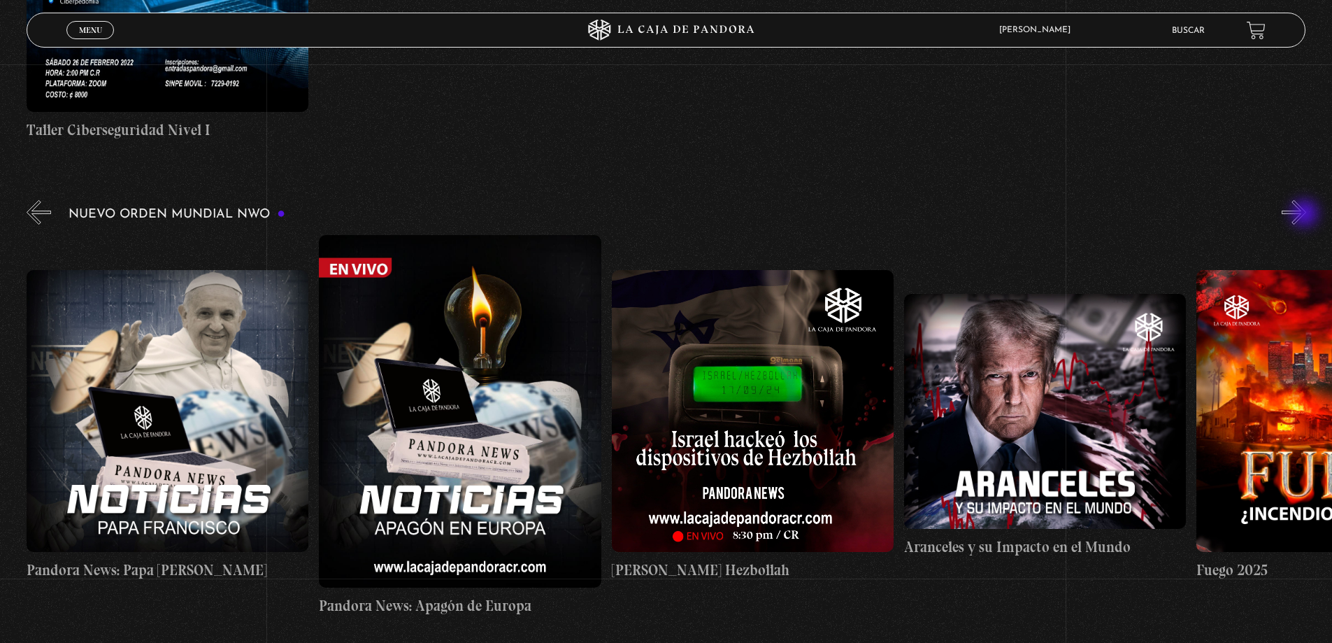
click at [1306, 215] on button "»" at bounding box center [1294, 212] width 24 height 24
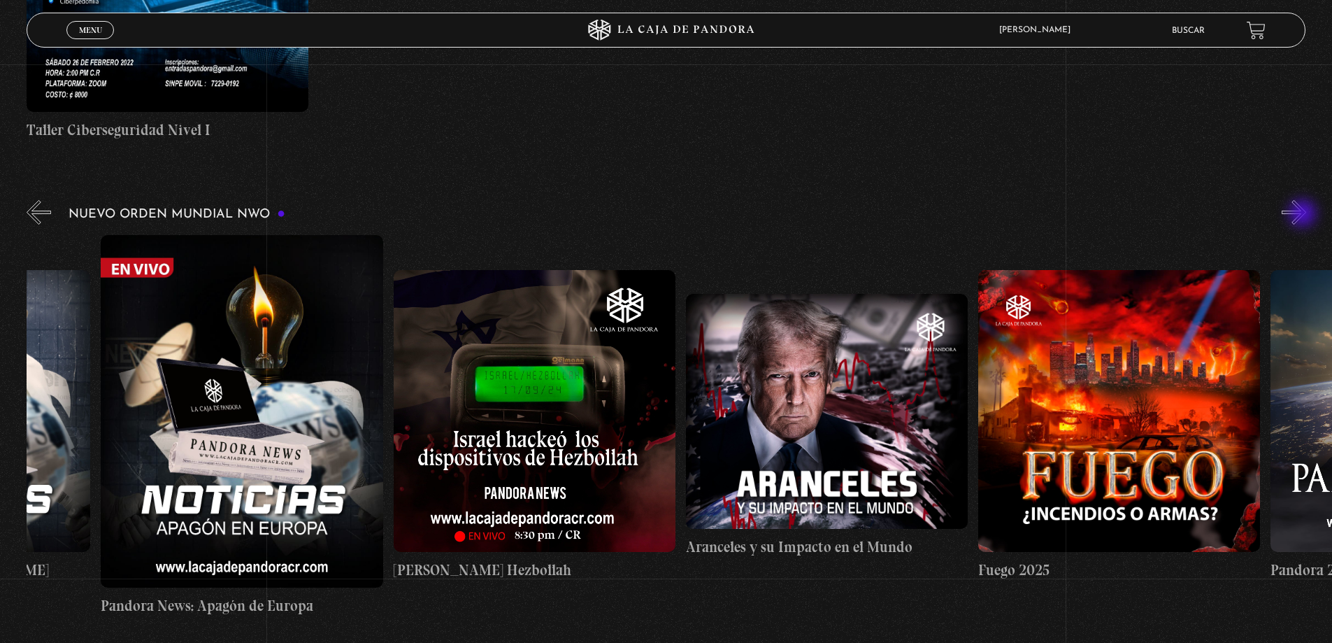
click at [1304, 215] on button "»" at bounding box center [1294, 212] width 24 height 24
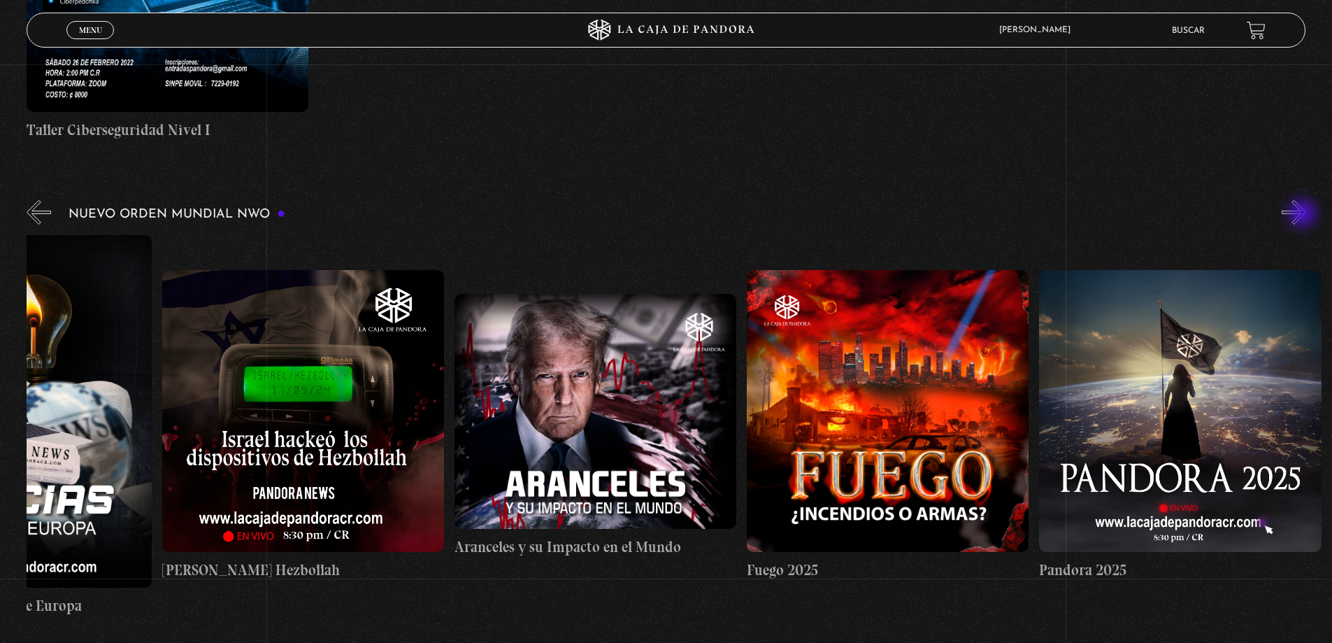
click at [1304, 215] on button "»" at bounding box center [1294, 212] width 24 height 24
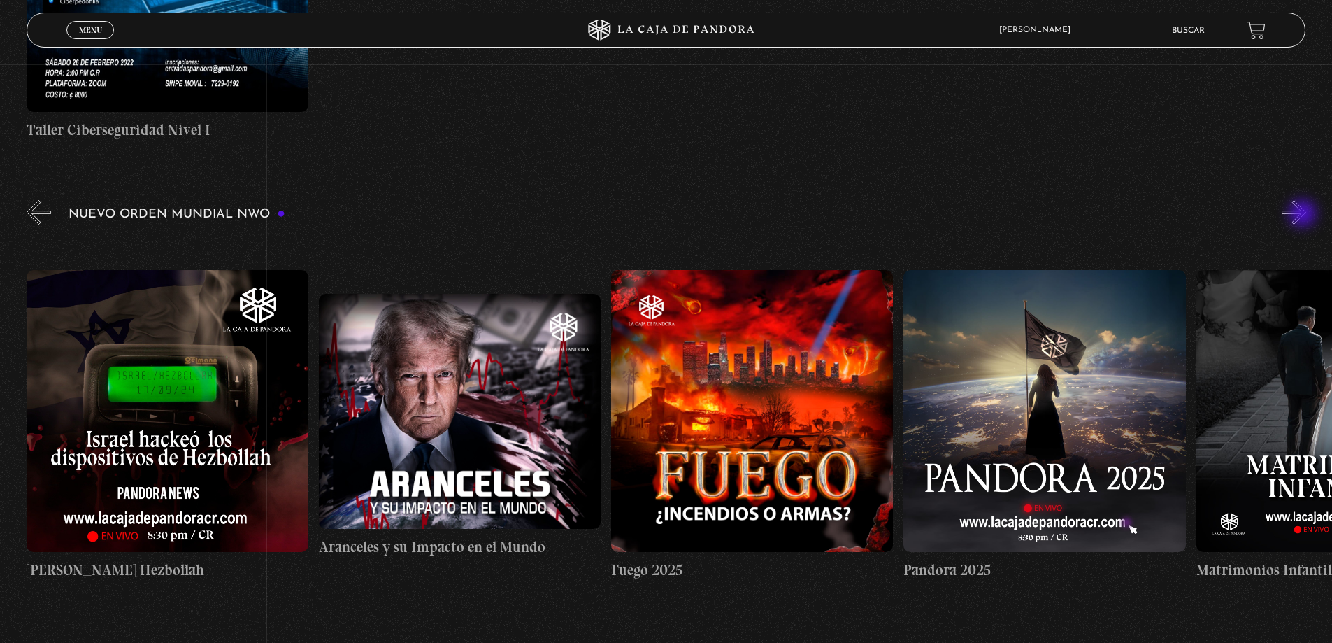
click at [1303, 215] on button "»" at bounding box center [1294, 212] width 24 height 24
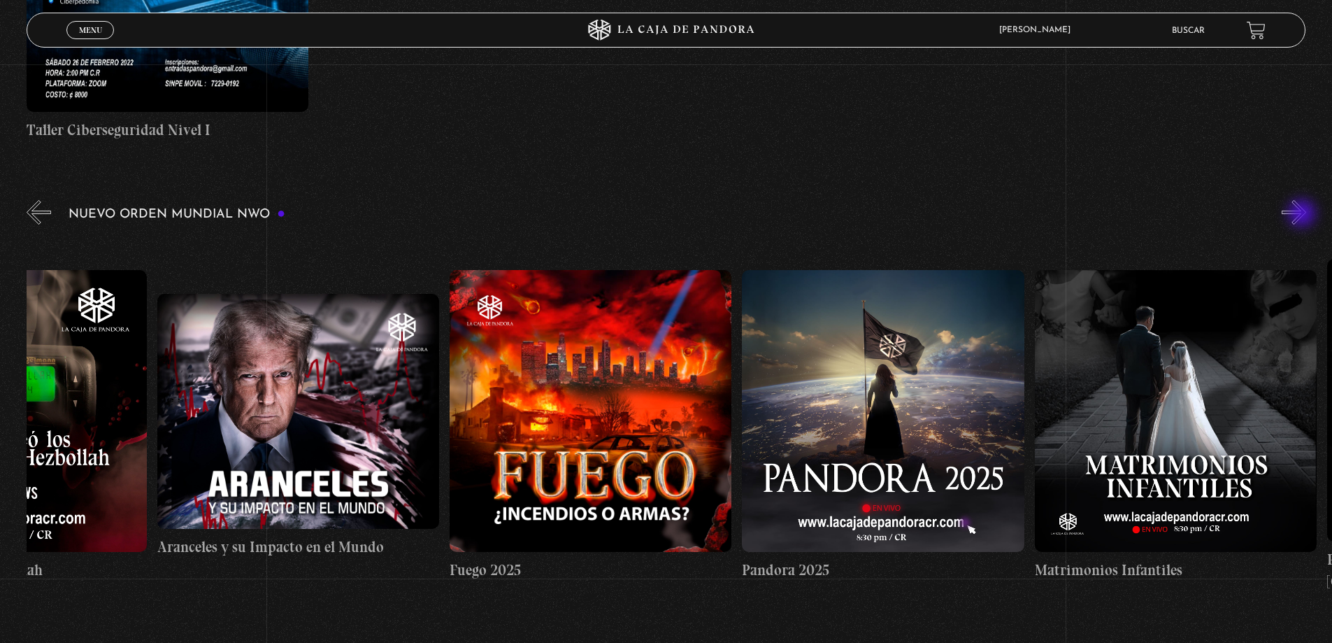
click at [1303, 215] on button "»" at bounding box center [1294, 212] width 24 height 24
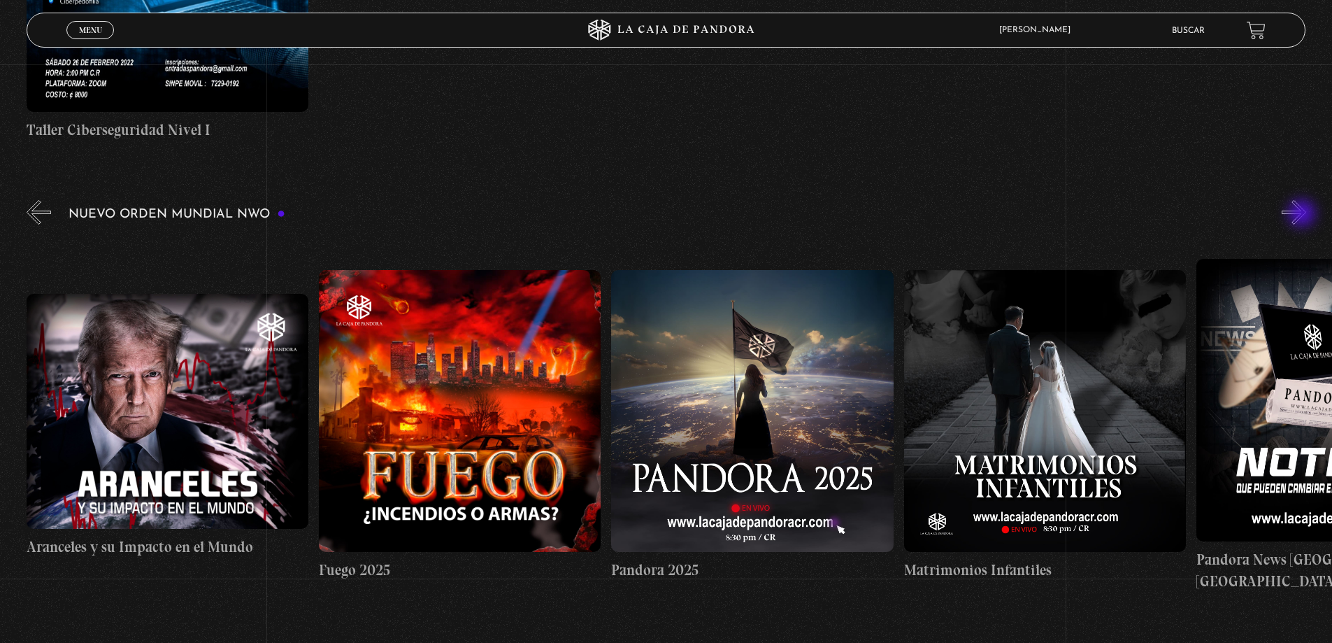
click at [1303, 215] on button "»" at bounding box center [1294, 212] width 24 height 24
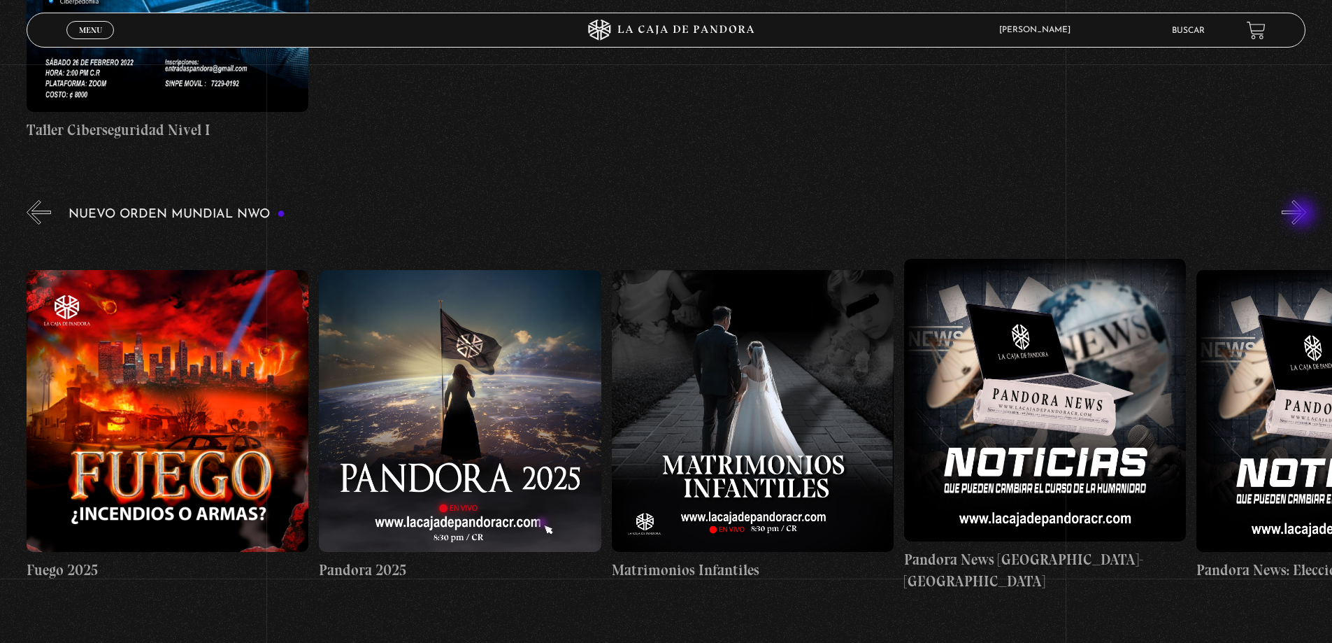
click at [1303, 215] on button "»" at bounding box center [1294, 212] width 24 height 24
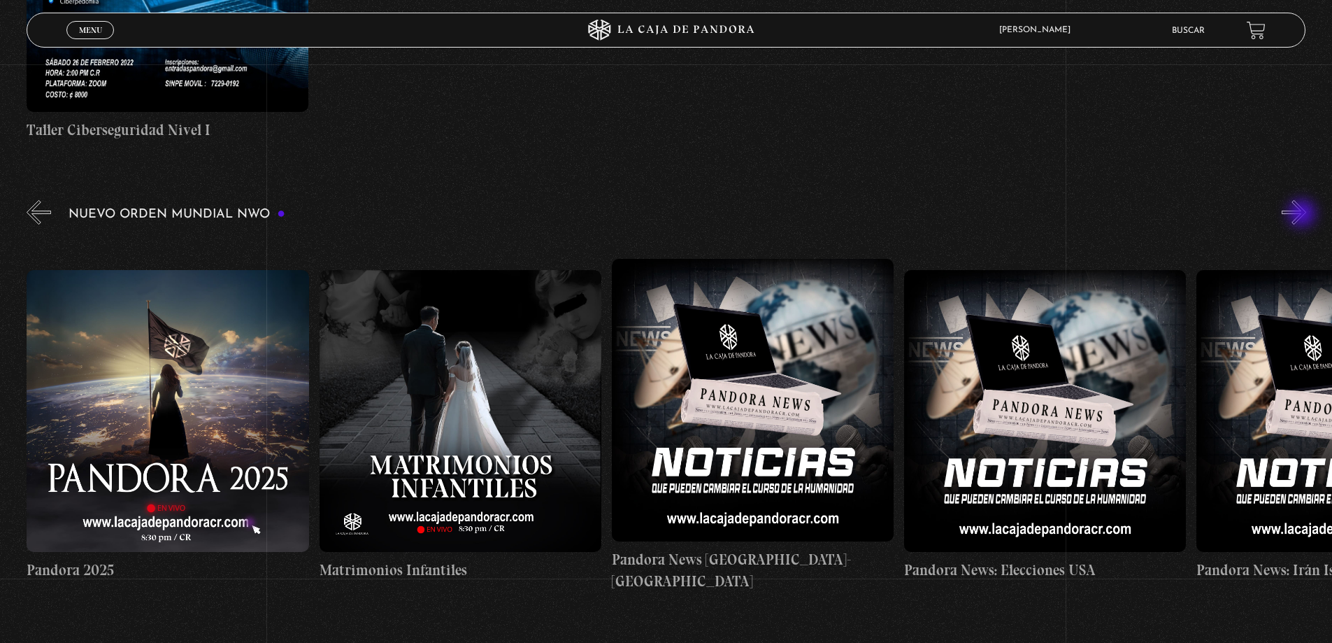
click at [1303, 215] on button "»" at bounding box center [1294, 212] width 24 height 24
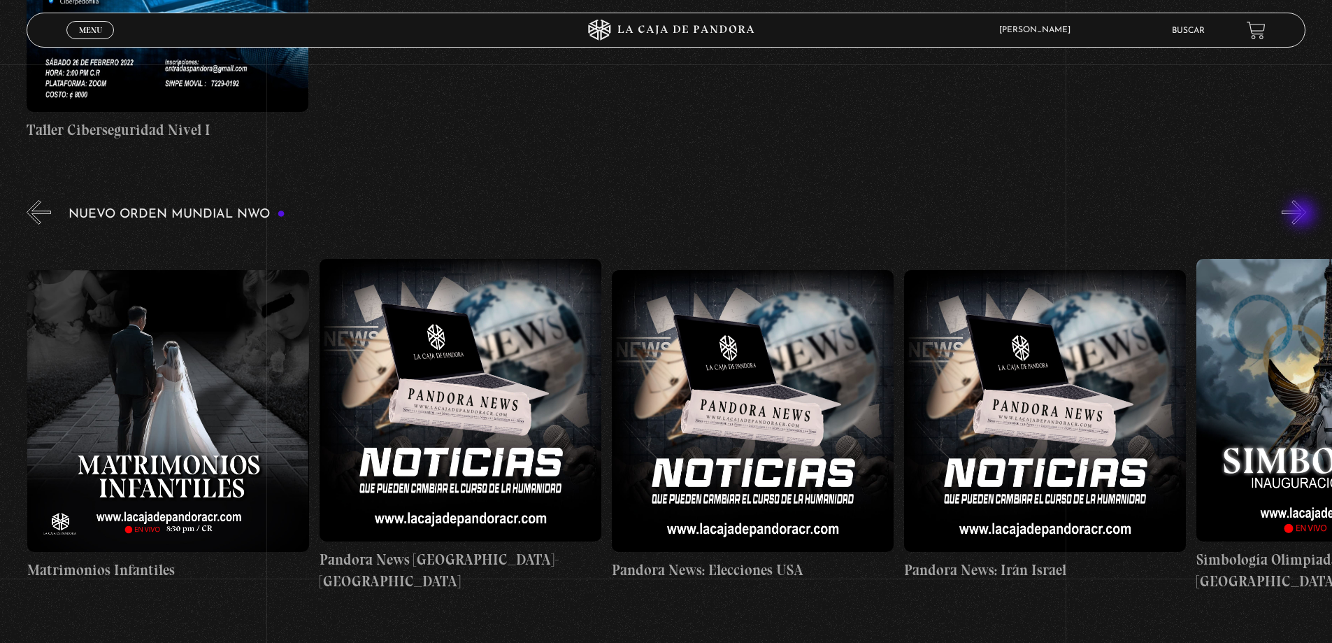
click at [1303, 215] on button "»" at bounding box center [1294, 212] width 24 height 24
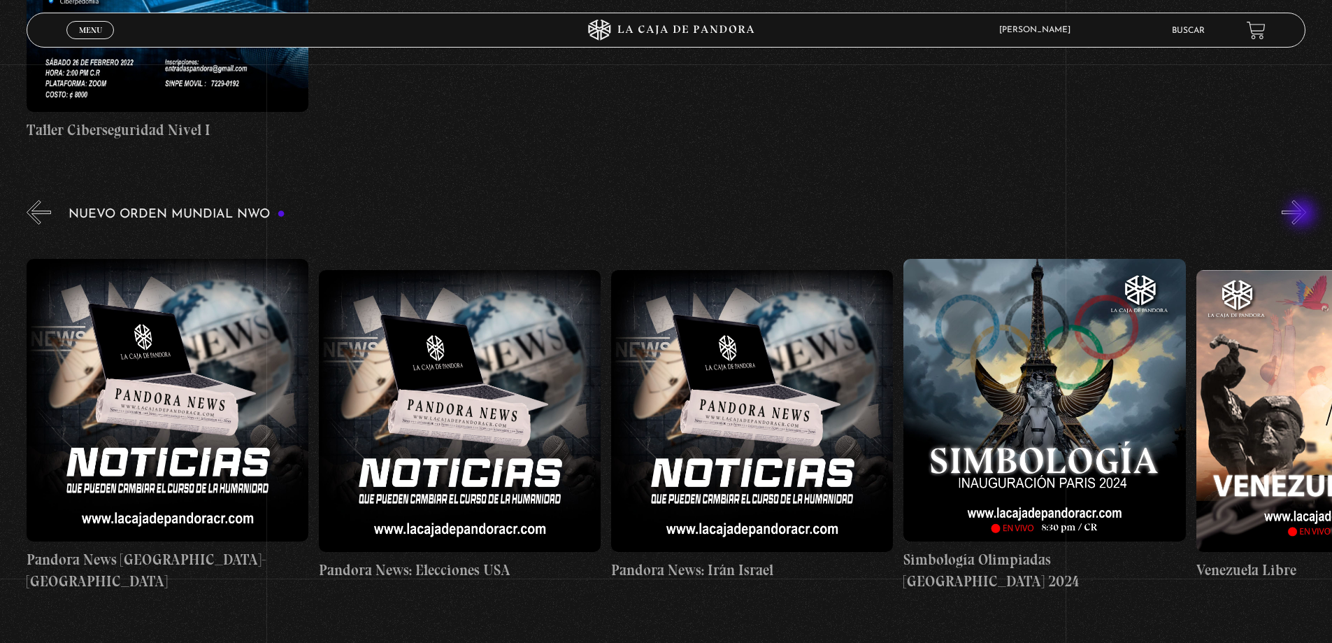
click at [1303, 215] on button "»" at bounding box center [1294, 212] width 24 height 24
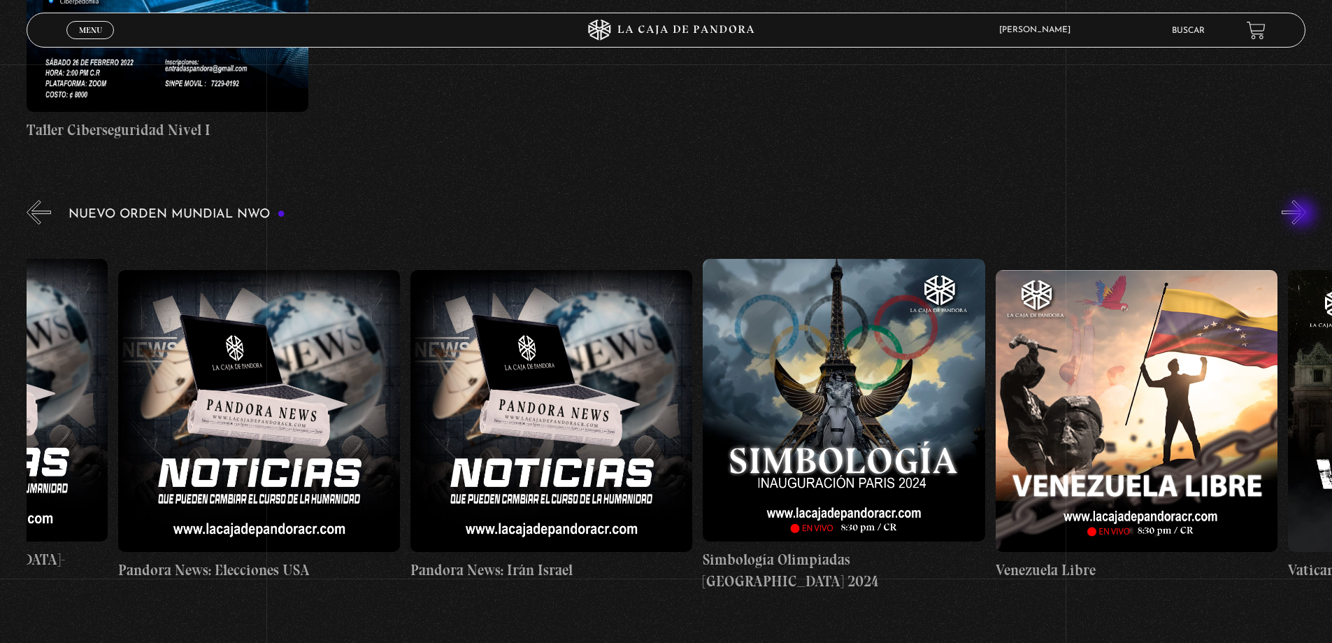
click at [1303, 215] on button "»" at bounding box center [1294, 212] width 24 height 24
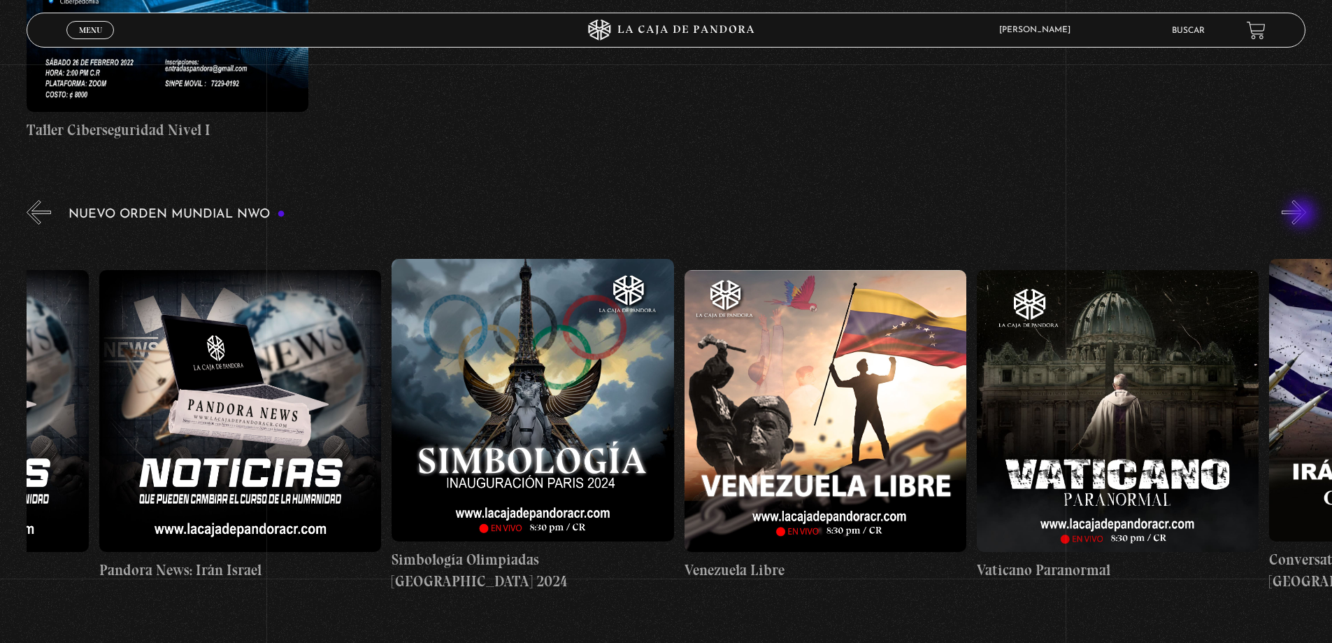
click at [1303, 215] on button "»" at bounding box center [1294, 212] width 24 height 24
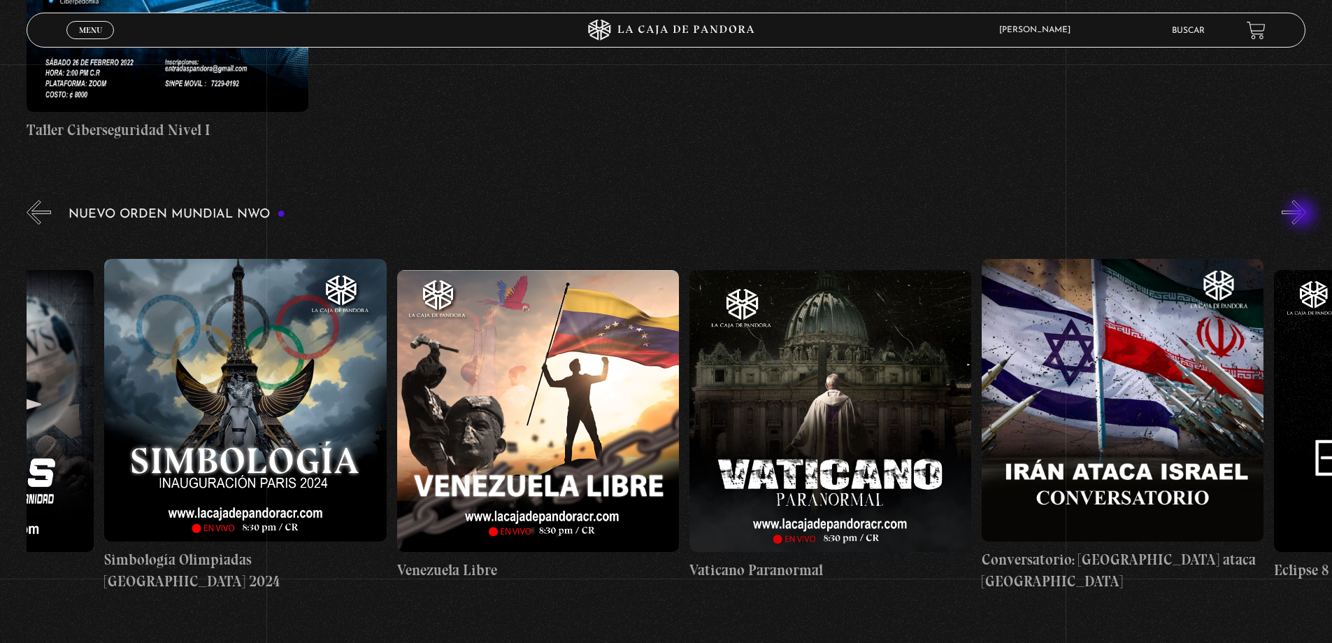
click at [1303, 215] on button "»" at bounding box center [1294, 212] width 24 height 24
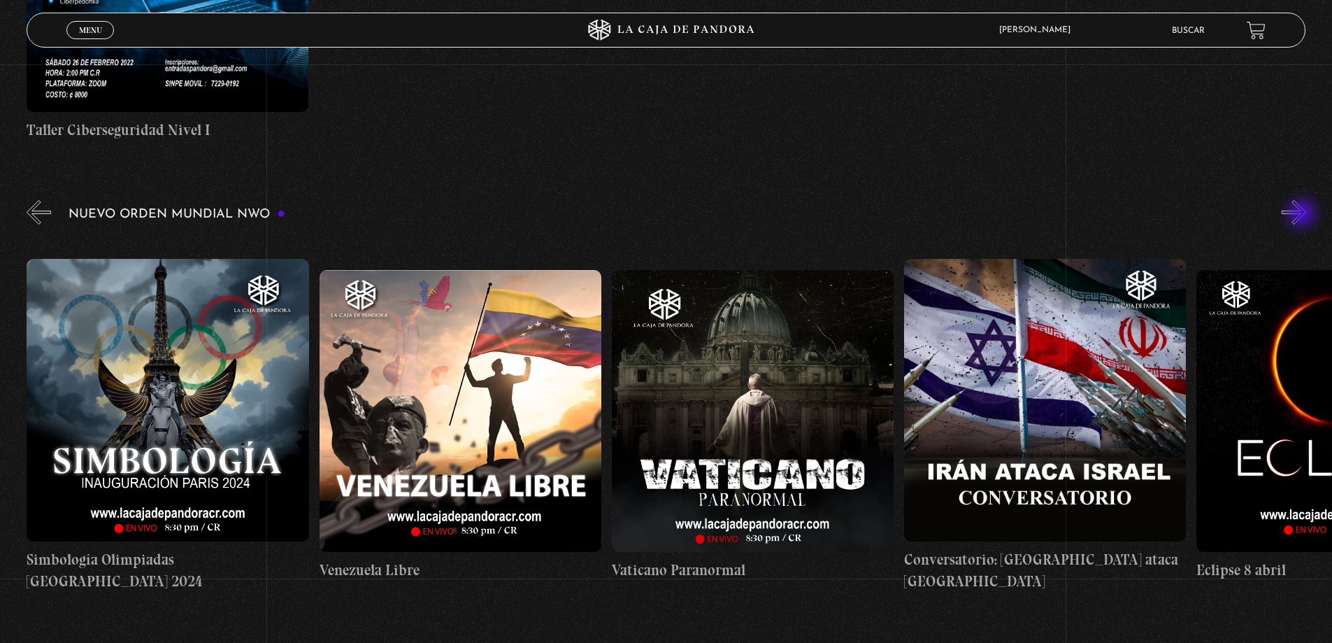
click at [1303, 215] on button "»" at bounding box center [1294, 212] width 24 height 24
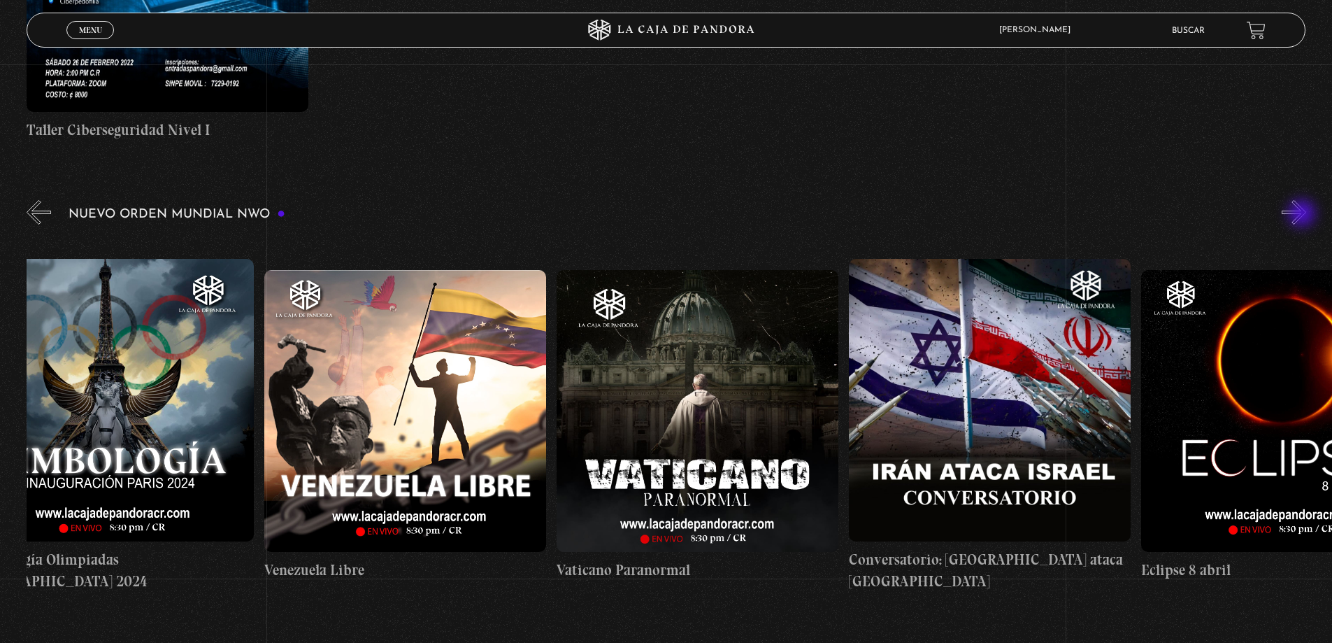
click at [1303, 215] on button "»" at bounding box center [1294, 212] width 24 height 24
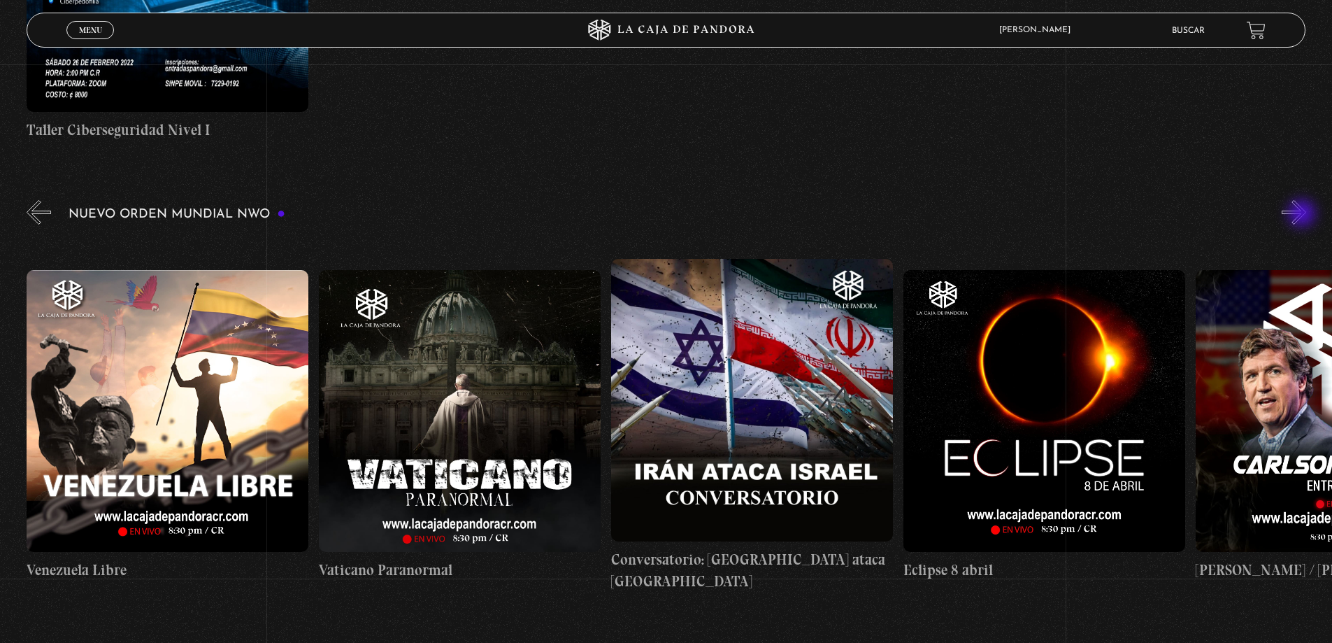
click at [1303, 215] on button "»" at bounding box center [1294, 212] width 24 height 24
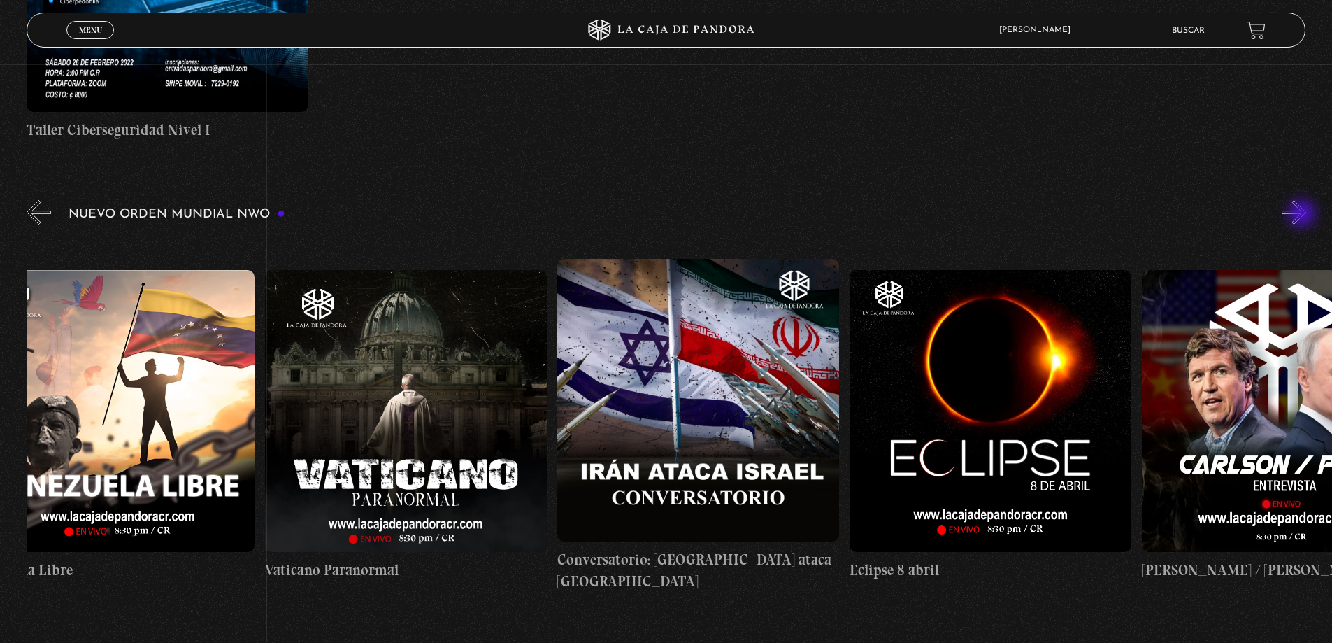
click at [1303, 215] on button "»" at bounding box center [1294, 212] width 24 height 24
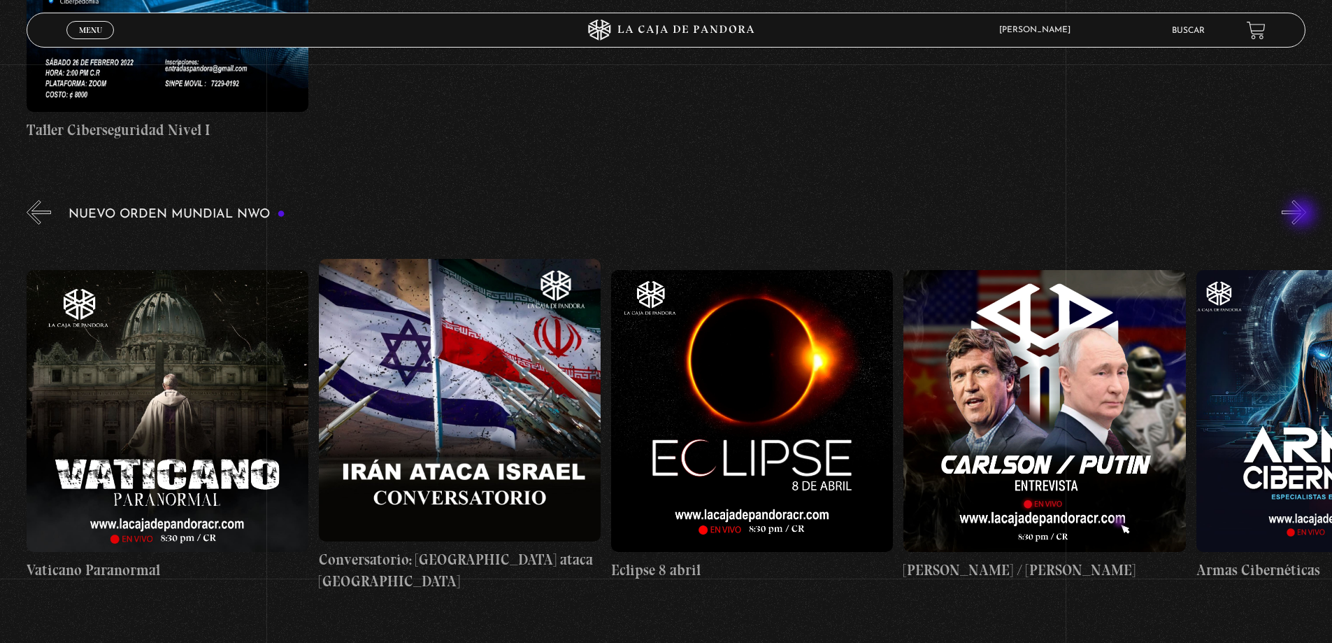
click at [1303, 215] on button "»" at bounding box center [1294, 212] width 24 height 24
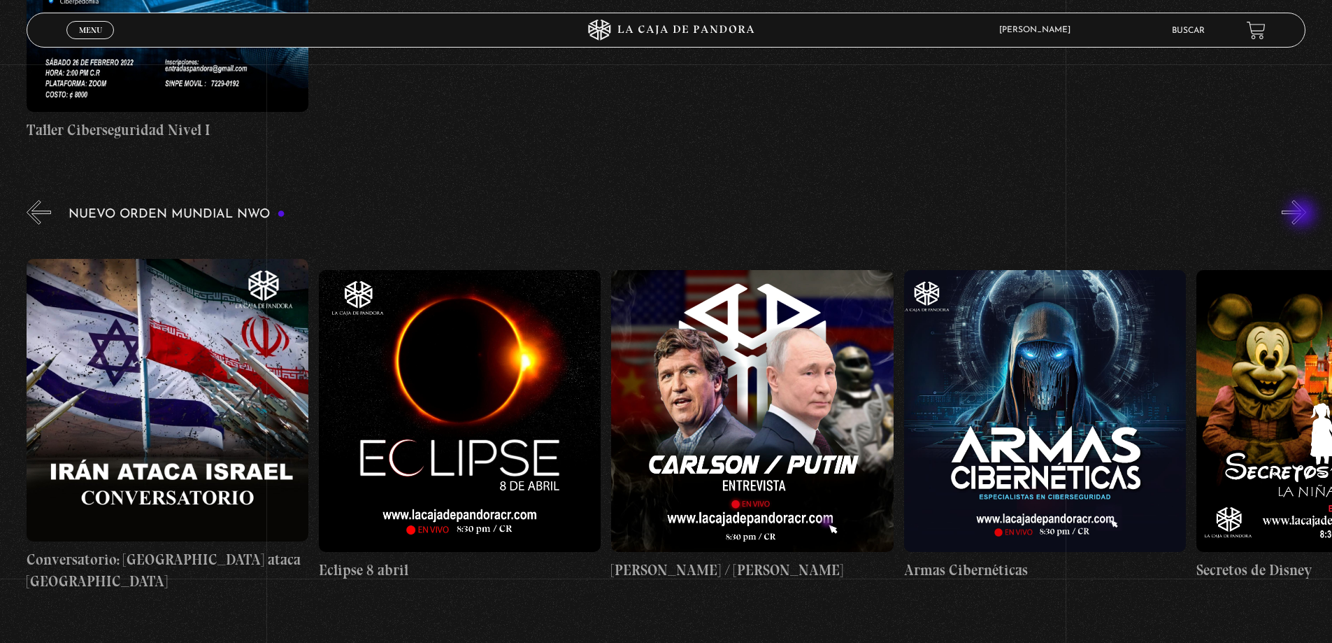
click at [1303, 215] on button "»" at bounding box center [1294, 212] width 24 height 24
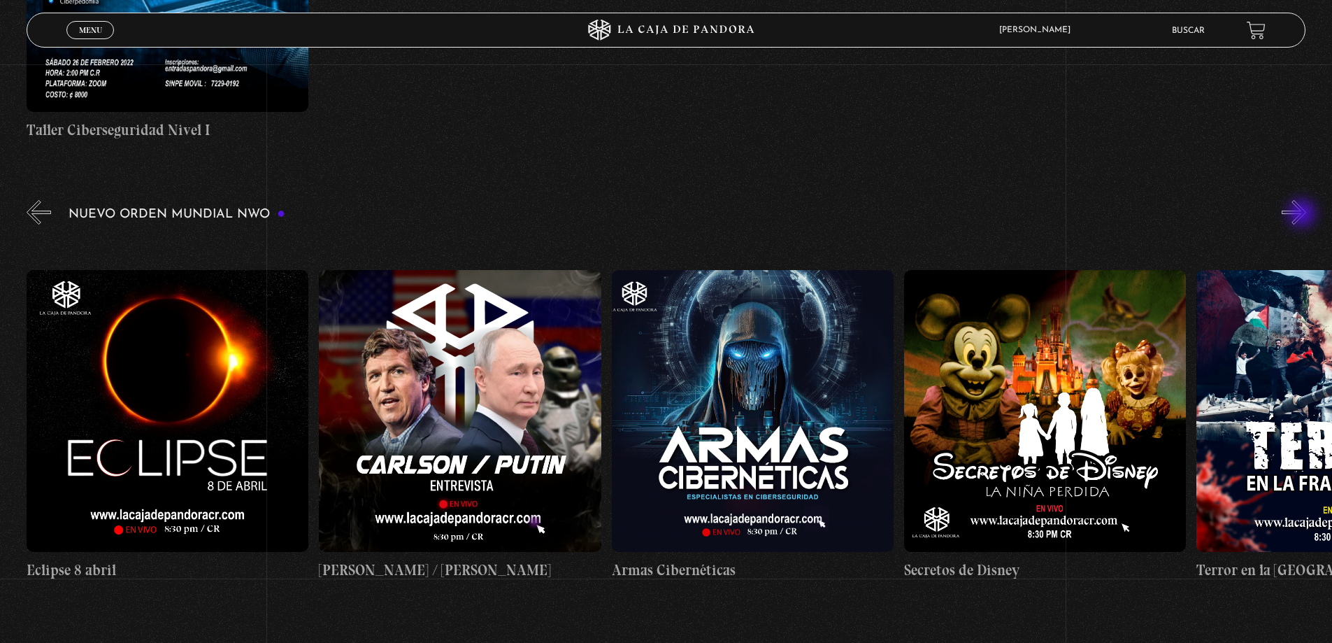
click at [1303, 215] on button "»" at bounding box center [1294, 212] width 24 height 24
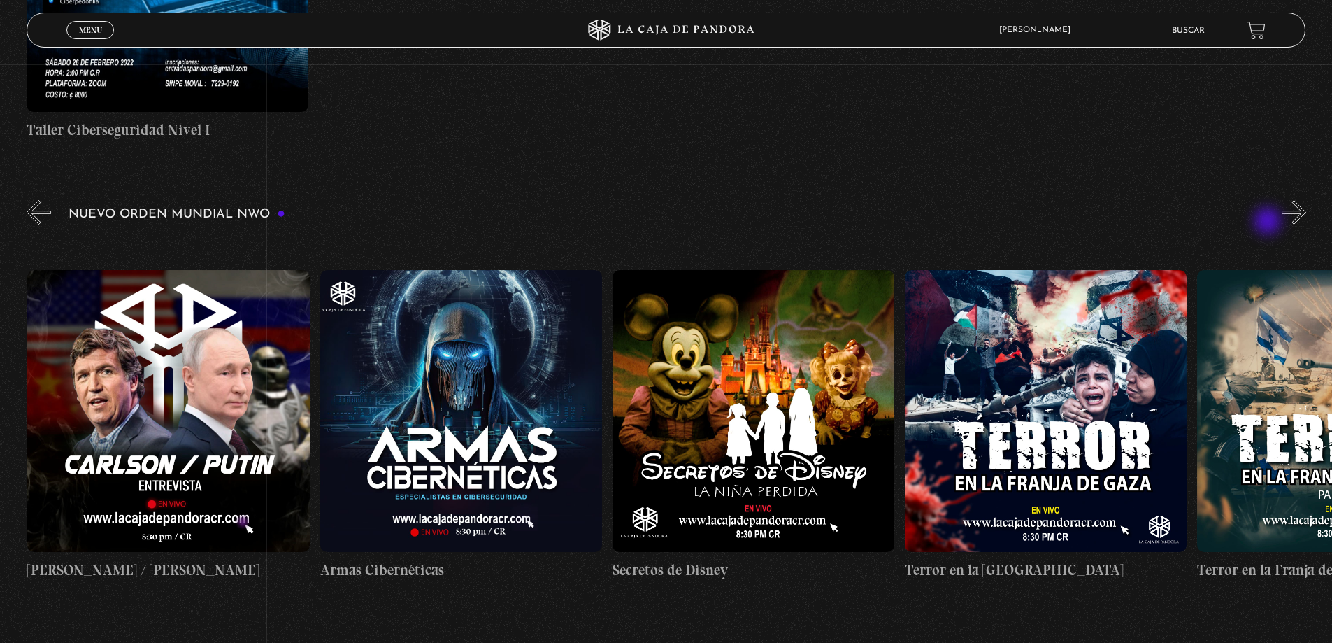
scroll to position [0, 5849]
click at [1306, 202] on button "»" at bounding box center [1294, 212] width 24 height 24
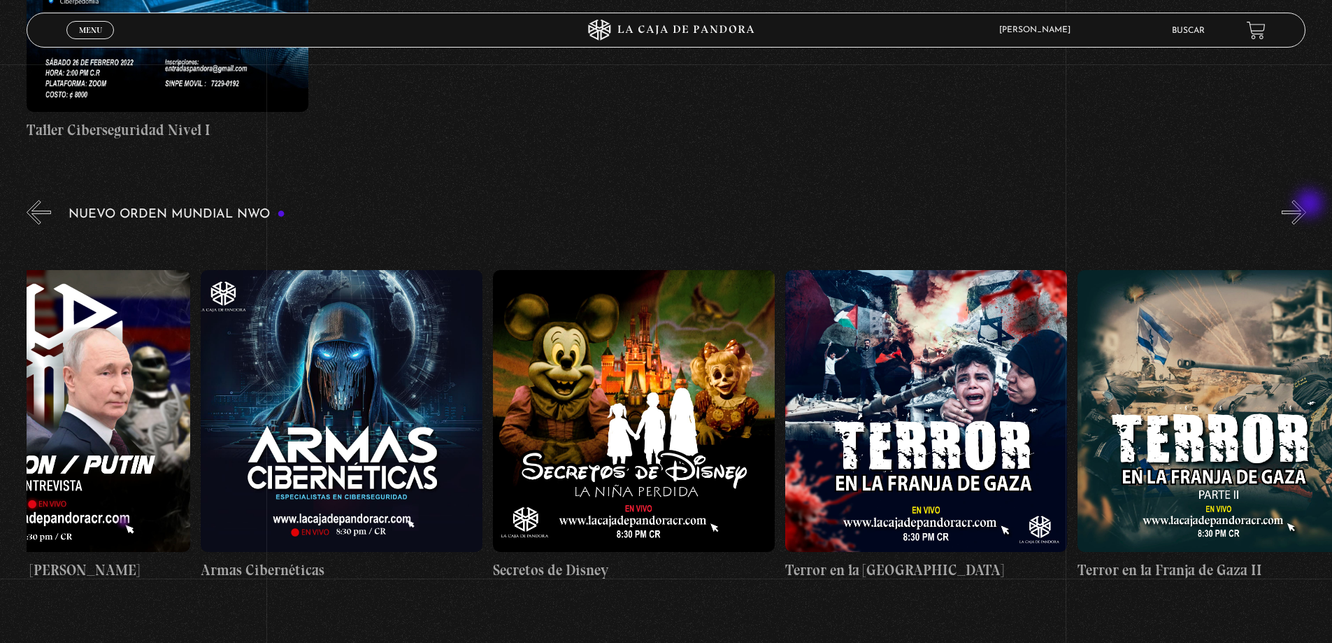
click at [1306, 205] on button "»" at bounding box center [1294, 212] width 24 height 24
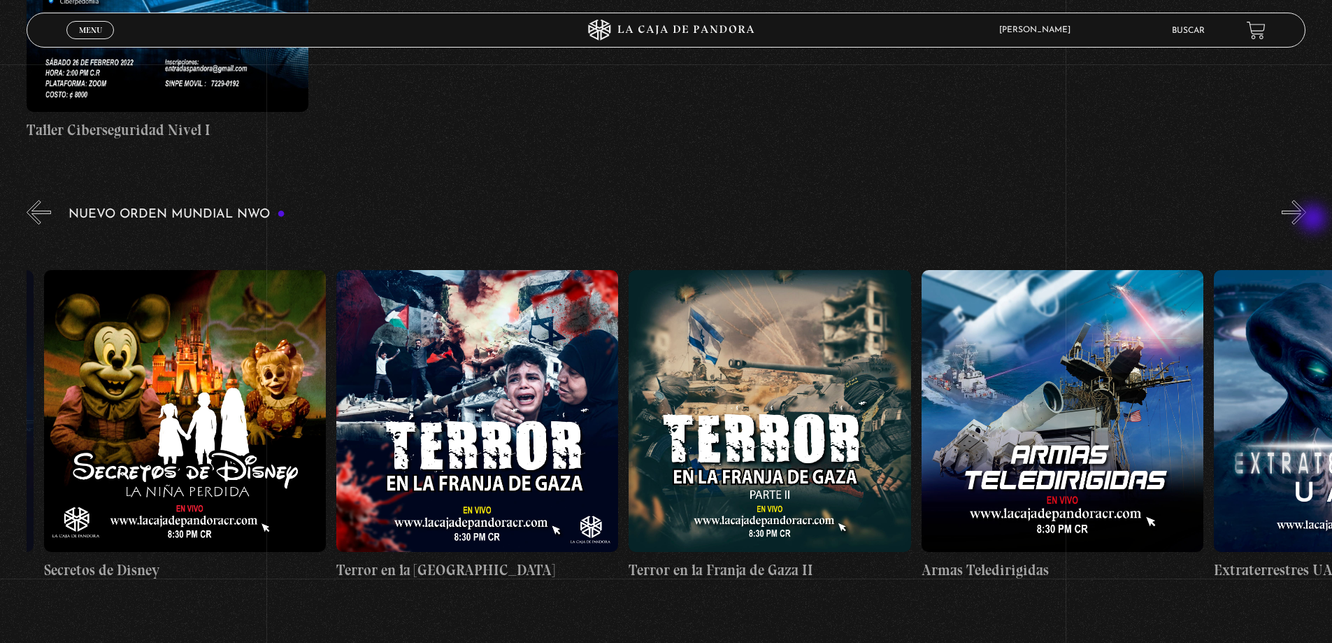
click at [1306, 220] on button "»" at bounding box center [1294, 212] width 24 height 24
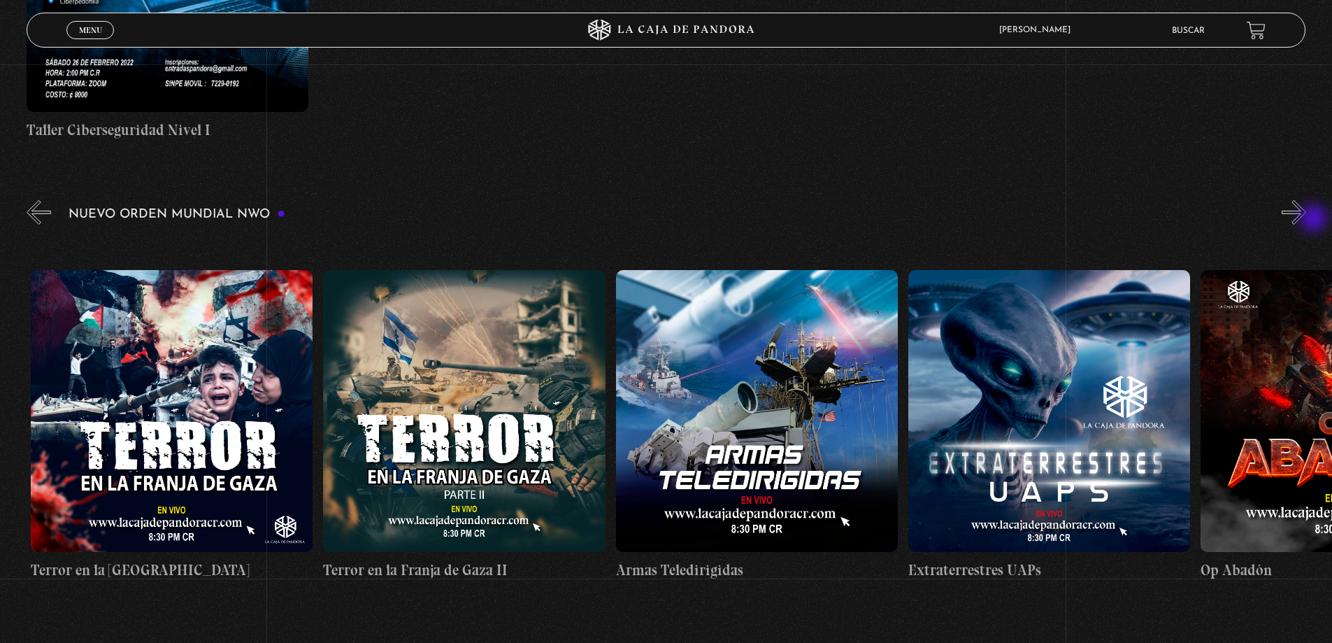
click at [1306, 220] on button "»" at bounding box center [1294, 212] width 24 height 24
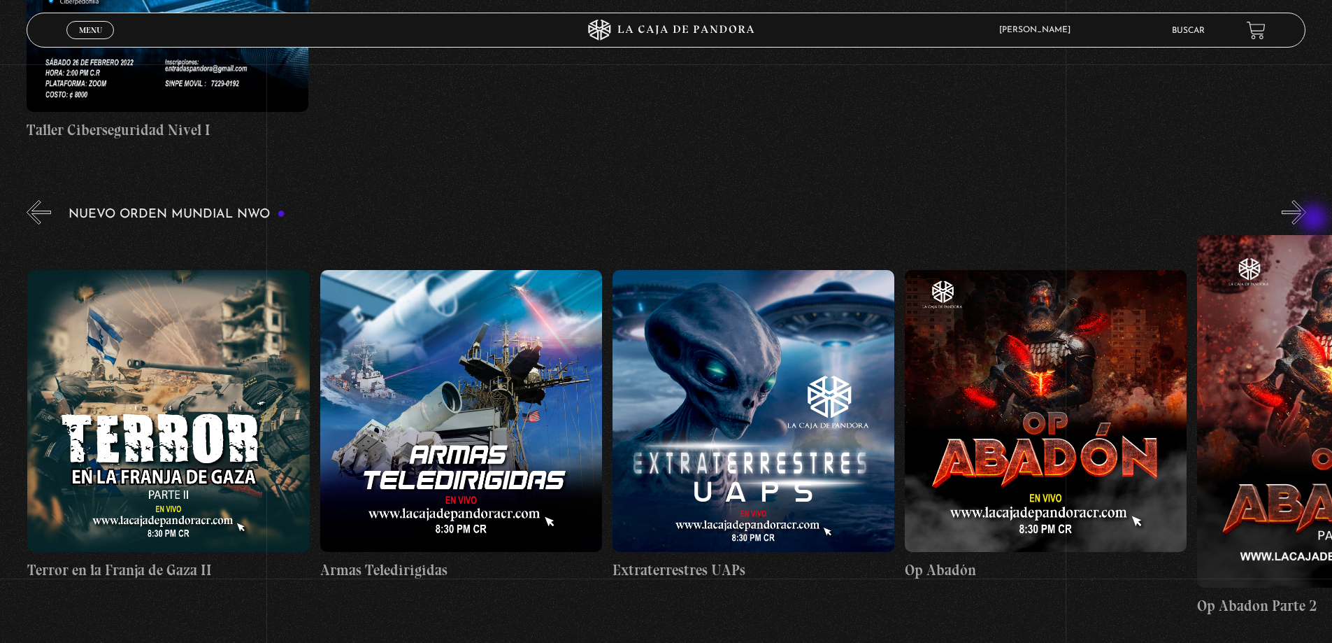
scroll to position [0, 7019]
click at [1296, 212] on button "»" at bounding box center [1294, 212] width 24 height 24
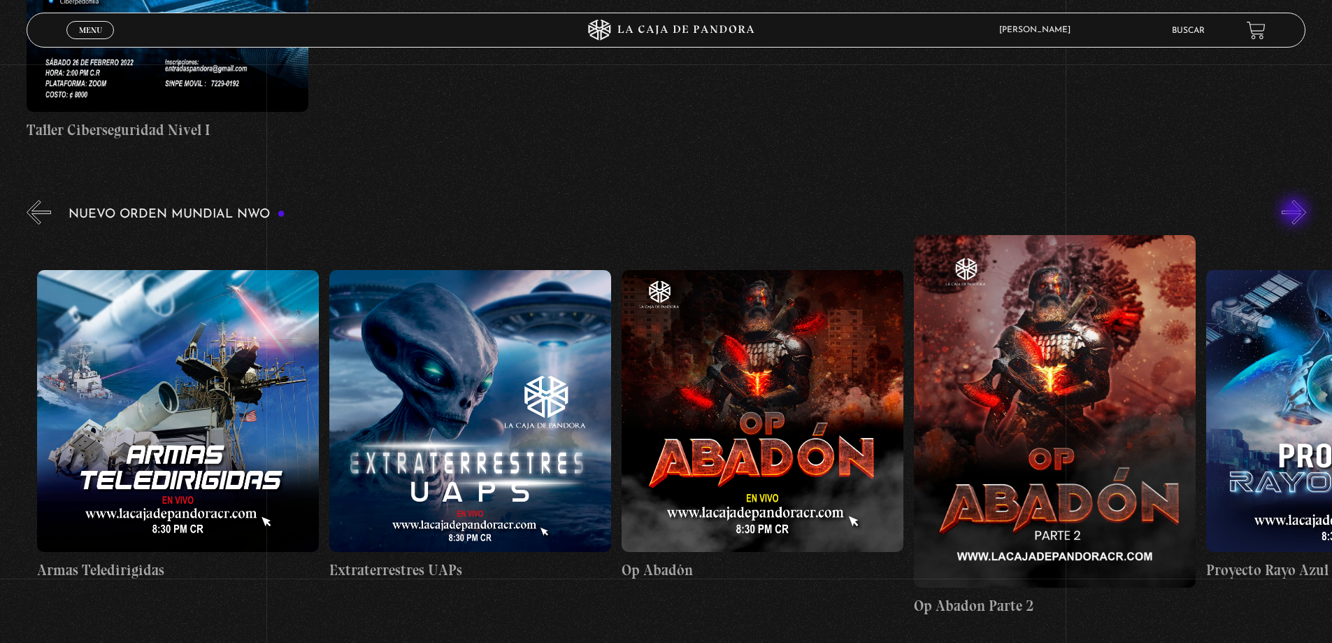
click at [1296, 213] on button "»" at bounding box center [1294, 212] width 24 height 24
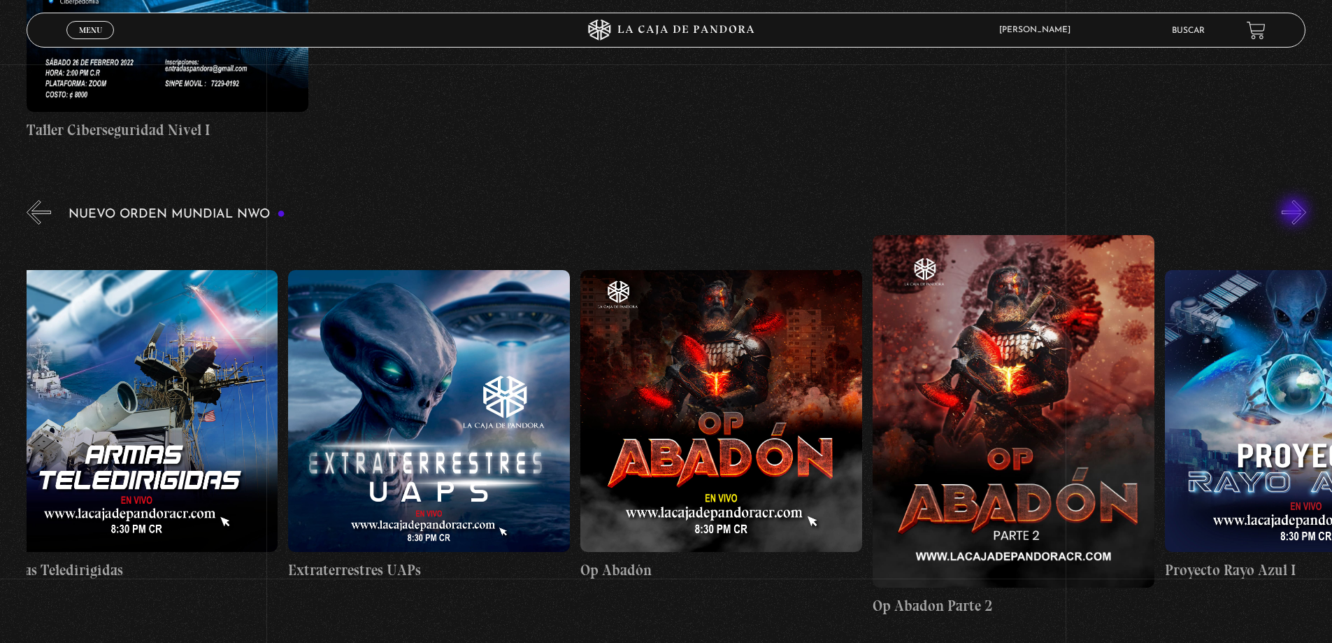
click at [1296, 213] on button "»" at bounding box center [1294, 212] width 24 height 24
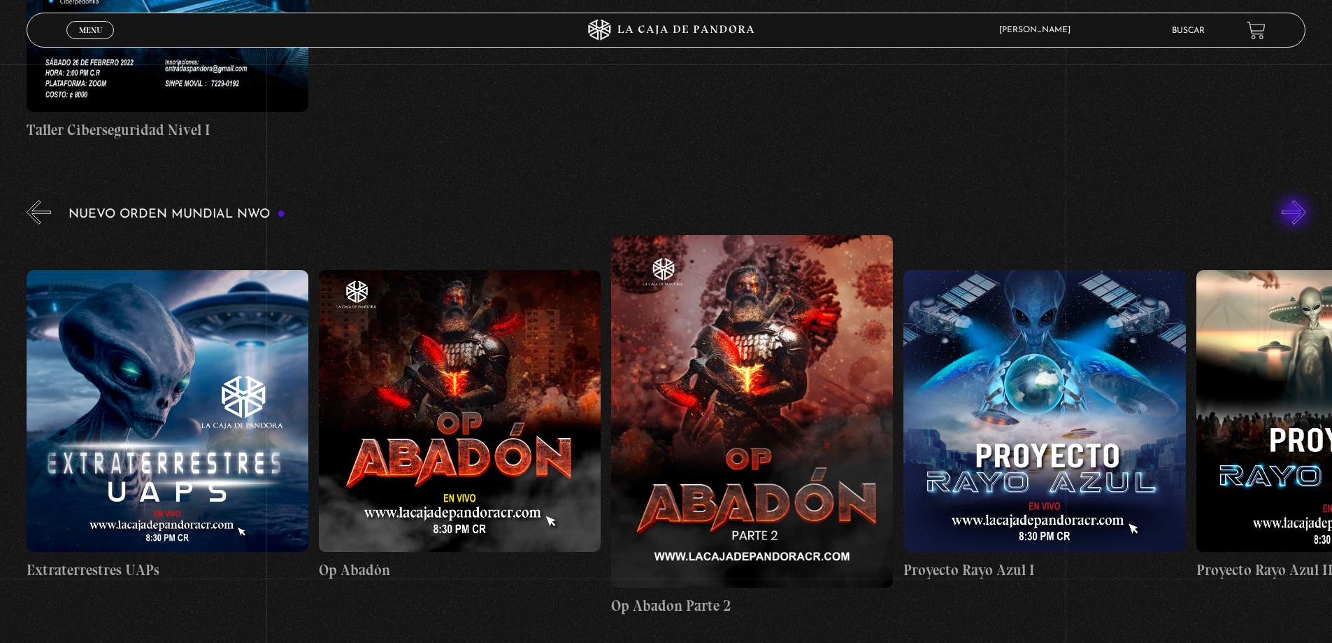
click at [1296, 213] on button "»" at bounding box center [1294, 212] width 24 height 24
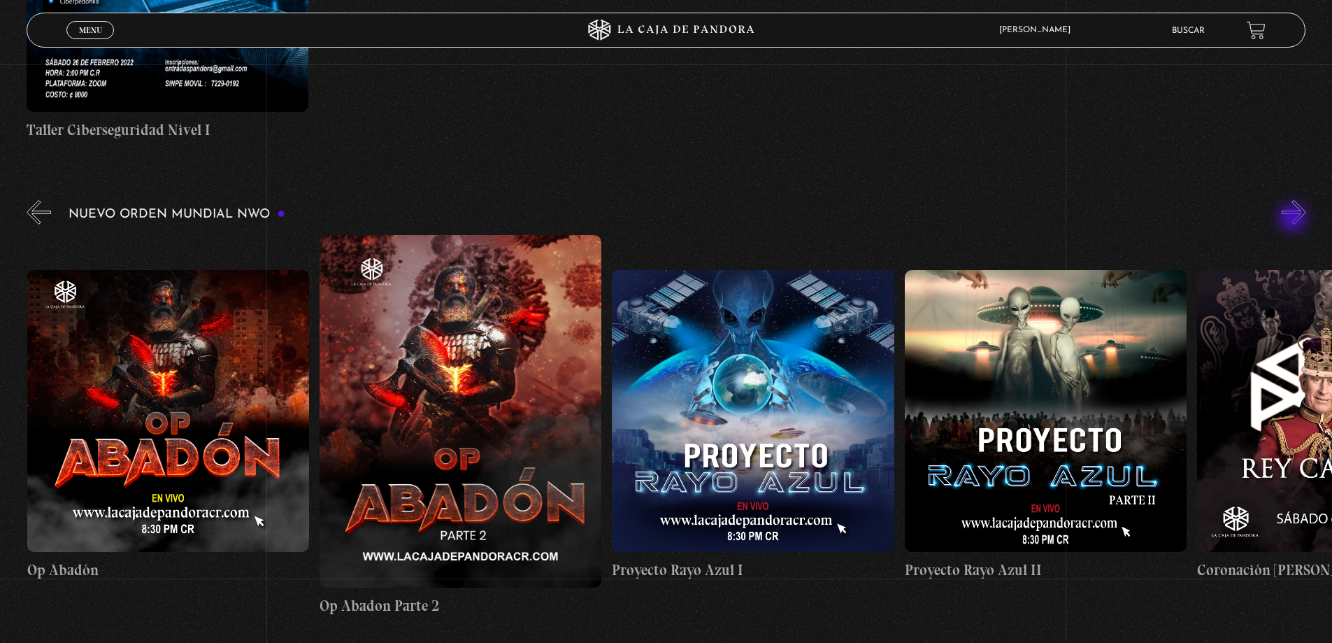
click at [1294, 219] on button "»" at bounding box center [1294, 212] width 24 height 24
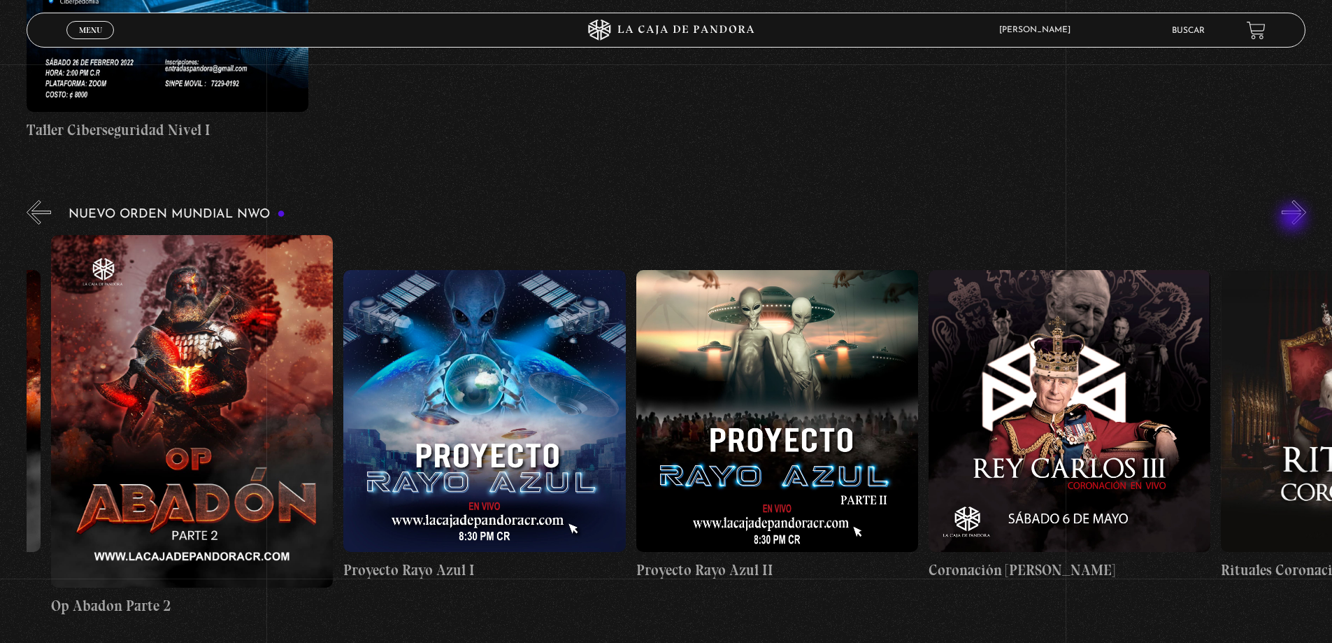
click at [1294, 219] on button "»" at bounding box center [1294, 212] width 24 height 24
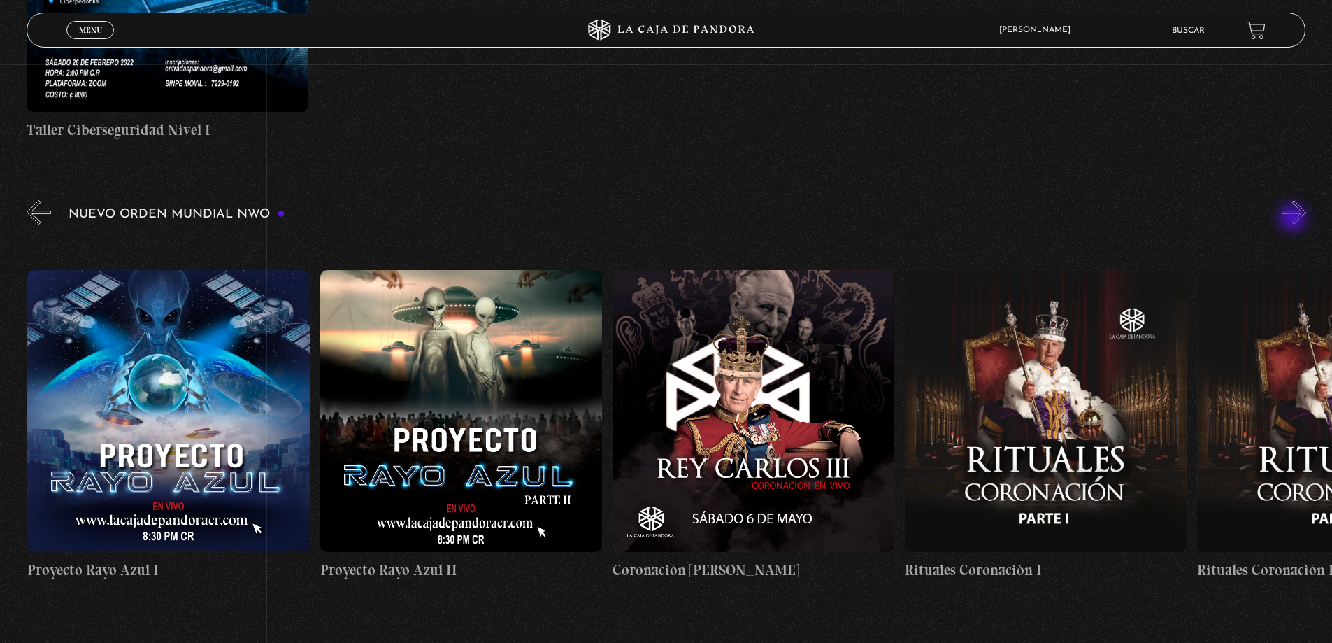
click at [1294, 219] on button "»" at bounding box center [1294, 212] width 24 height 24
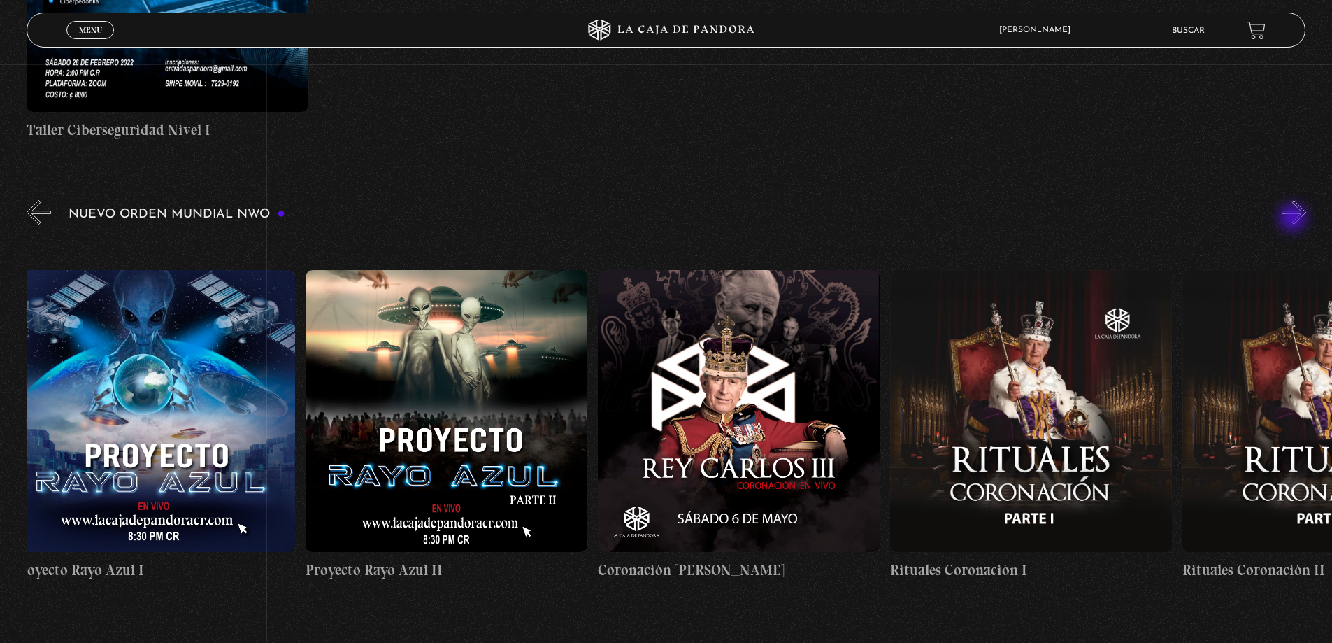
click at [1294, 219] on button "»" at bounding box center [1294, 212] width 24 height 24
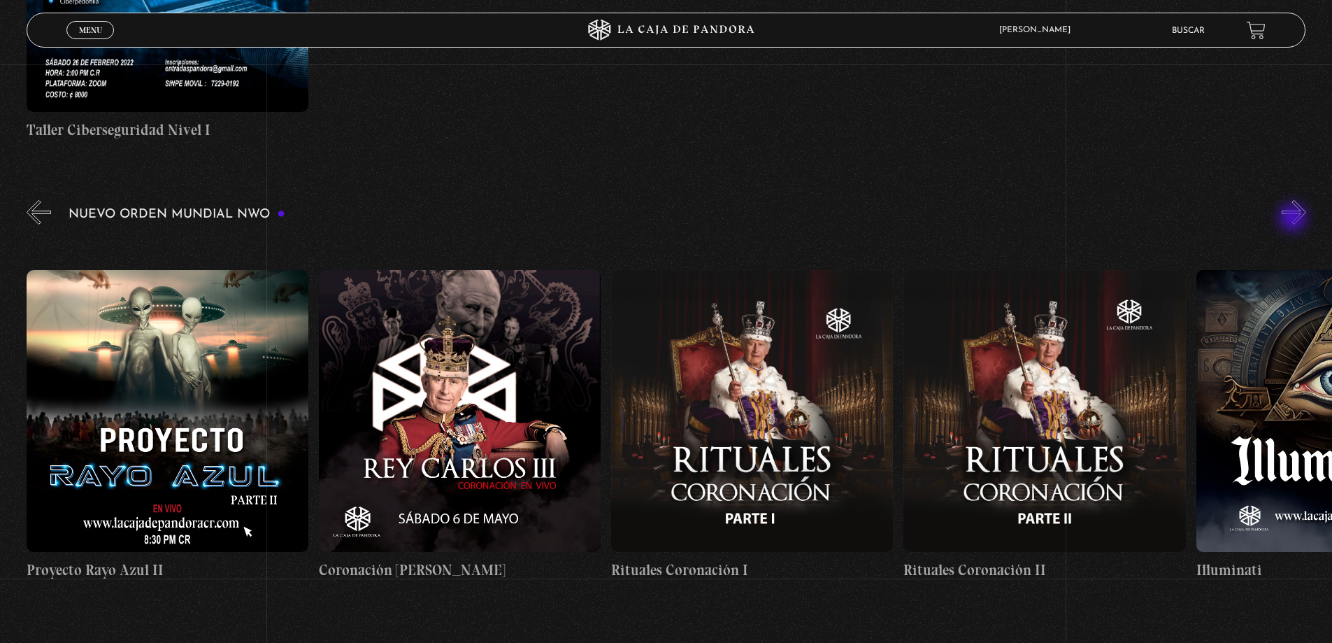
click at [1294, 219] on button "»" at bounding box center [1294, 212] width 24 height 24
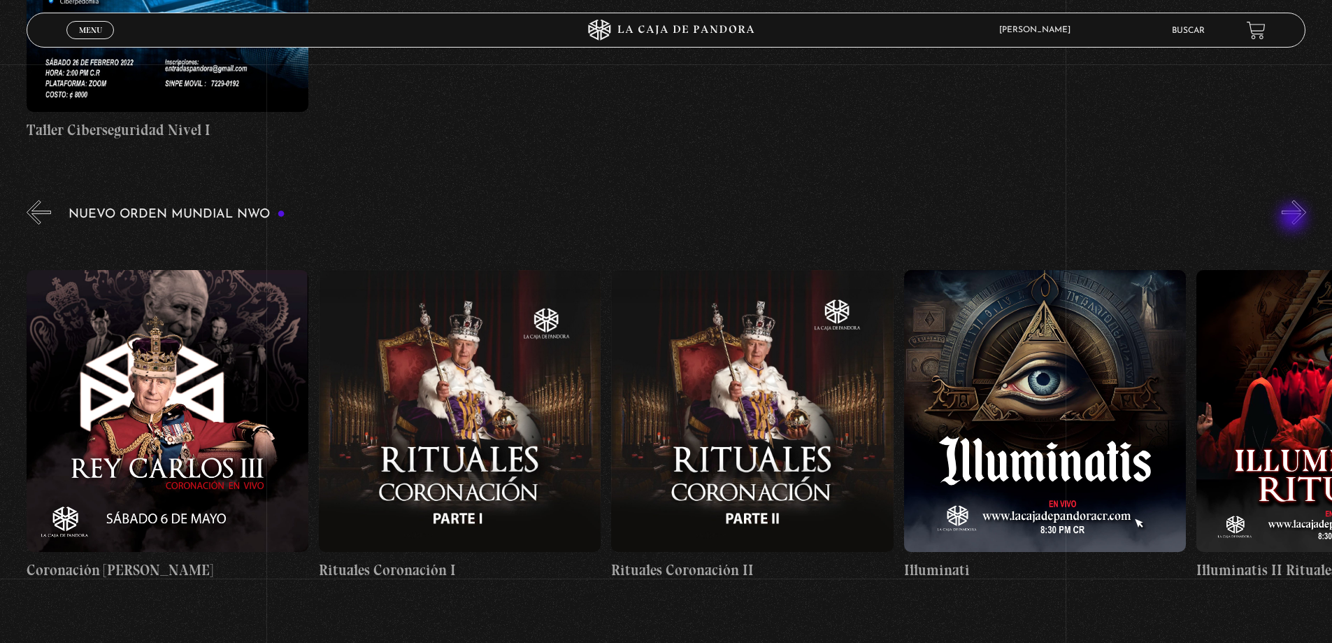
click at [1294, 219] on button "»" at bounding box center [1294, 212] width 24 height 24
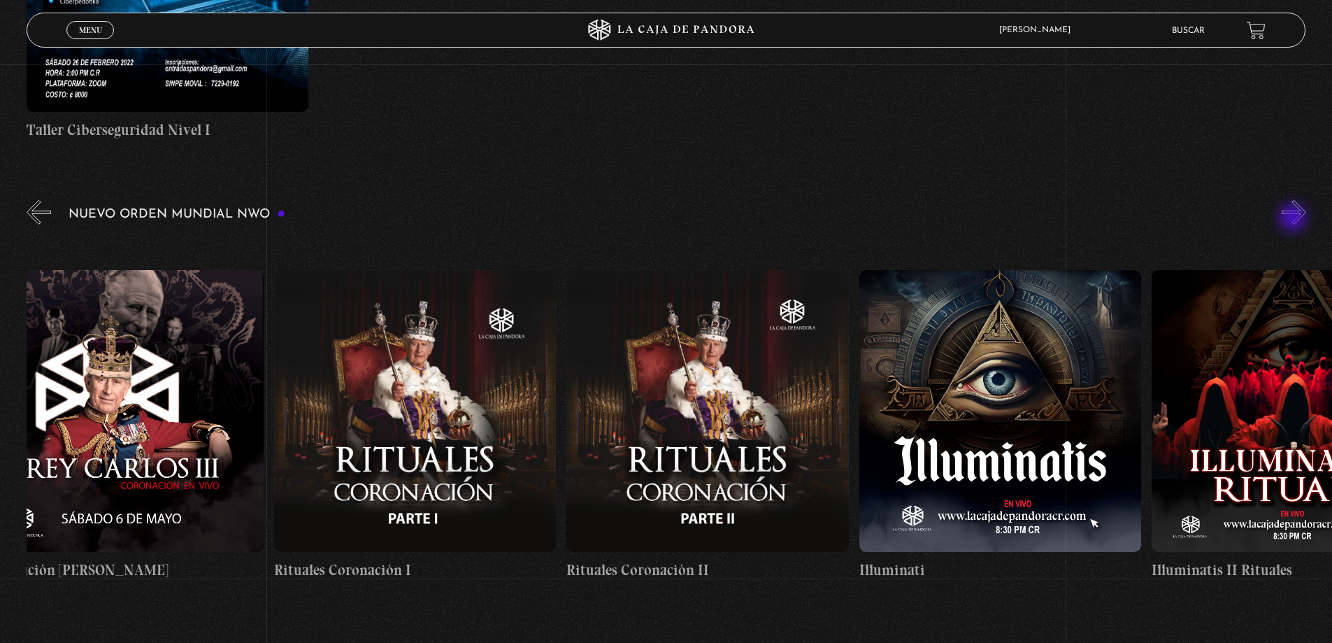
click at [1294, 219] on button "»" at bounding box center [1294, 212] width 24 height 24
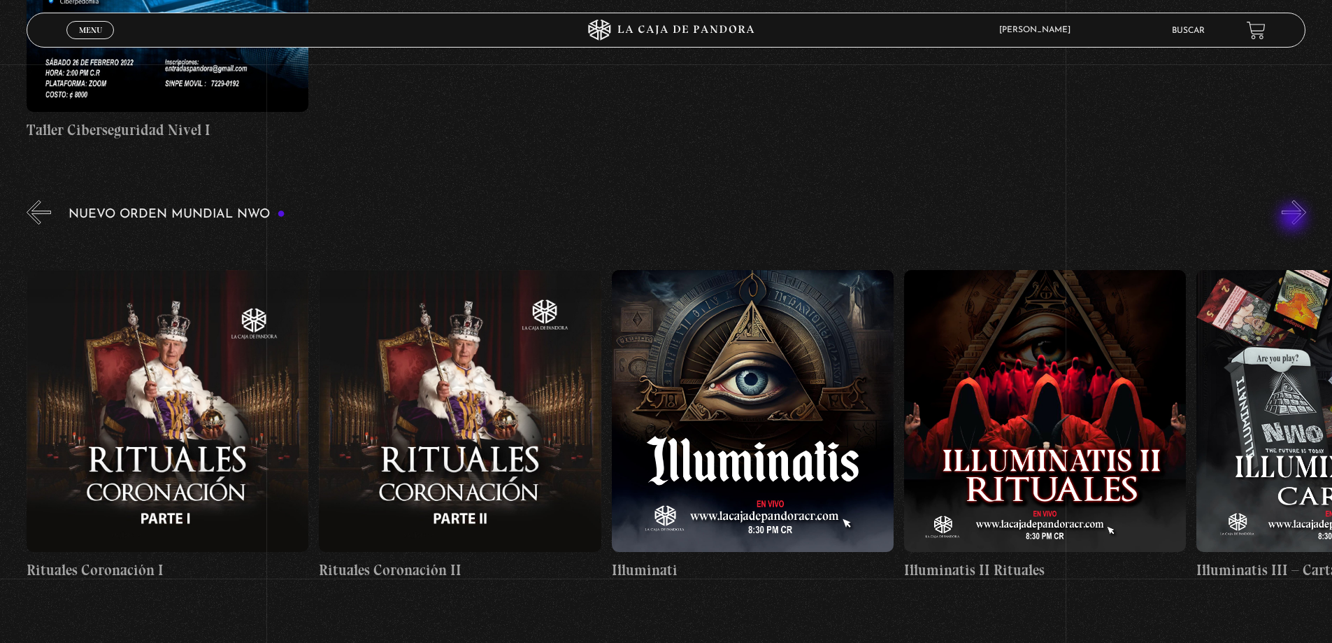
click at [1294, 219] on button "»" at bounding box center [1294, 212] width 24 height 24
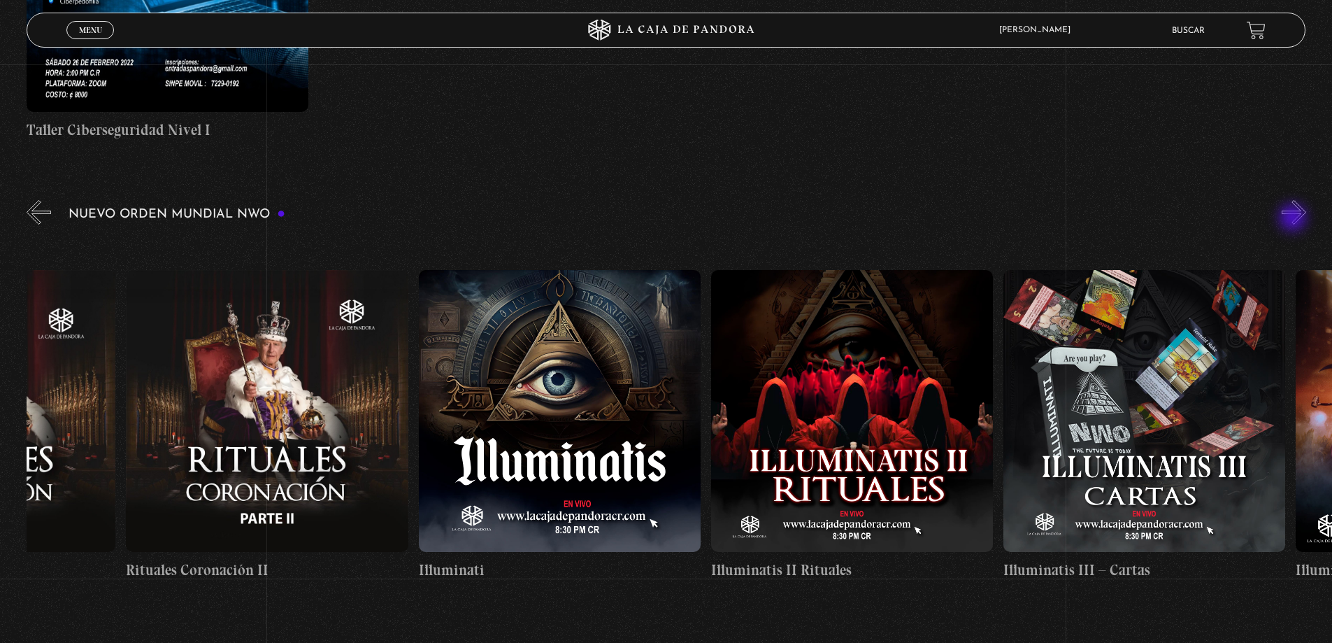
click at [1294, 219] on button "»" at bounding box center [1294, 212] width 24 height 24
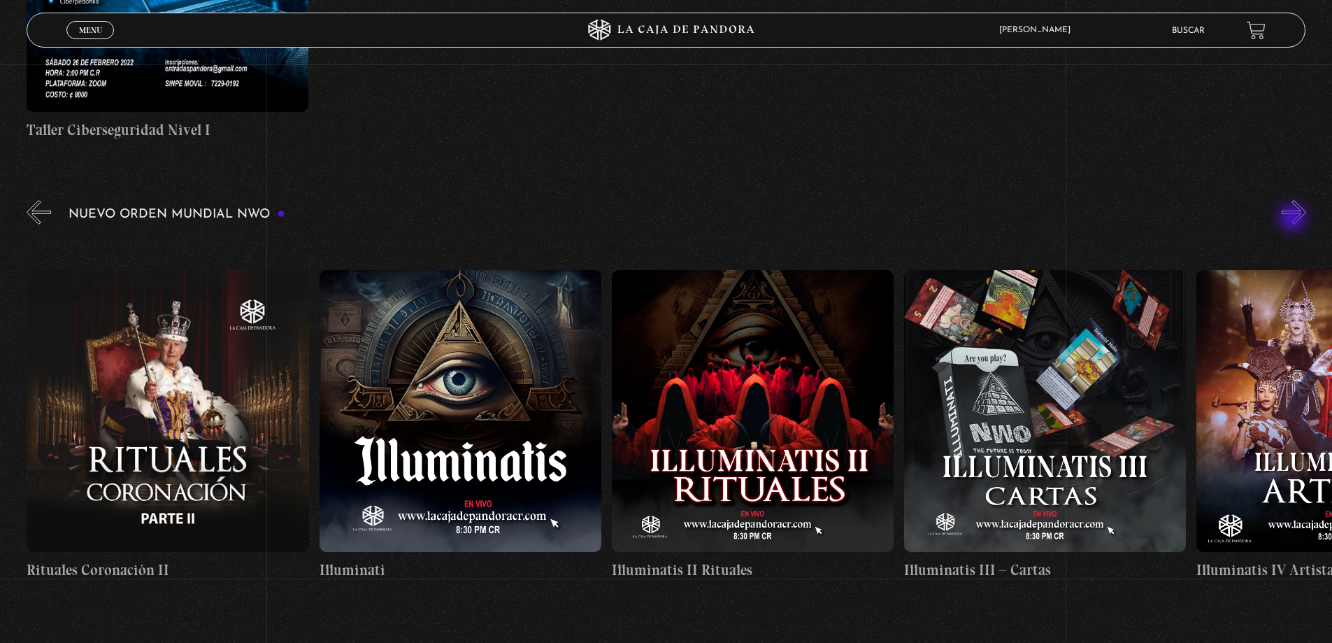
click at [1294, 219] on button "»" at bounding box center [1294, 212] width 24 height 24
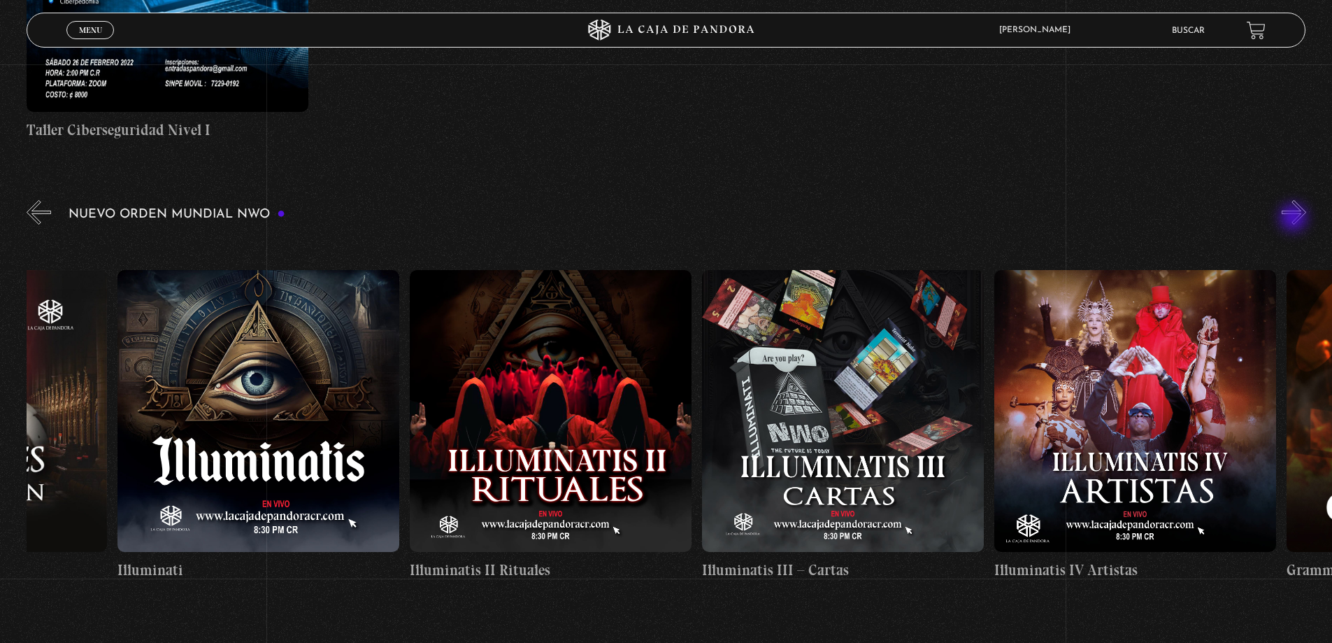
click at [1295, 219] on button "»" at bounding box center [1294, 212] width 24 height 24
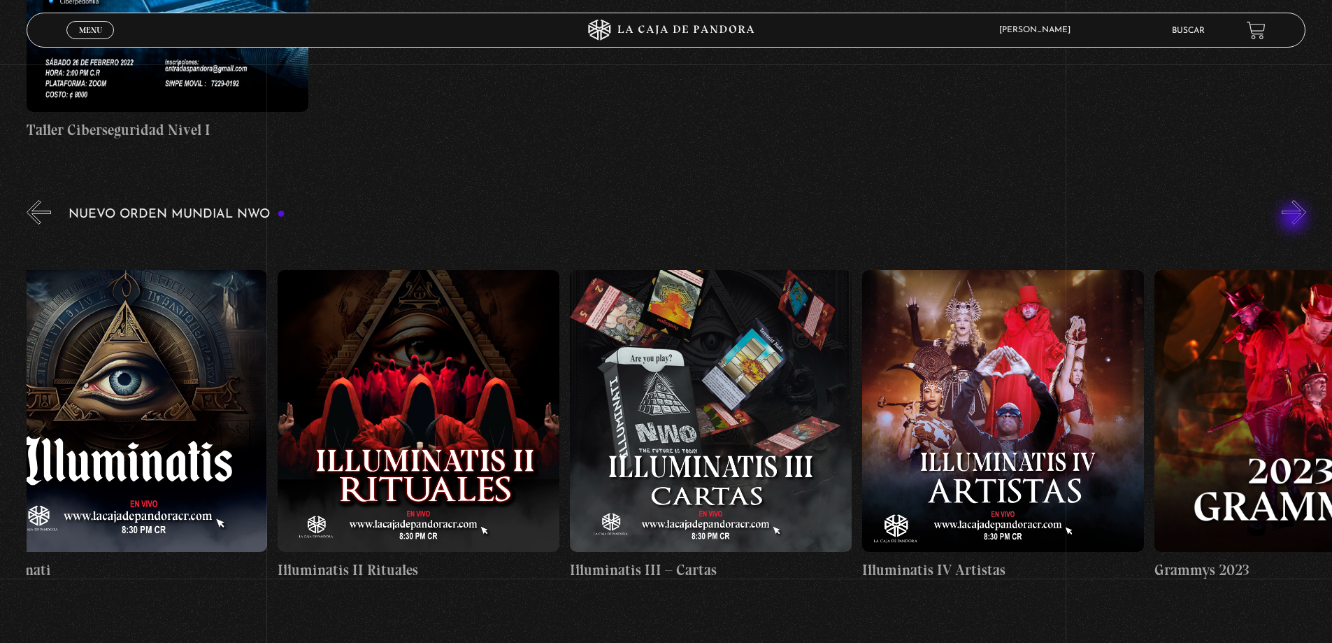
click at [1295, 219] on button "»" at bounding box center [1294, 212] width 24 height 24
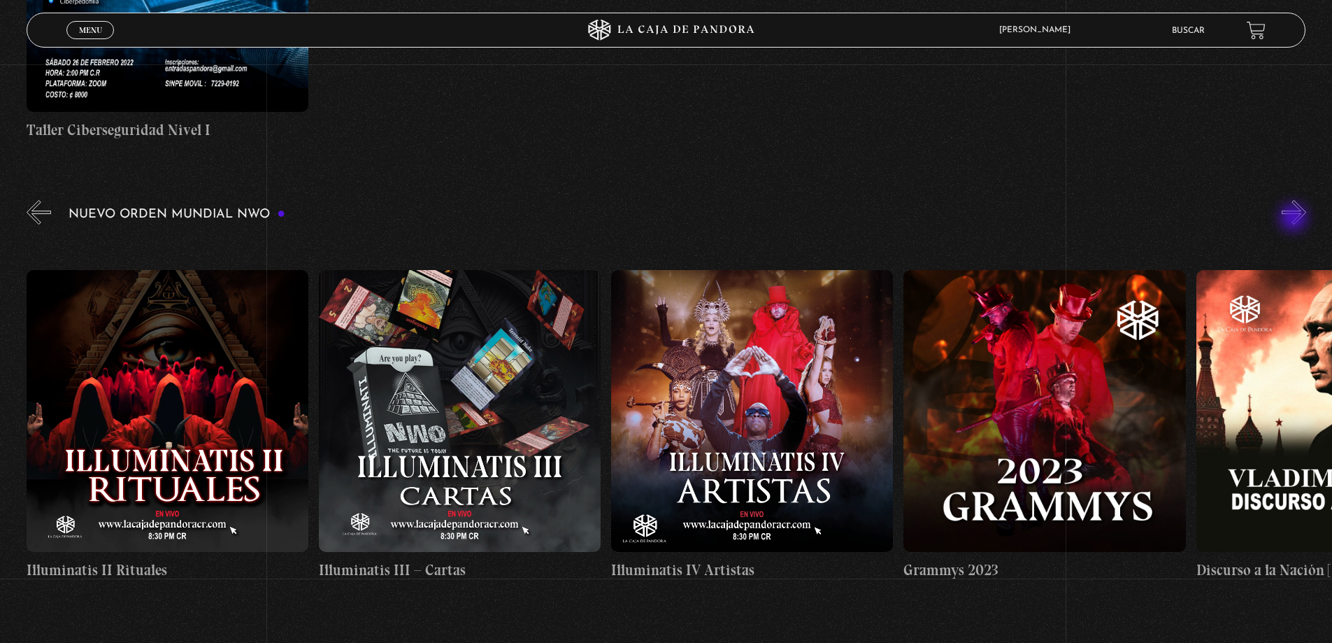
click at [1295, 219] on button "»" at bounding box center [1294, 212] width 24 height 24
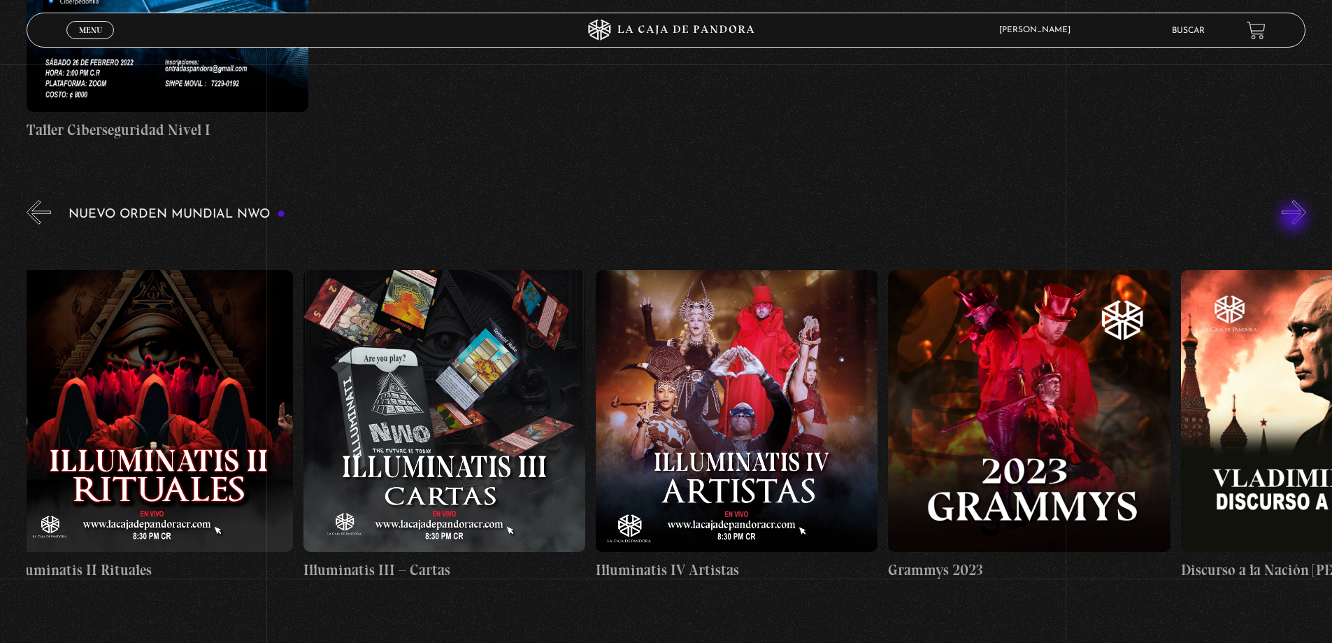
click at [1295, 219] on button "»" at bounding box center [1294, 212] width 24 height 24
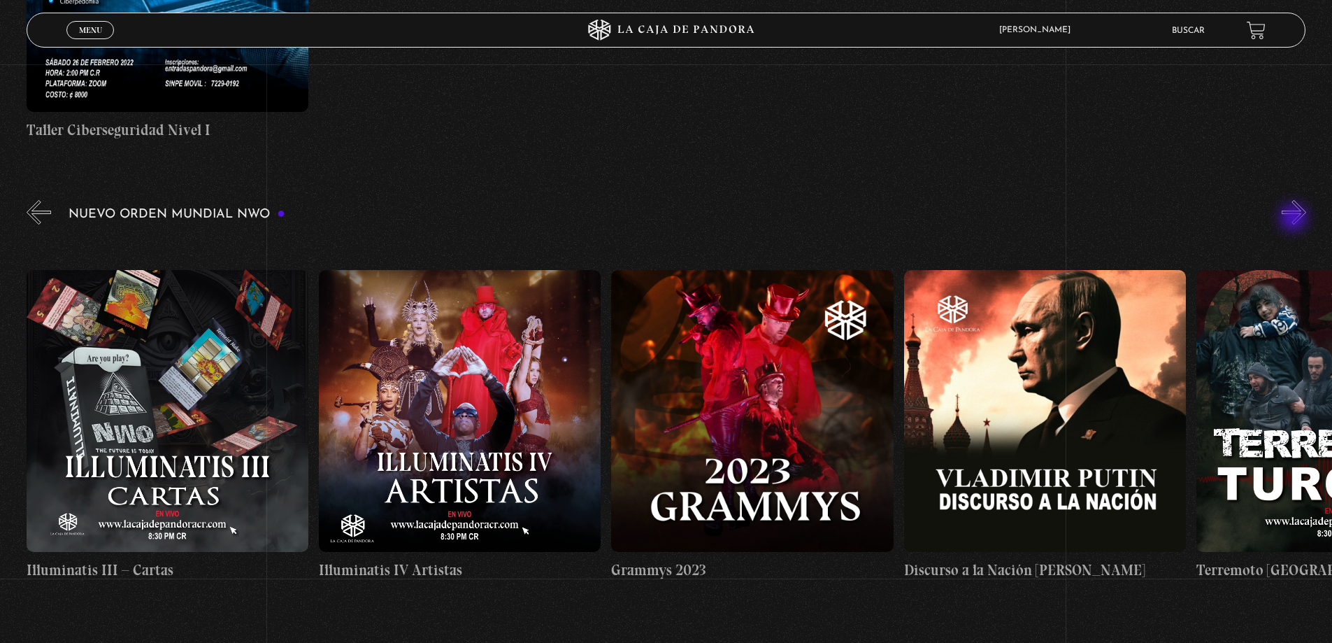
click at [1295, 219] on button "»" at bounding box center [1294, 212] width 24 height 24
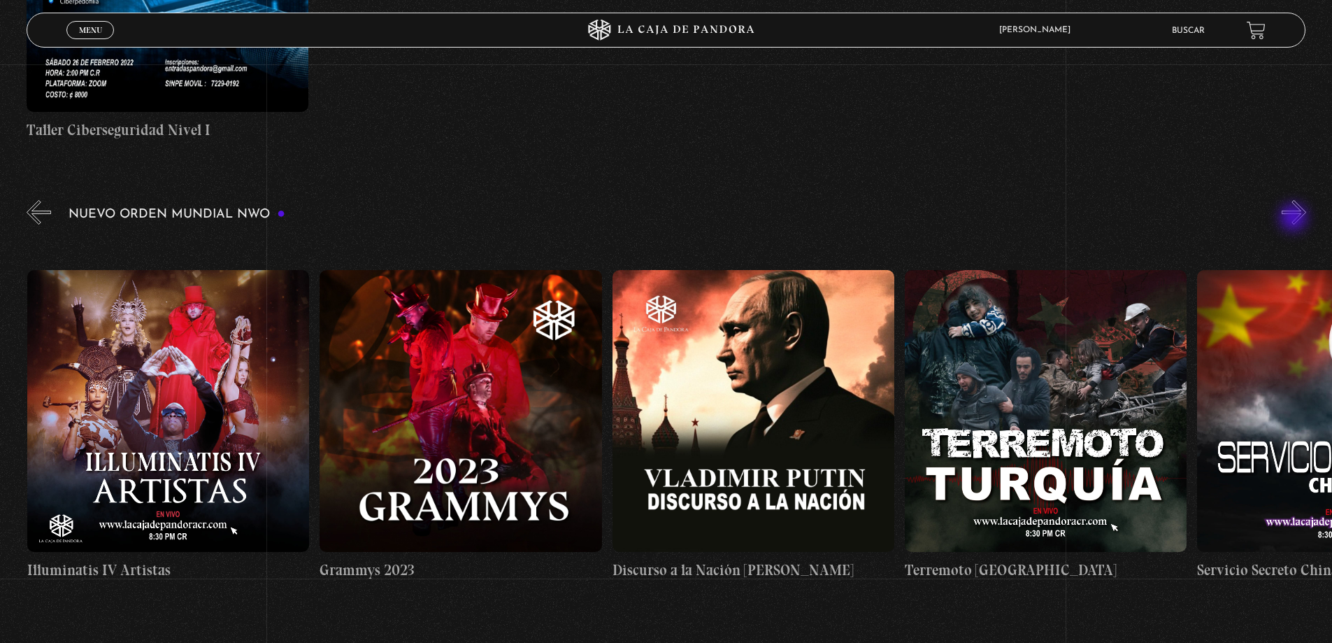
click at [1295, 219] on button "»" at bounding box center [1294, 212] width 24 height 24
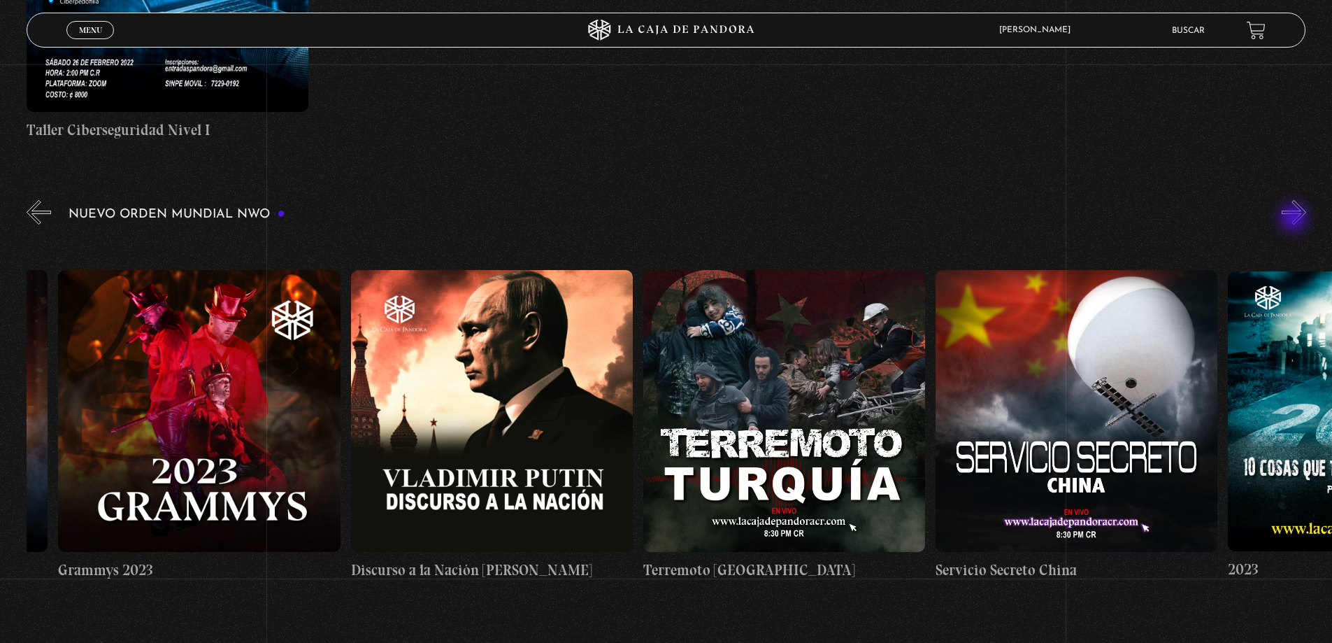
click at [1295, 219] on button "»" at bounding box center [1294, 212] width 24 height 24
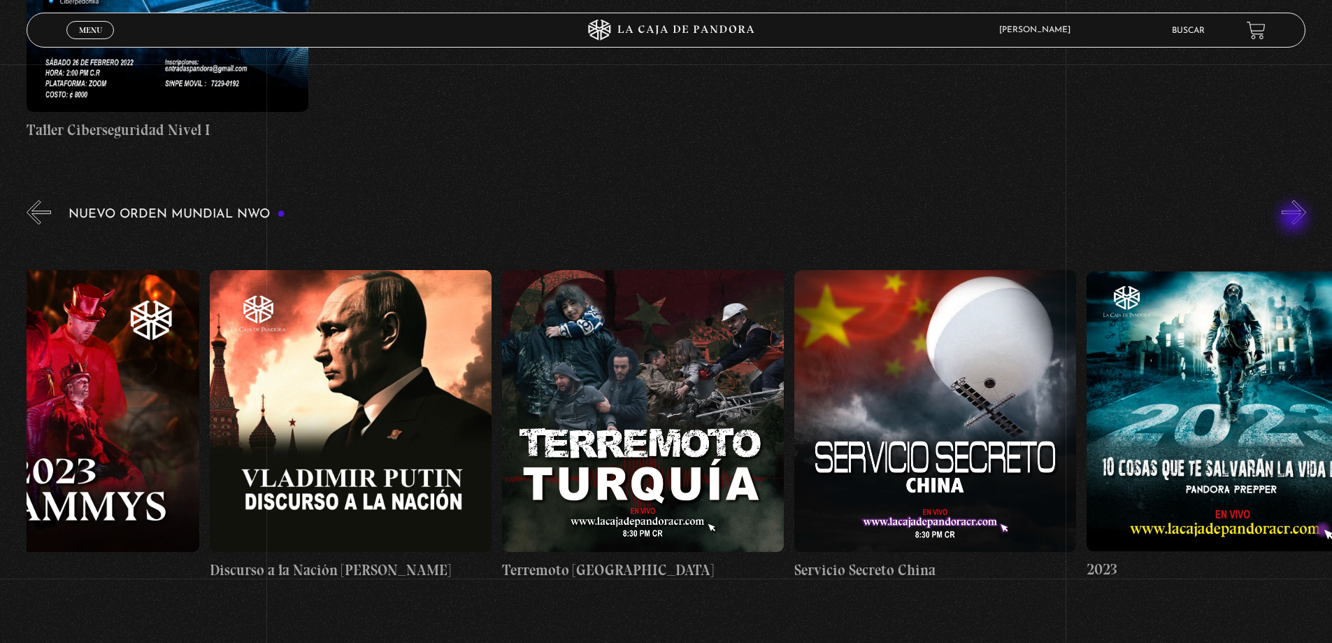
click at [1295, 219] on button "»" at bounding box center [1294, 212] width 24 height 24
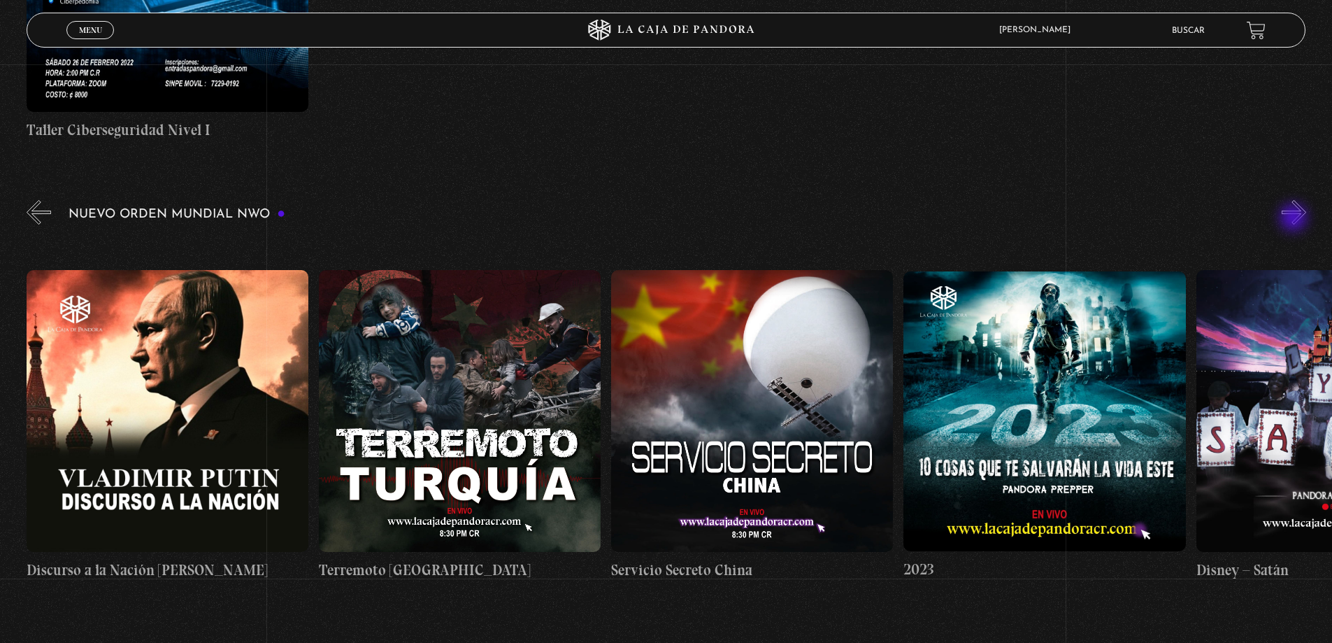
click at [1295, 219] on button "»" at bounding box center [1294, 212] width 24 height 24
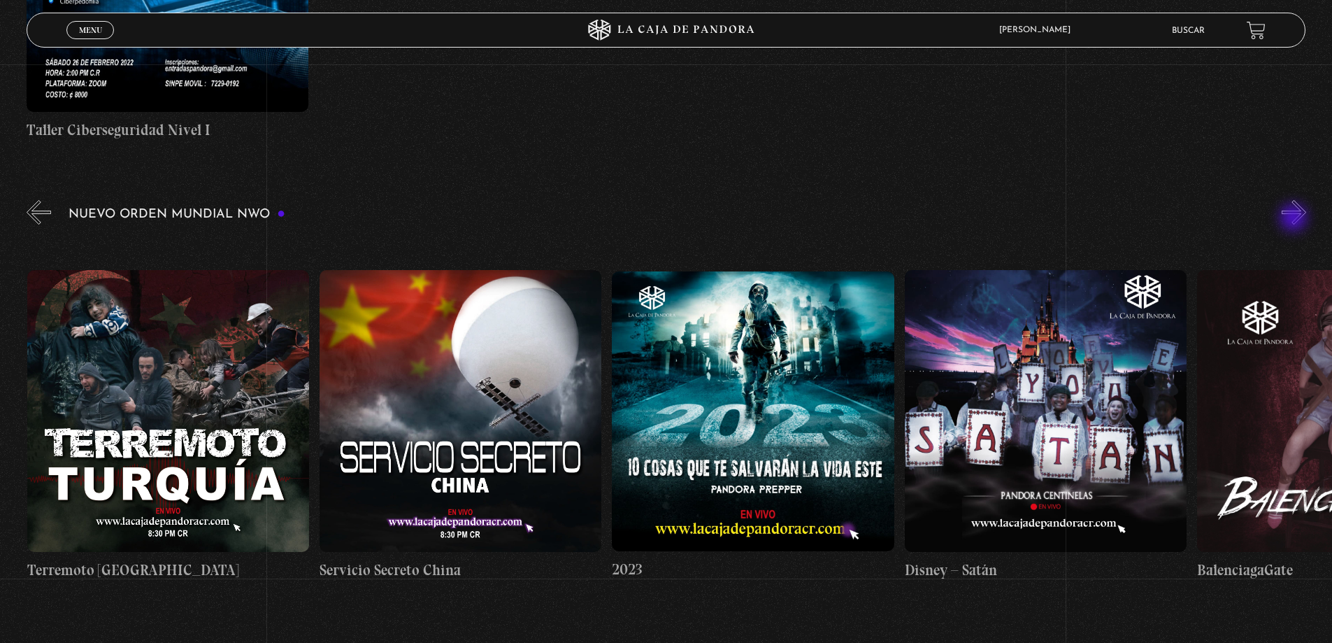
scroll to position [0, 11698]
click at [1295, 219] on button "»" at bounding box center [1294, 212] width 24 height 24
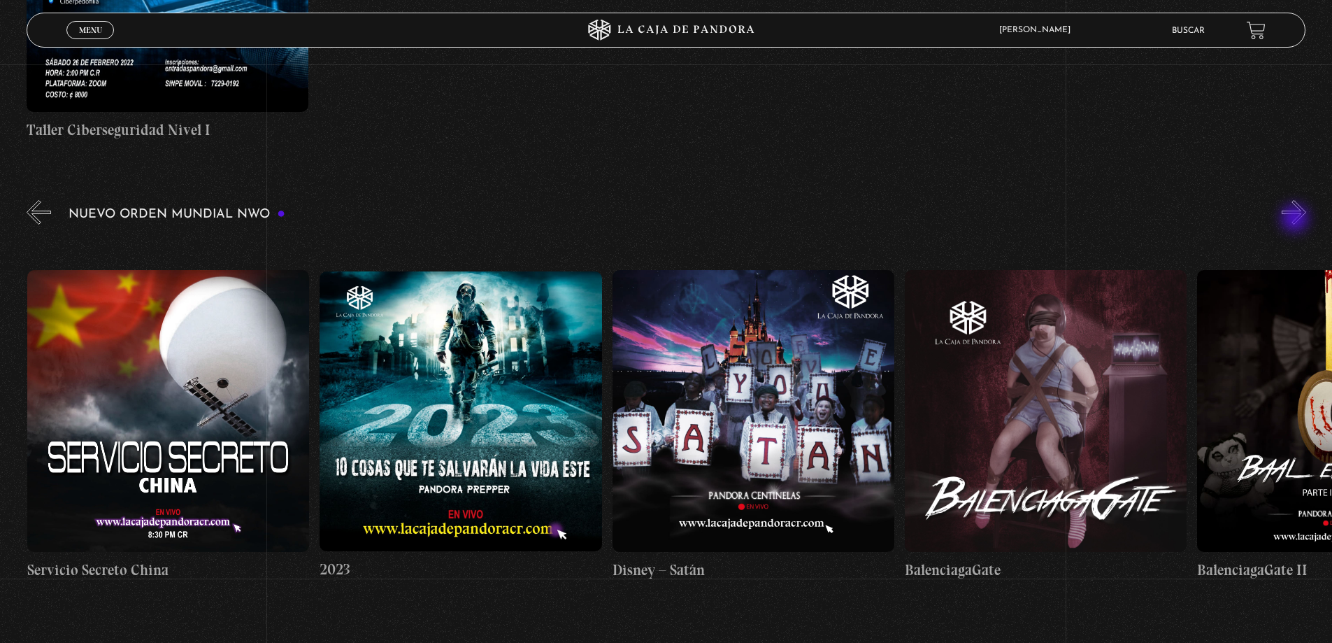
scroll to position [0, 11991]
click at [1296, 220] on button "»" at bounding box center [1294, 212] width 24 height 24
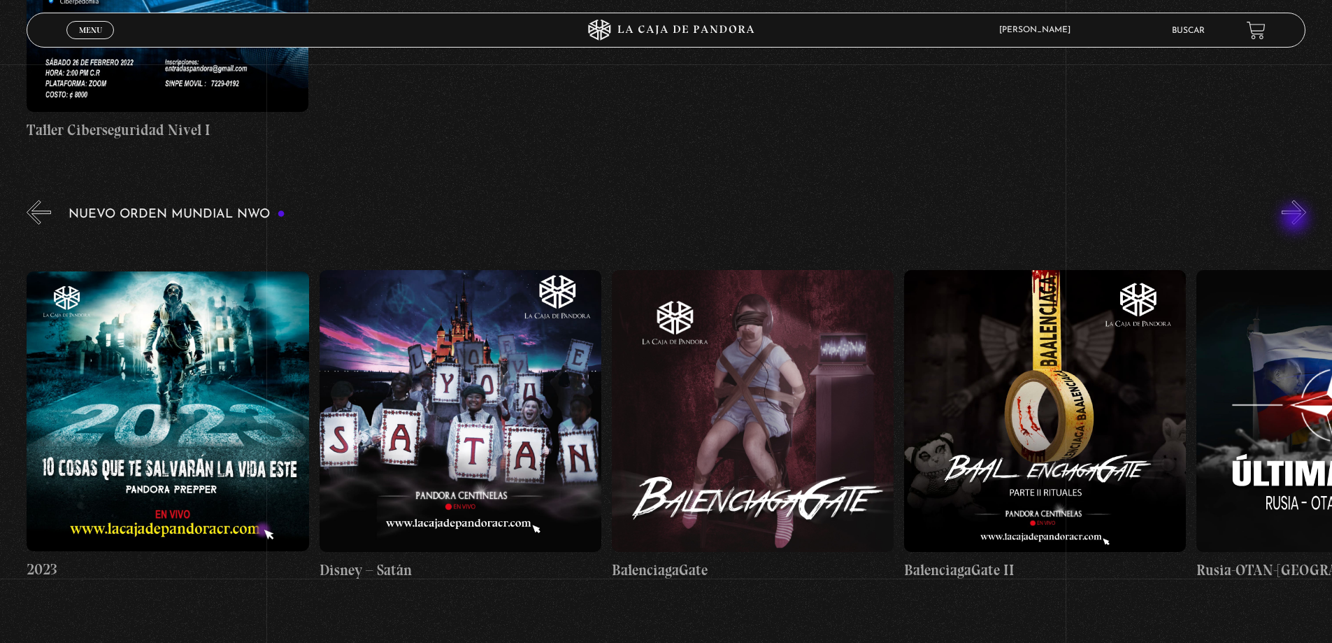
click at [1296, 220] on button "»" at bounding box center [1294, 212] width 24 height 24
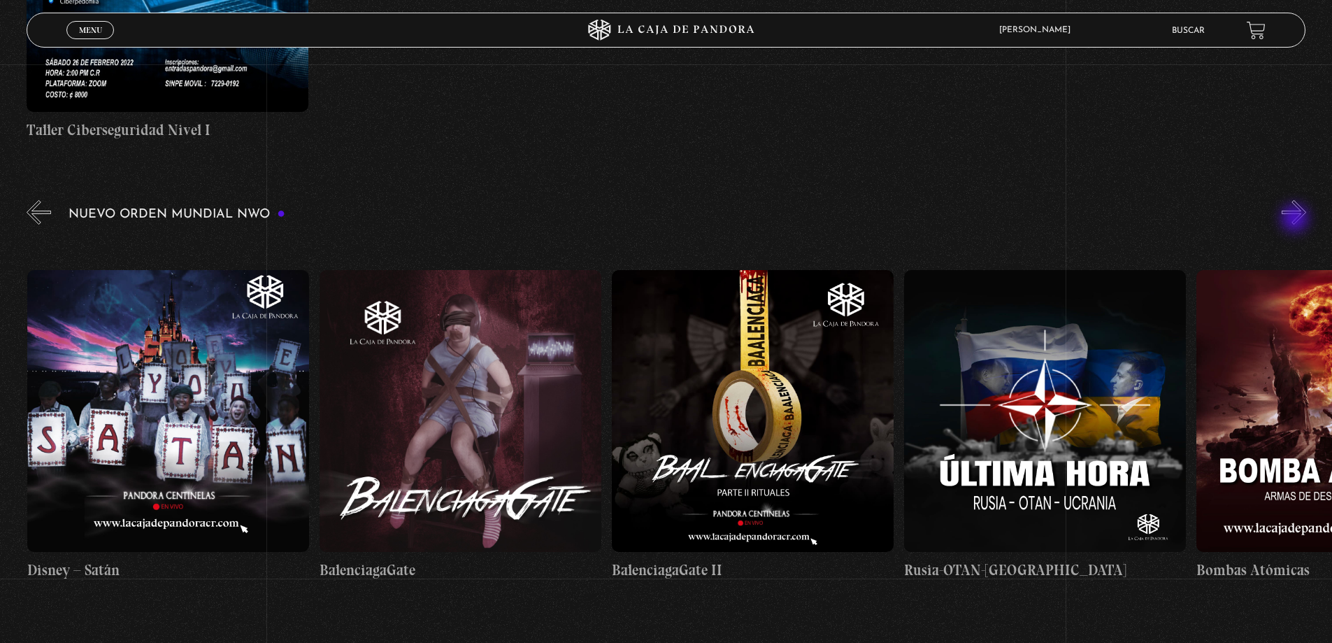
click at [1296, 220] on button "»" at bounding box center [1294, 212] width 24 height 24
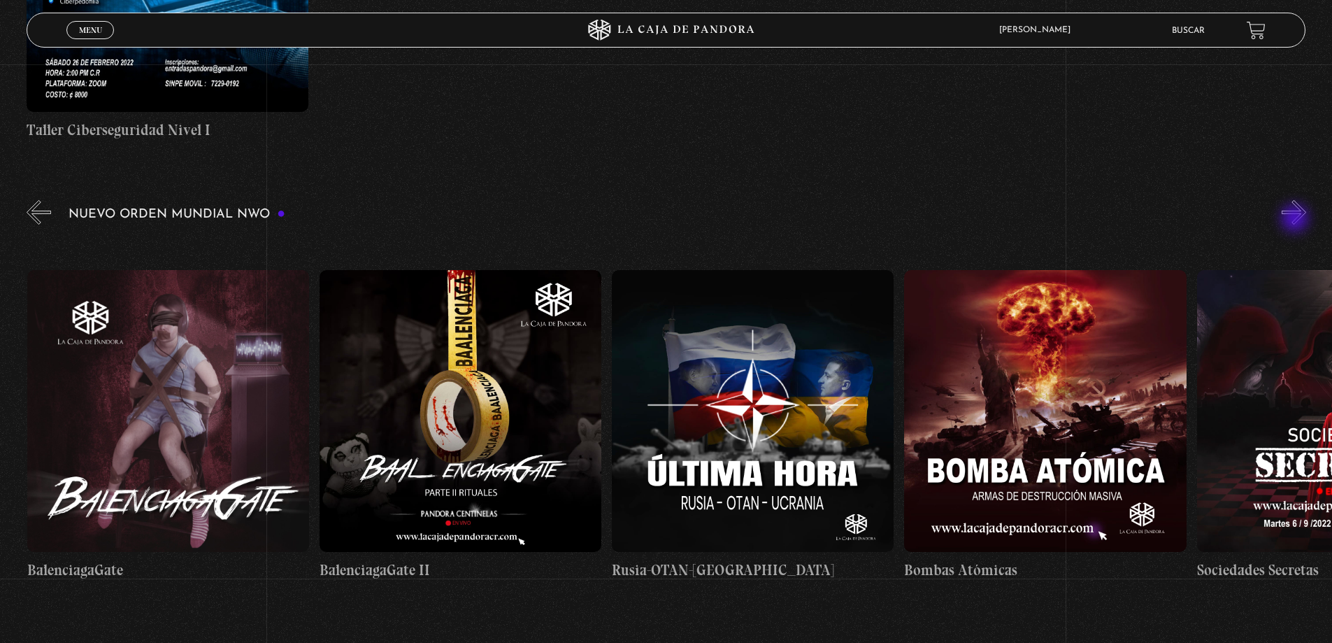
click at [1296, 220] on button "»" at bounding box center [1294, 212] width 24 height 24
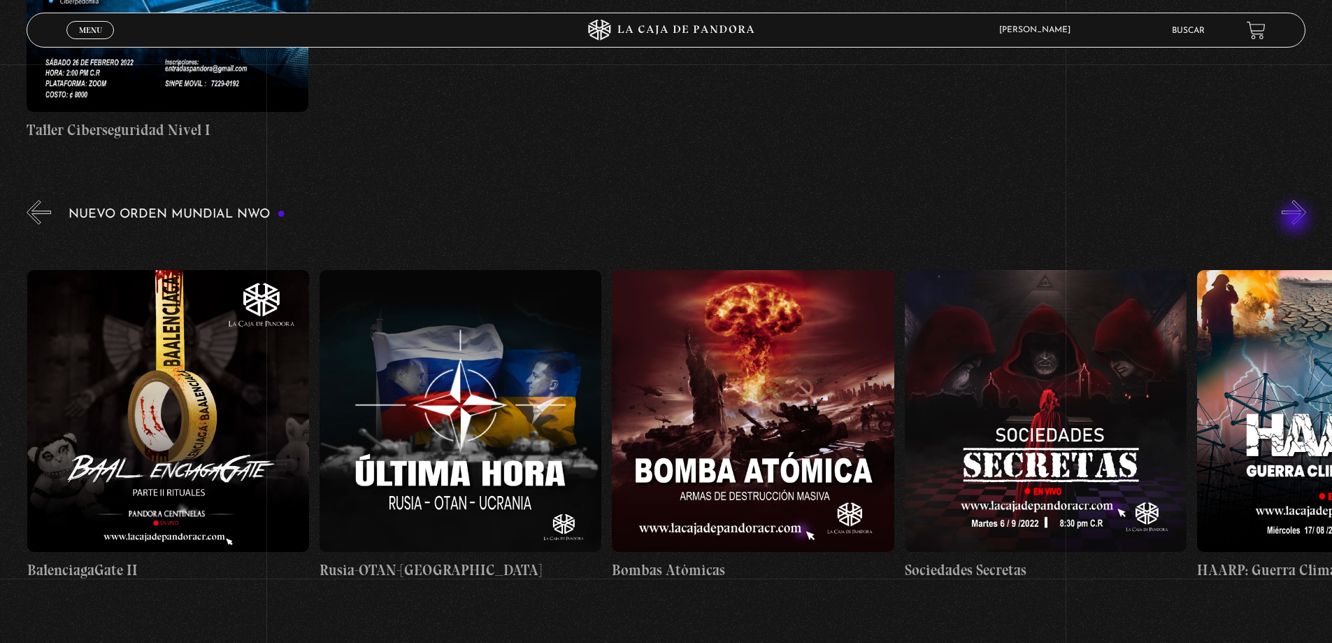
click at [1296, 220] on button "»" at bounding box center [1294, 212] width 24 height 24
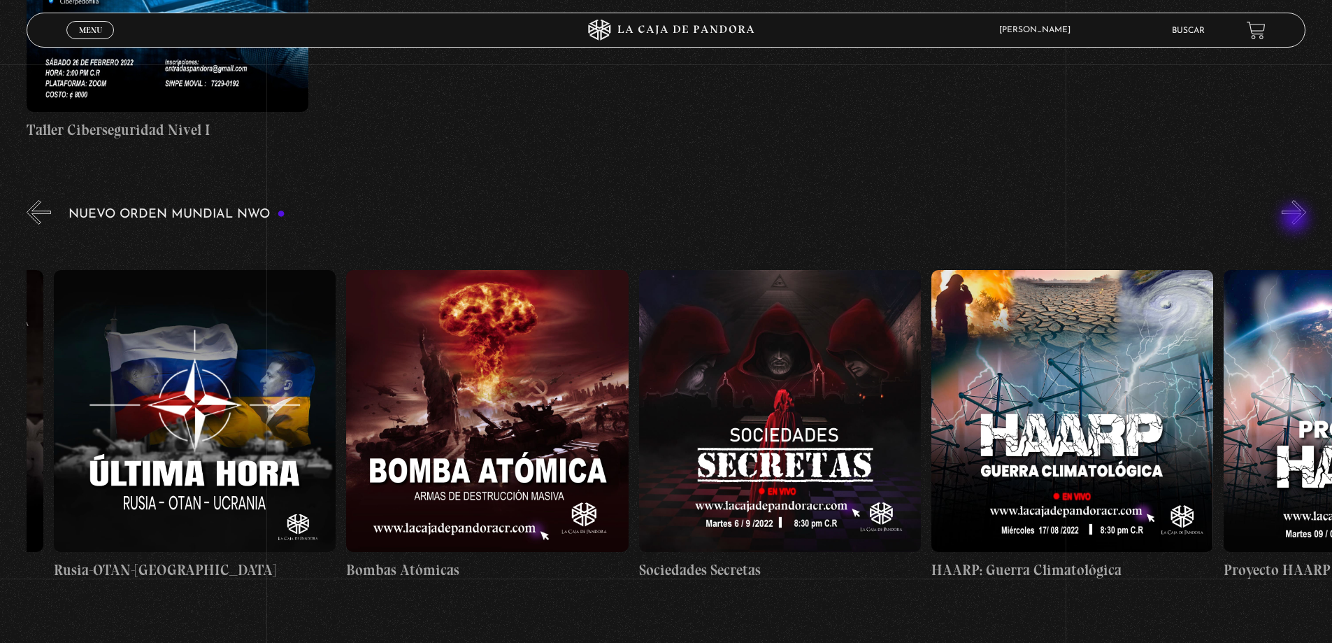
click at [1296, 220] on button "»" at bounding box center [1294, 212] width 24 height 24
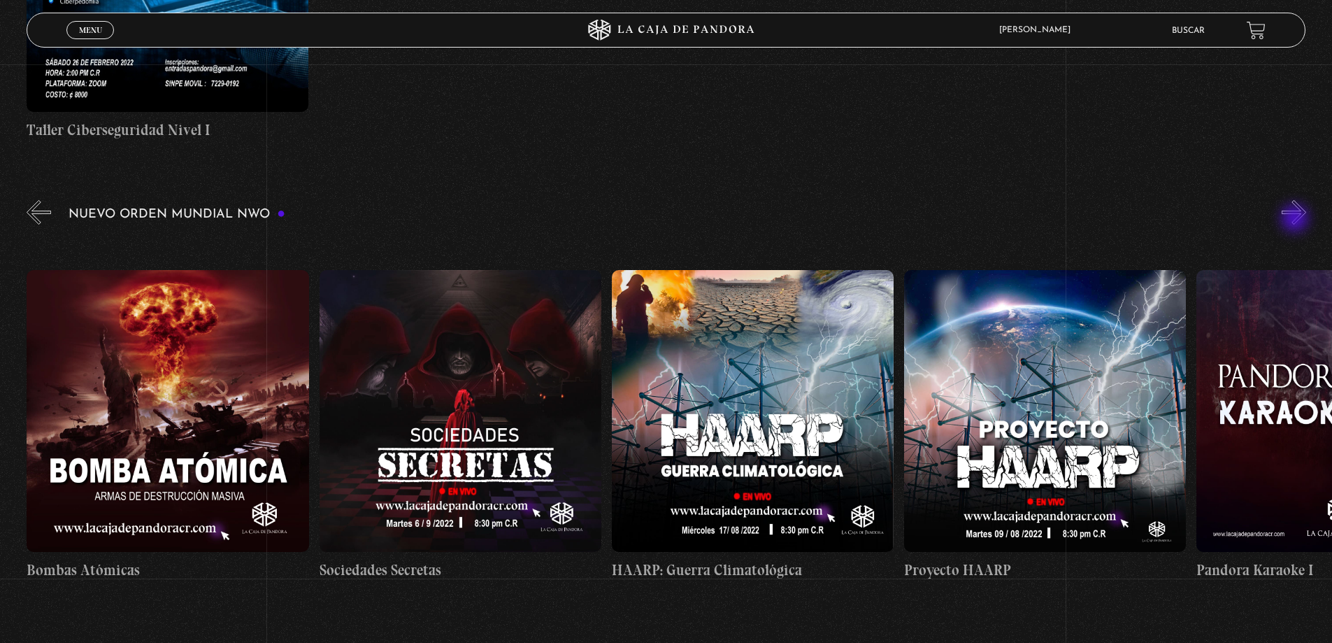
click at [1296, 220] on button "»" at bounding box center [1294, 212] width 24 height 24
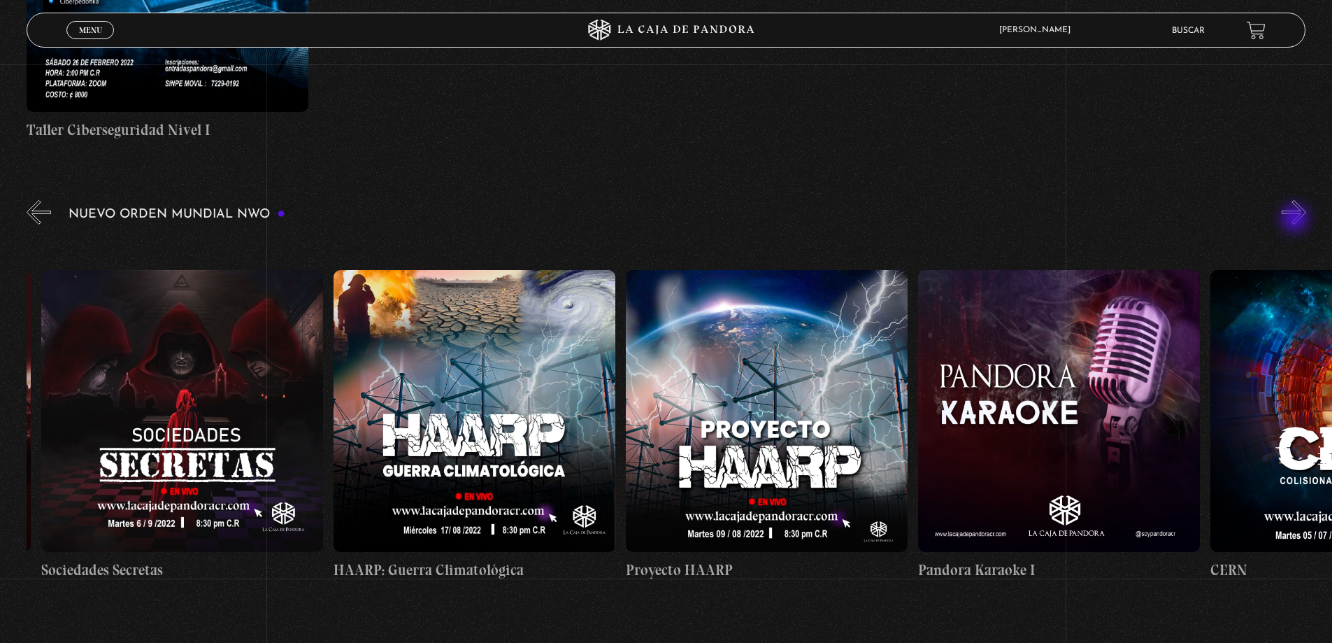
click at [1296, 220] on button "»" at bounding box center [1294, 212] width 24 height 24
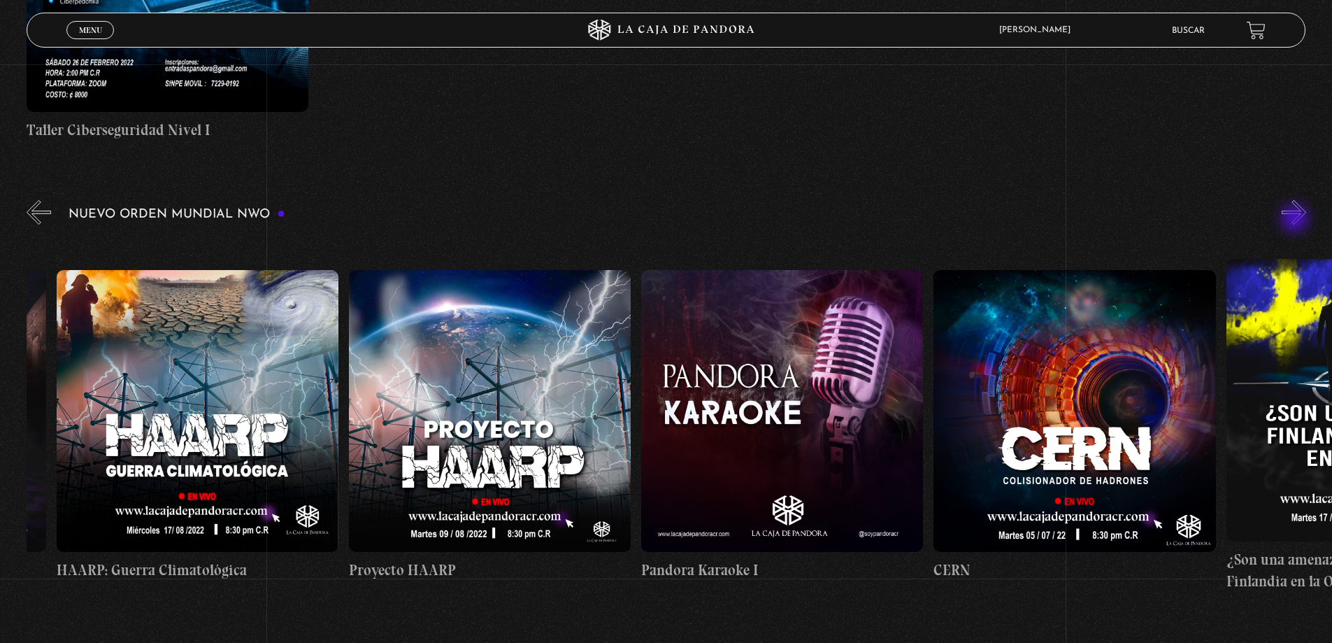
click at [1296, 220] on button "»" at bounding box center [1294, 212] width 24 height 24
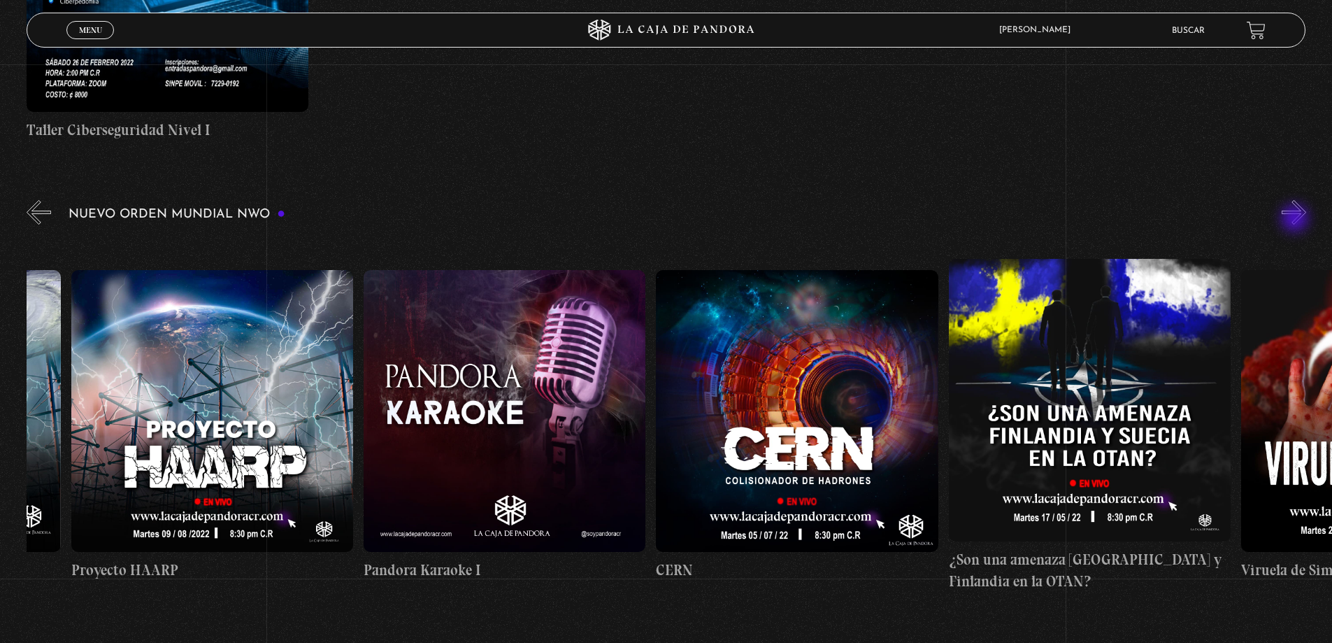
click at [1296, 220] on button "»" at bounding box center [1294, 212] width 24 height 24
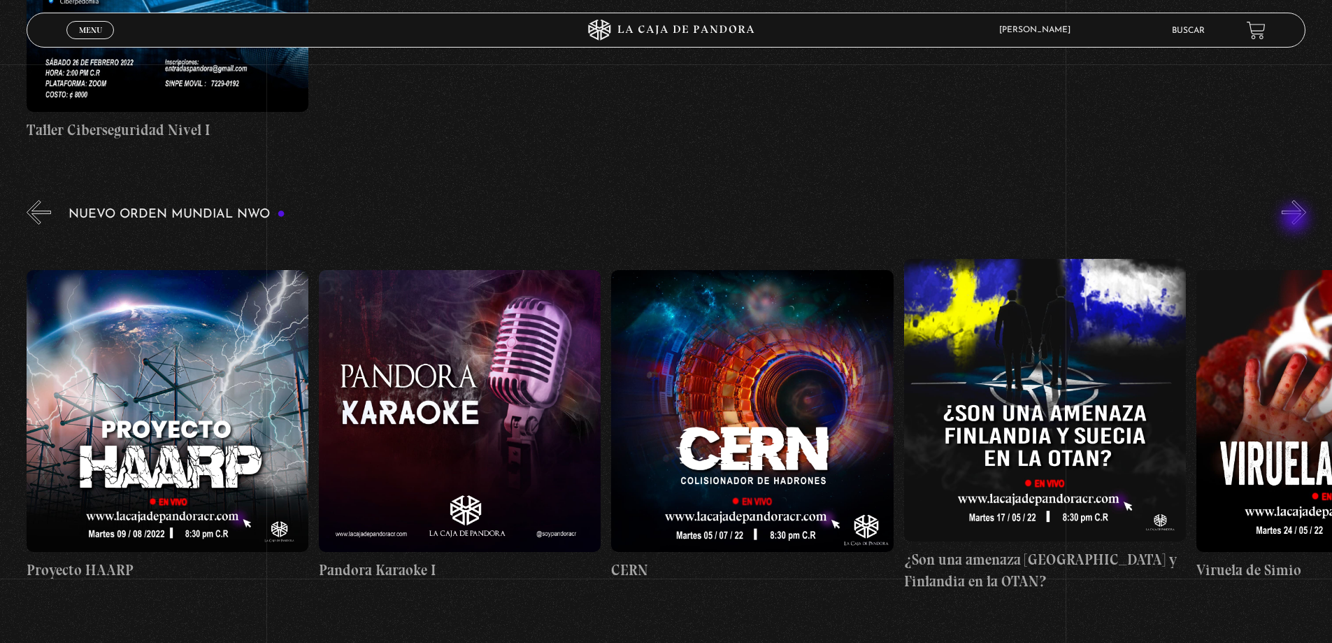
click at [1296, 220] on button "»" at bounding box center [1294, 212] width 24 height 24
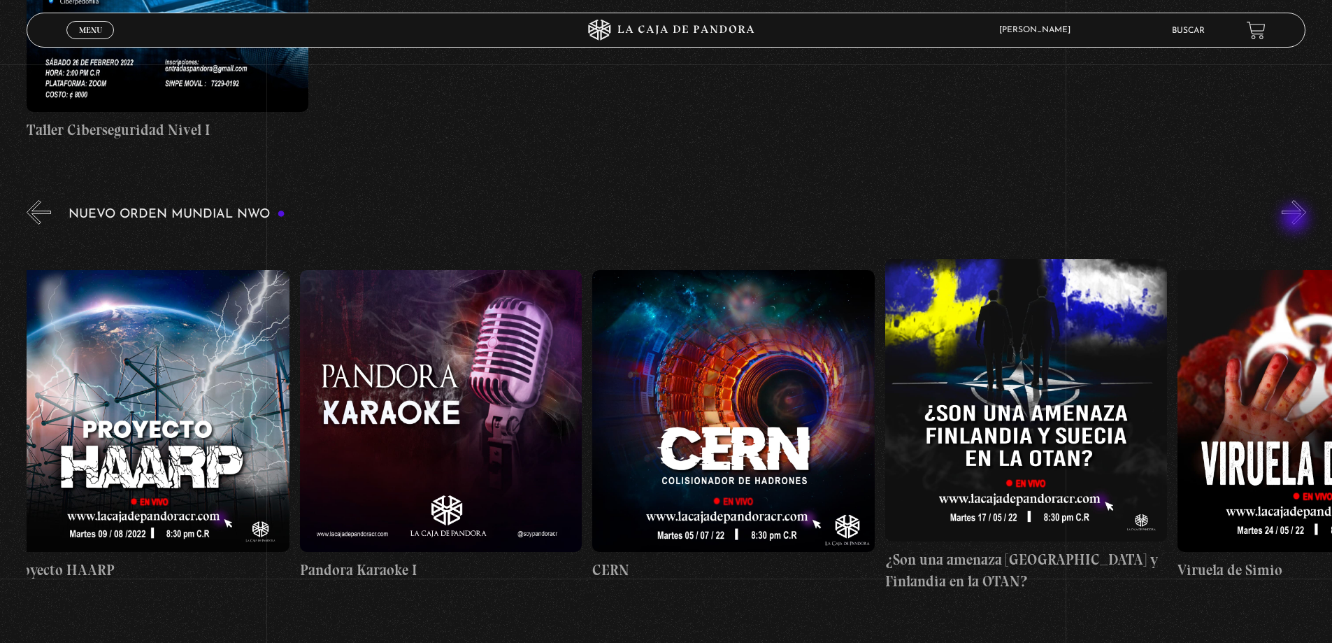
click at [1296, 220] on button "»" at bounding box center [1294, 212] width 24 height 24
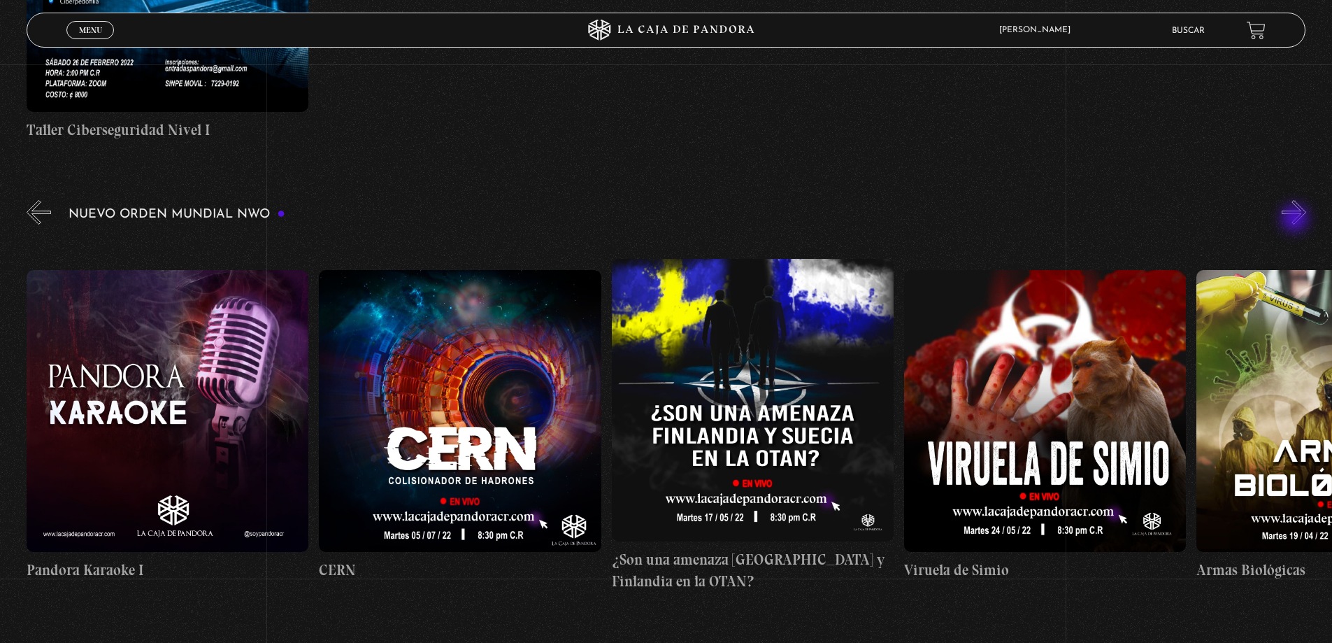
click at [1296, 220] on button "»" at bounding box center [1294, 212] width 24 height 24
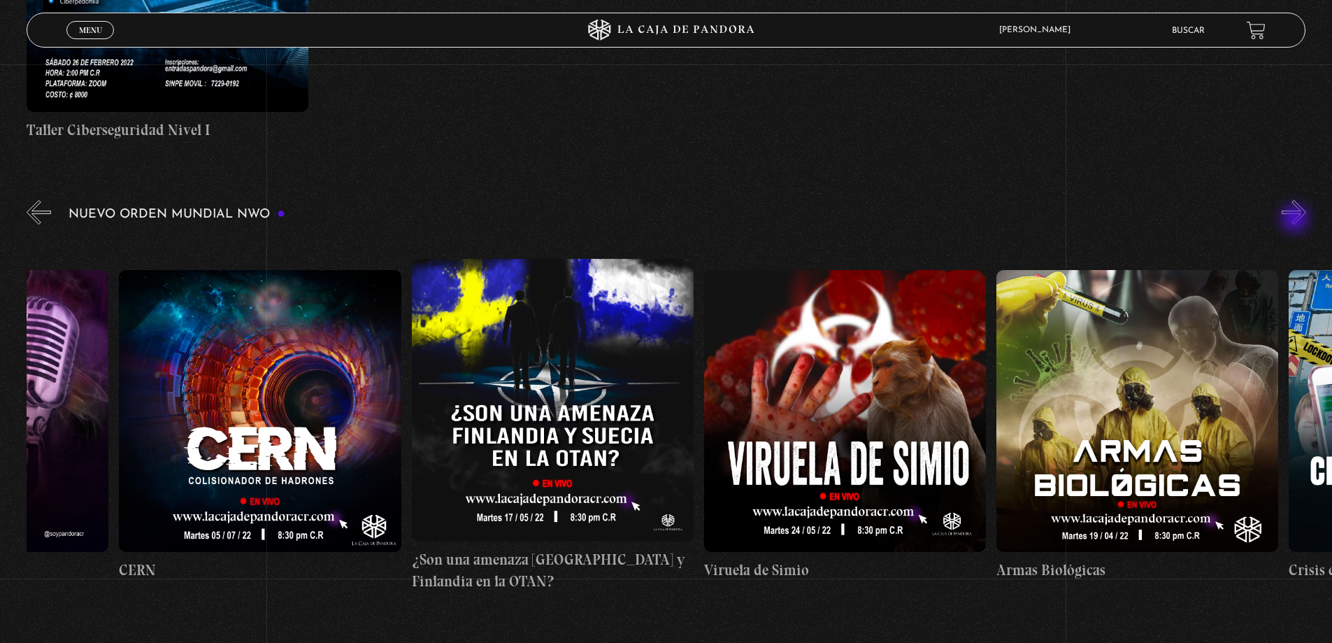
click at [1296, 220] on button "»" at bounding box center [1294, 212] width 24 height 24
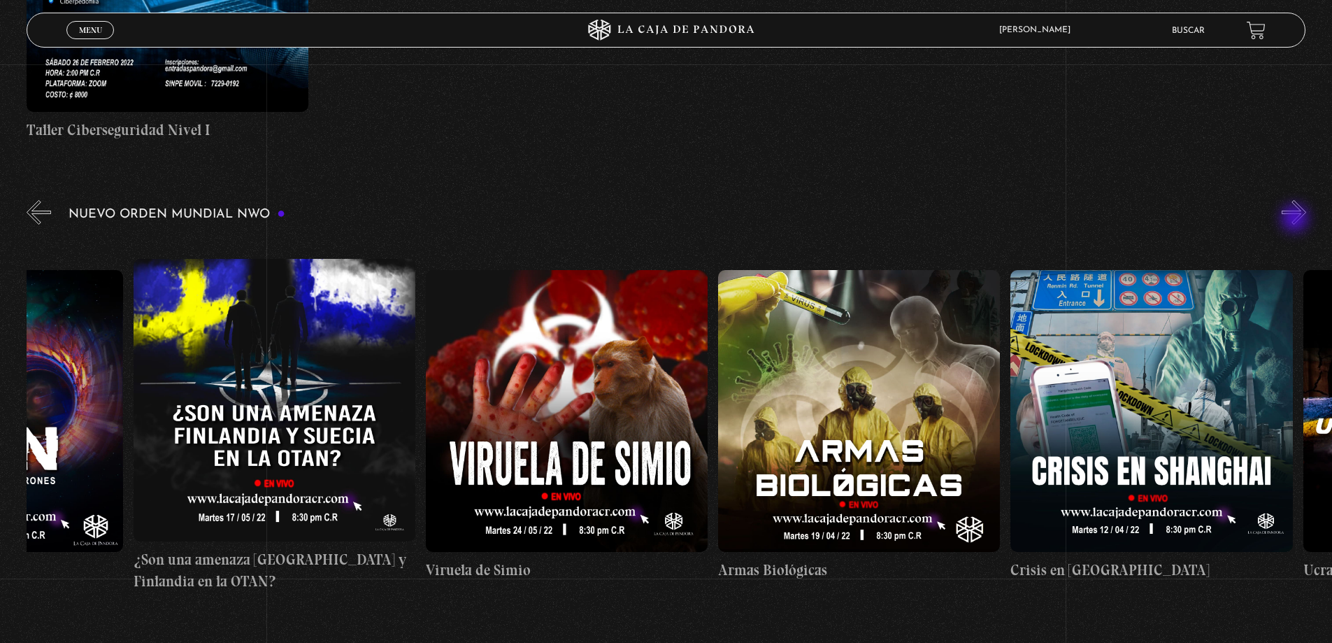
click at [1296, 220] on button "»" at bounding box center [1294, 212] width 24 height 24
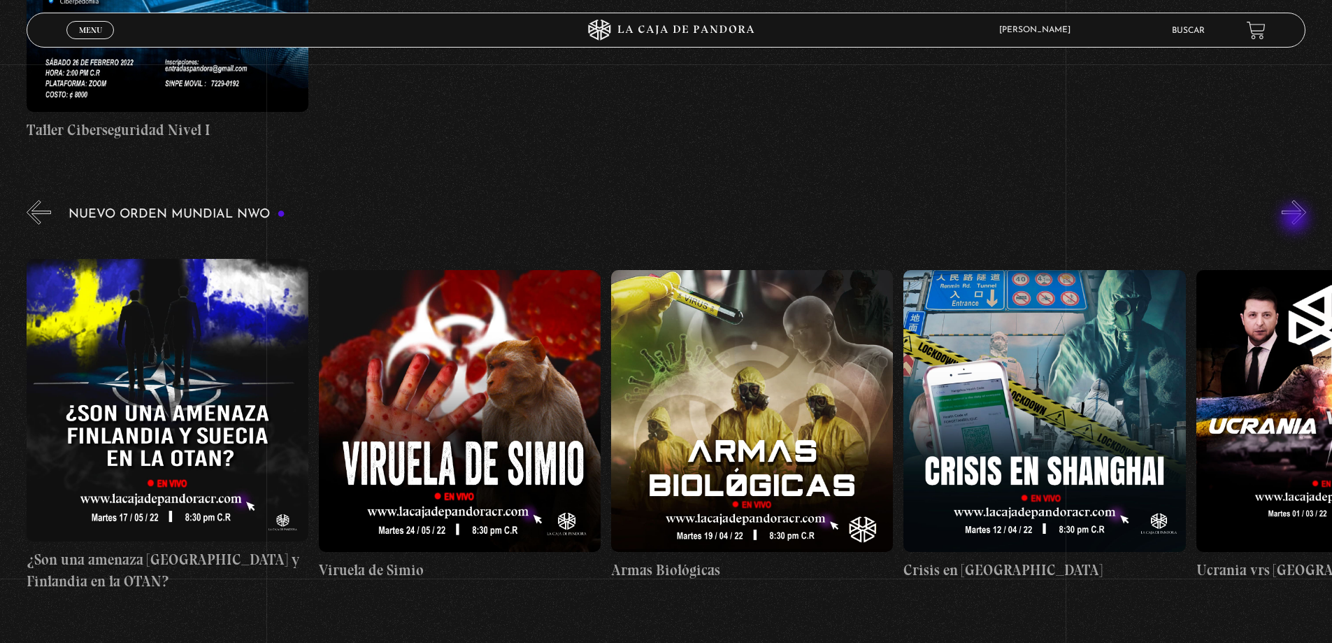
click at [1296, 220] on button "»" at bounding box center [1294, 212] width 24 height 24
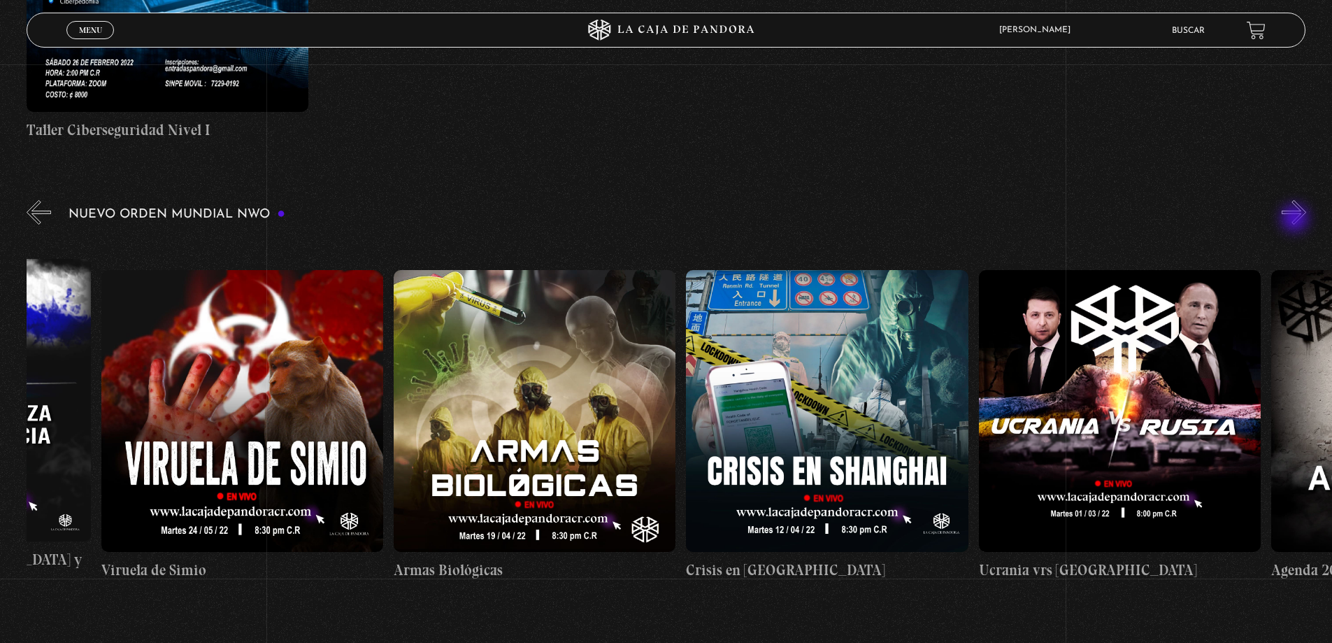
click at [1296, 220] on button "»" at bounding box center [1294, 212] width 24 height 24
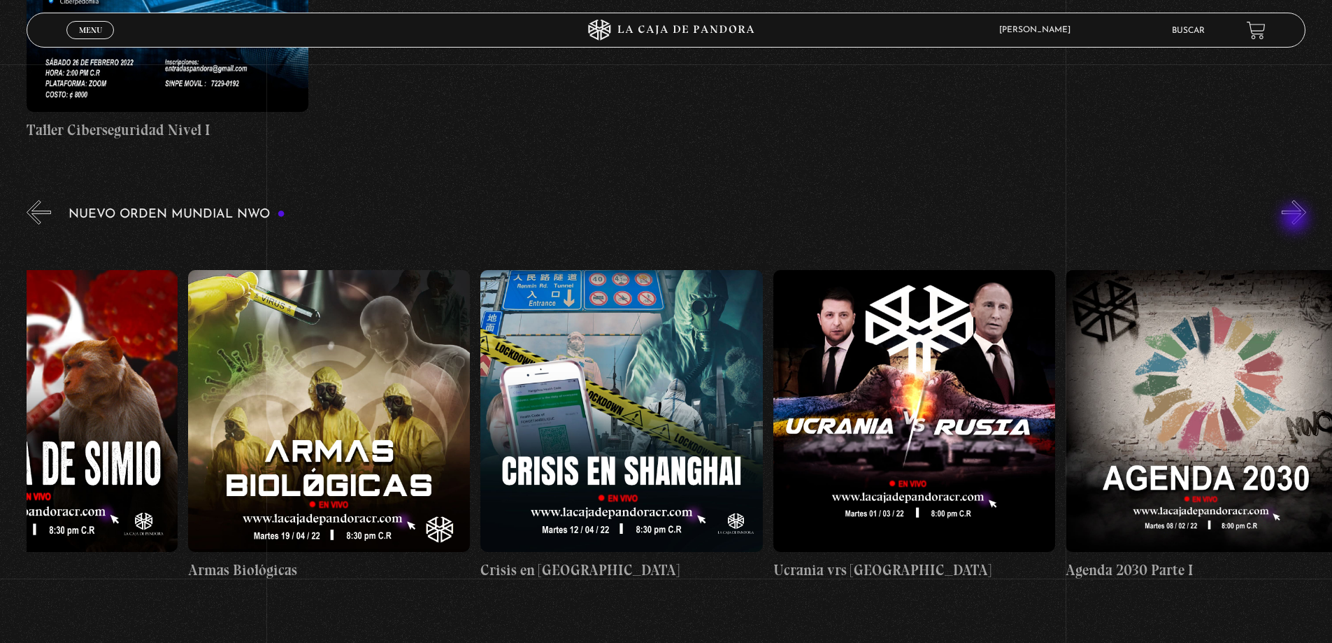
click at [1296, 220] on button "»" at bounding box center [1294, 212] width 24 height 24
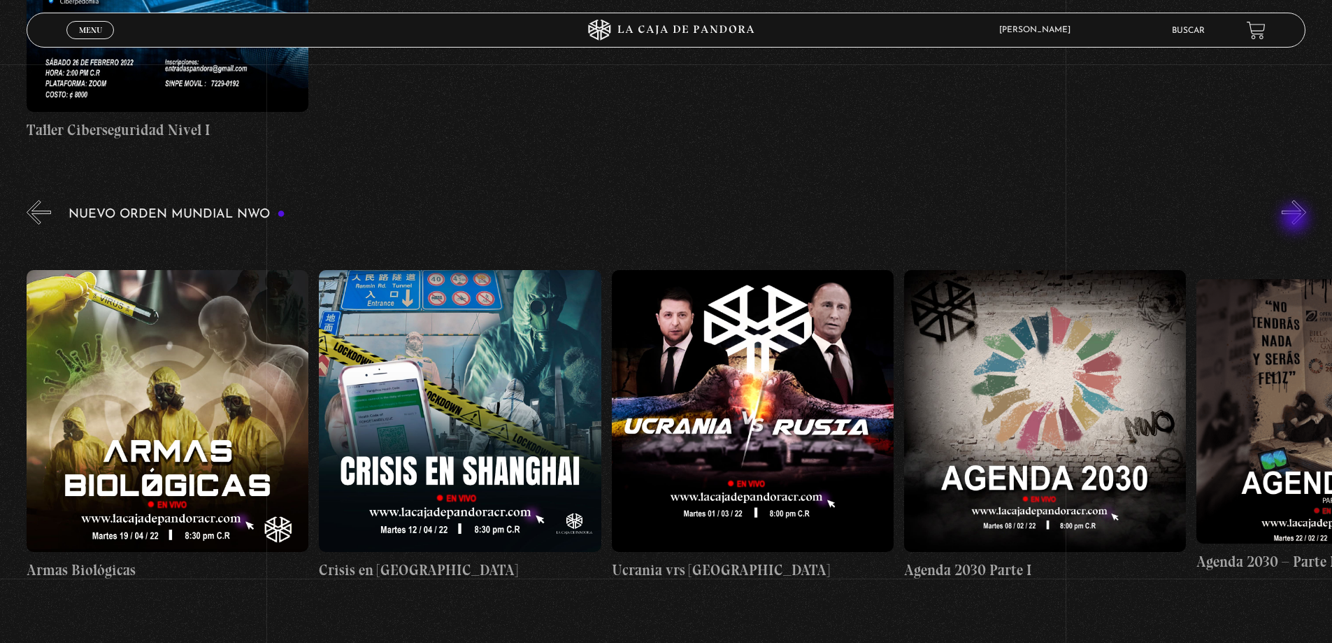
click at [1296, 220] on button "»" at bounding box center [1294, 212] width 24 height 24
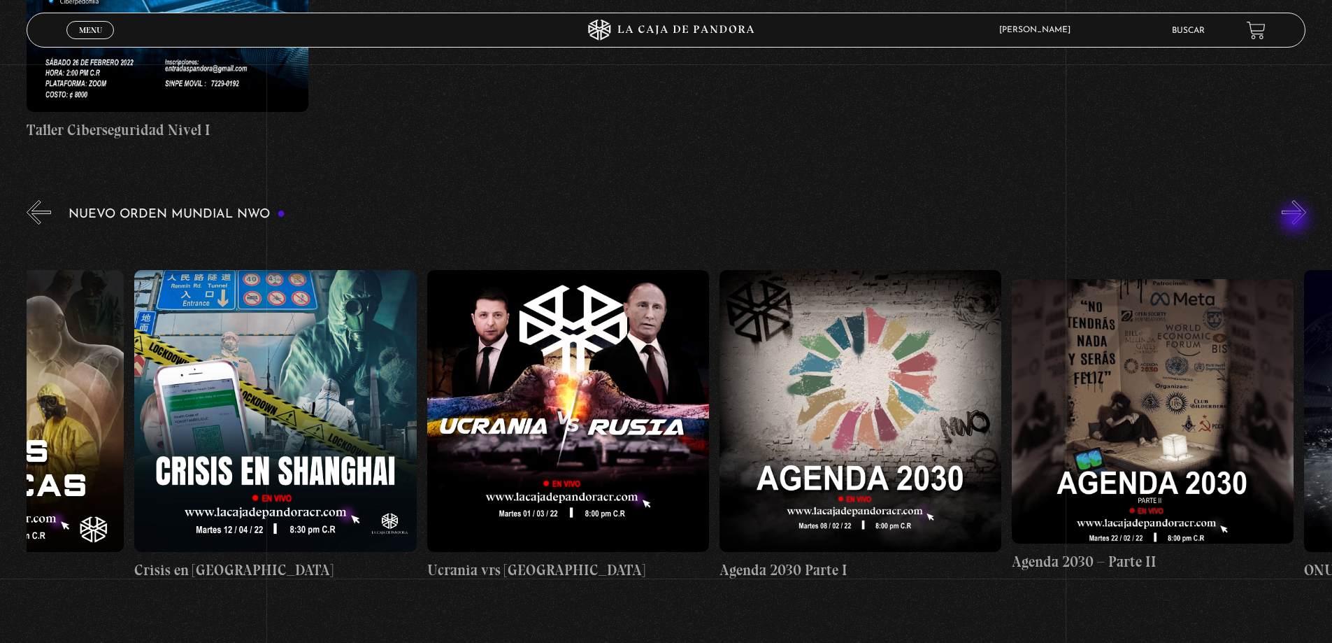
click at [1296, 220] on button "»" at bounding box center [1294, 212] width 24 height 24
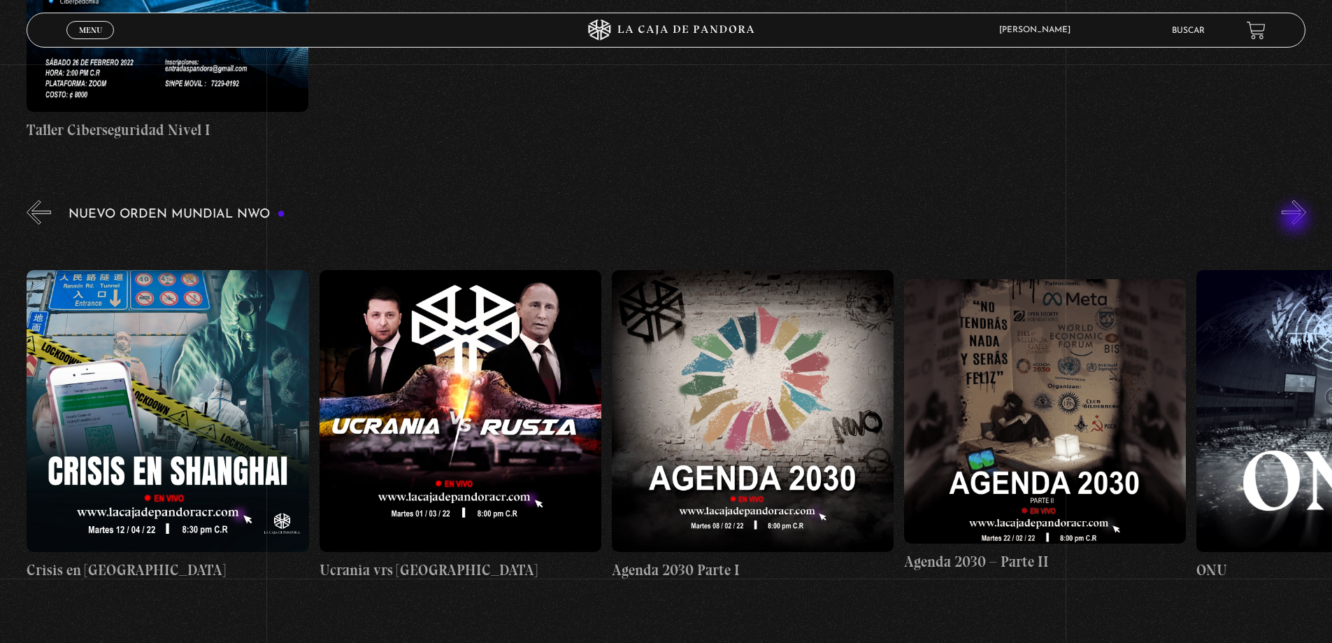
click at [1296, 220] on button "»" at bounding box center [1294, 212] width 24 height 24
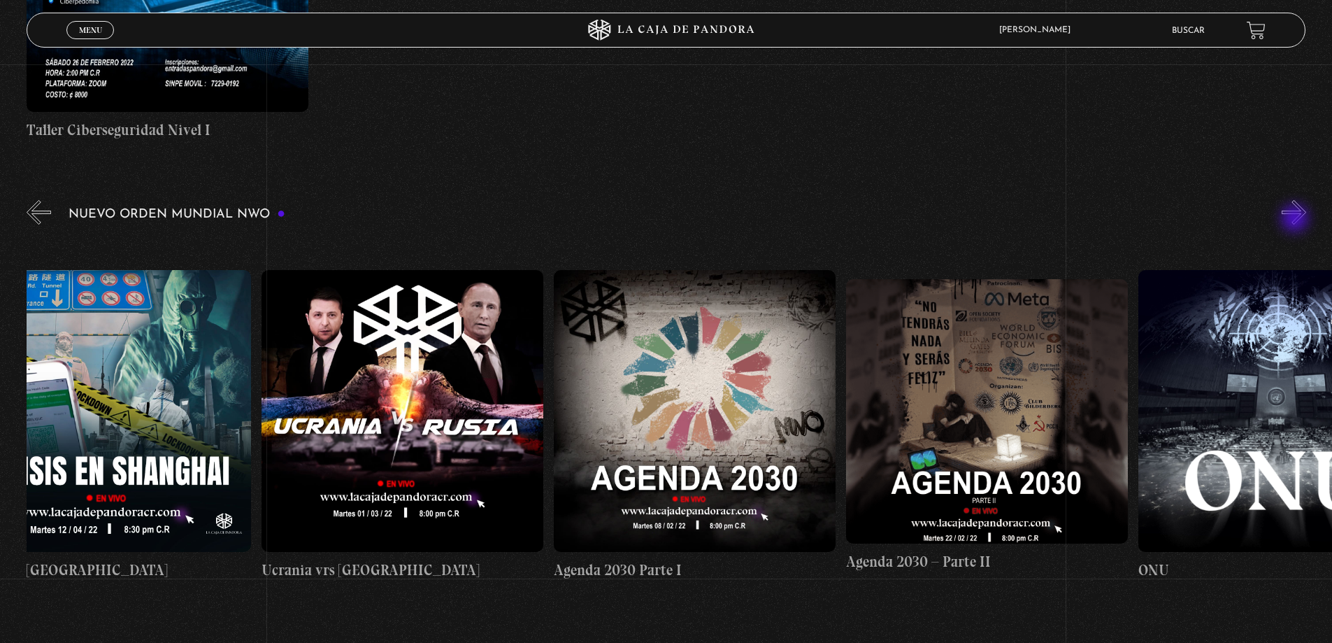
scroll to position [0, 16670]
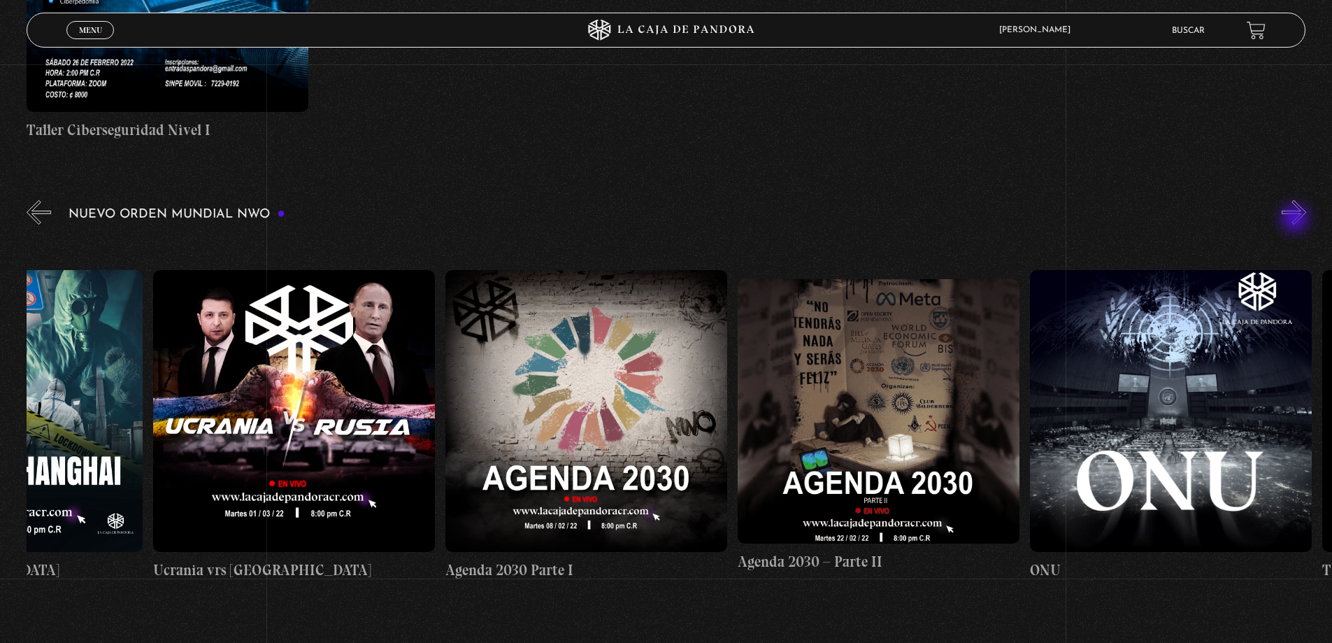
click at [1296, 220] on button "»" at bounding box center [1294, 212] width 24 height 24
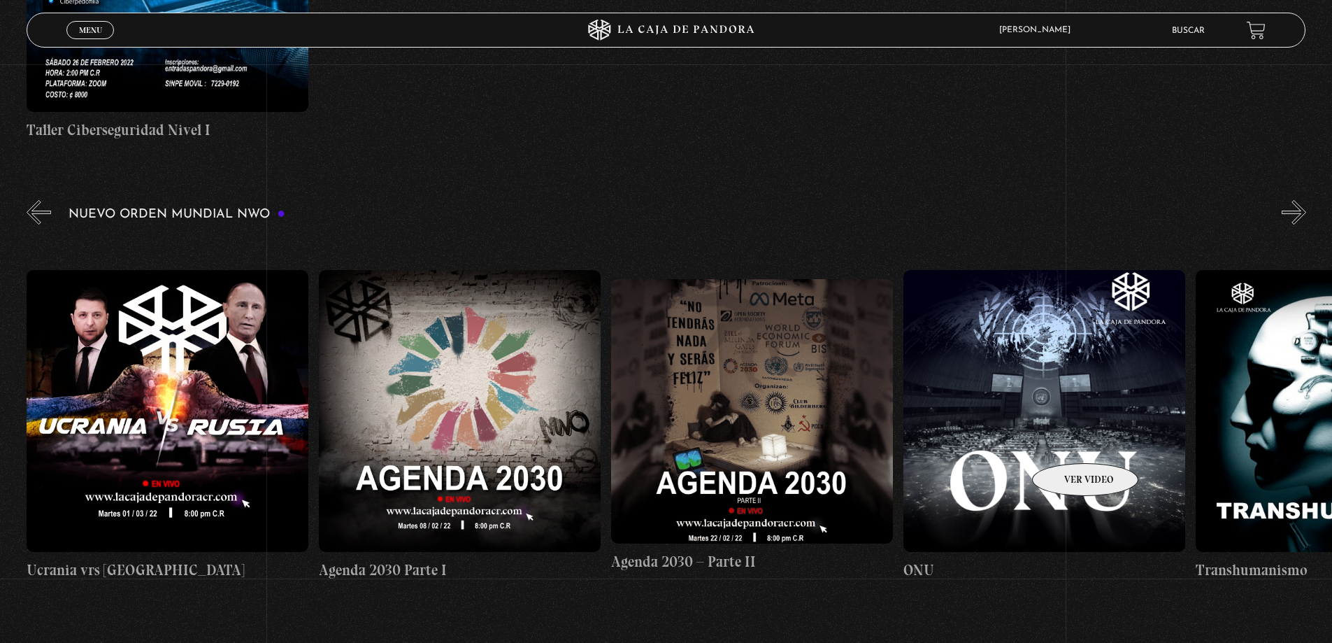
click at [1067, 442] on figure at bounding box center [1044, 411] width 282 height 282
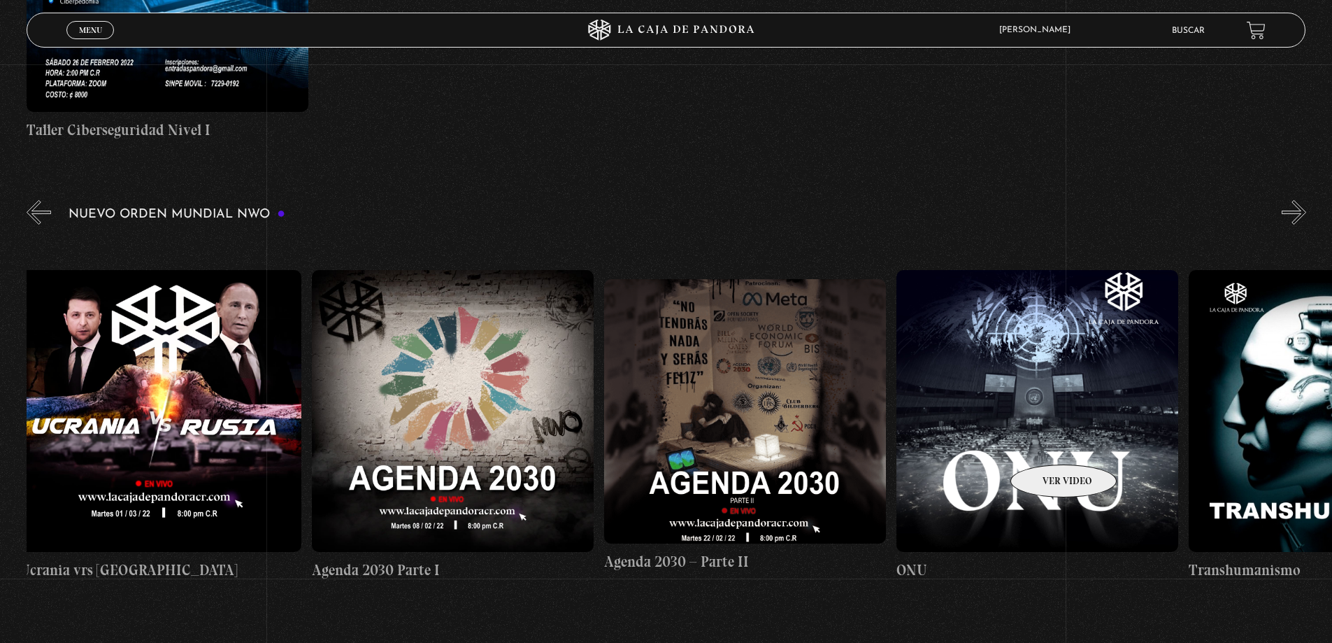
click at [1045, 443] on figure at bounding box center [1037, 411] width 282 height 282
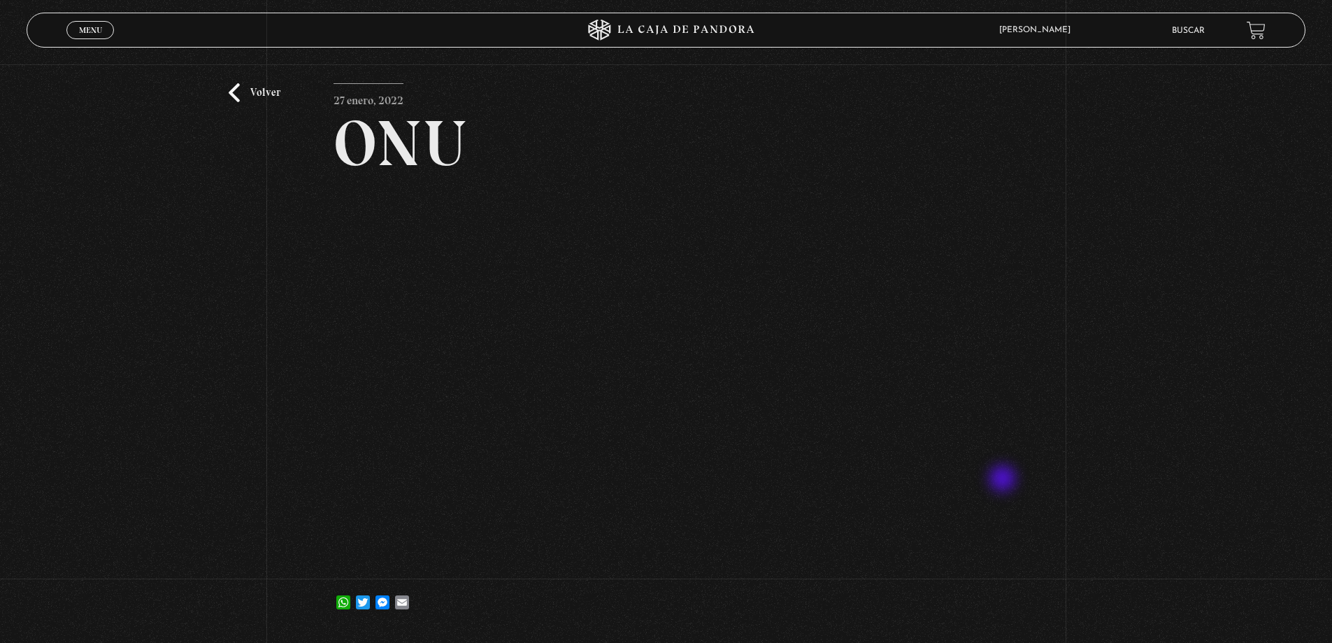
scroll to position [70, 0]
